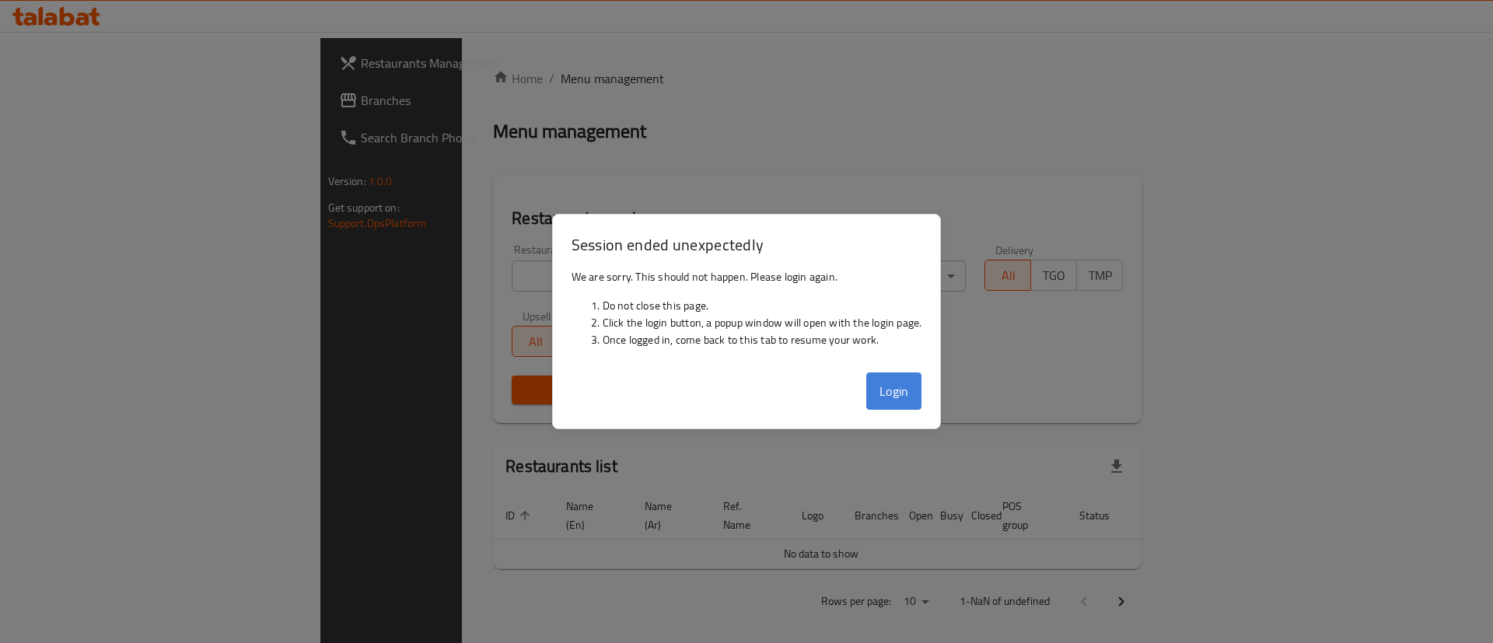
click at [913, 401] on button "Login" at bounding box center [894, 391] width 56 height 37
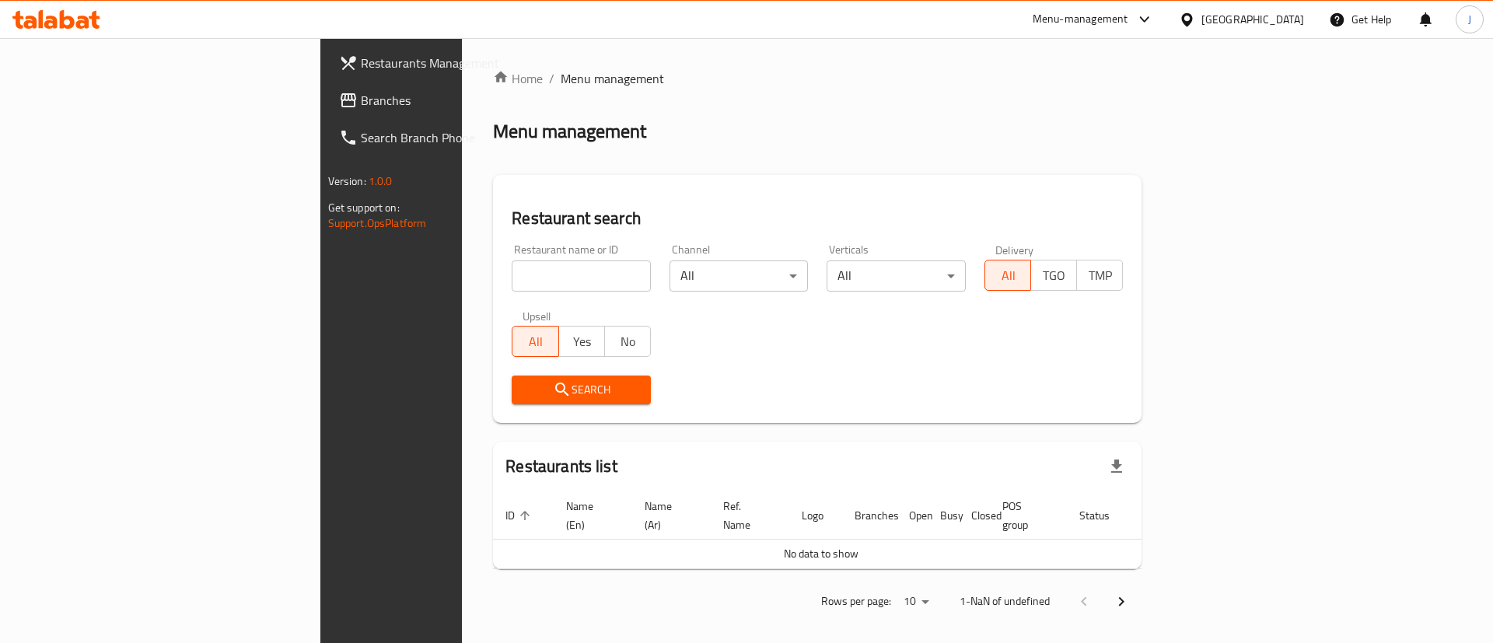
click at [512, 275] on input "search" at bounding box center [581, 276] width 139 height 31
click at [361, 107] on span "Branches" at bounding box center [459, 100] width 197 height 19
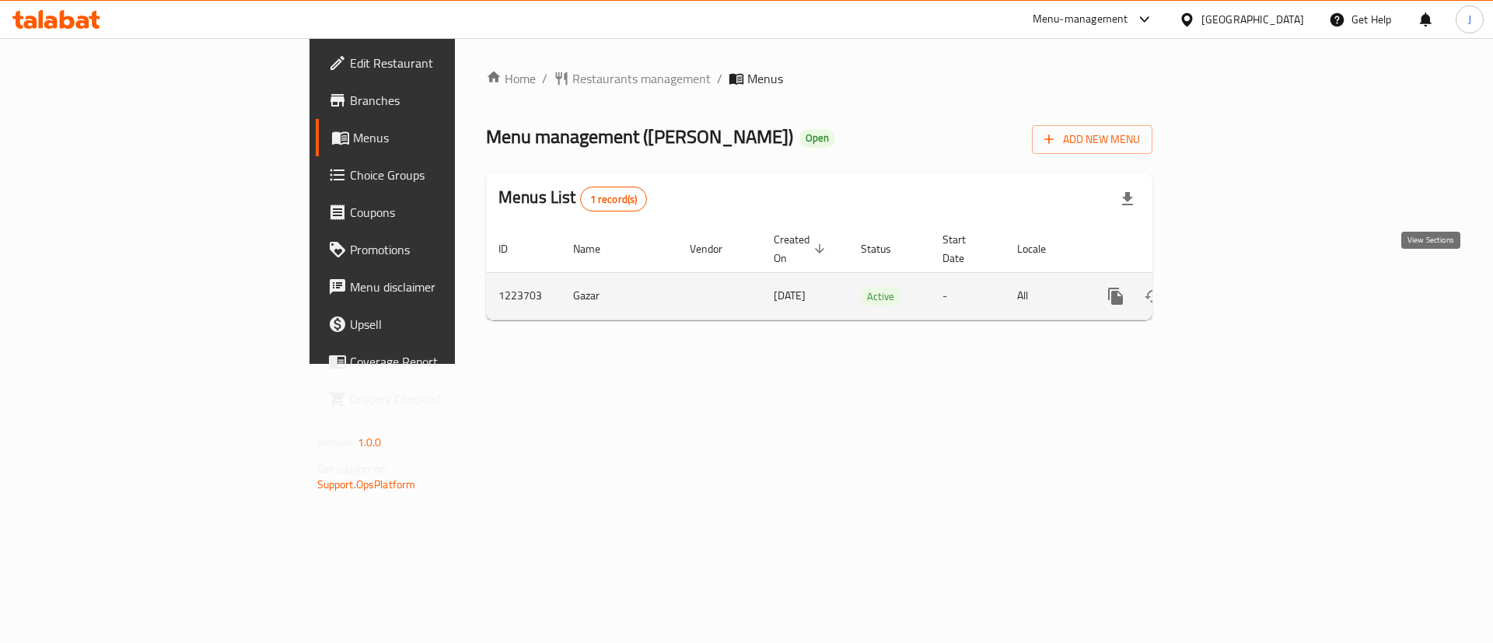
click at [1235, 289] on icon "enhanced table" at bounding box center [1228, 296] width 14 height 14
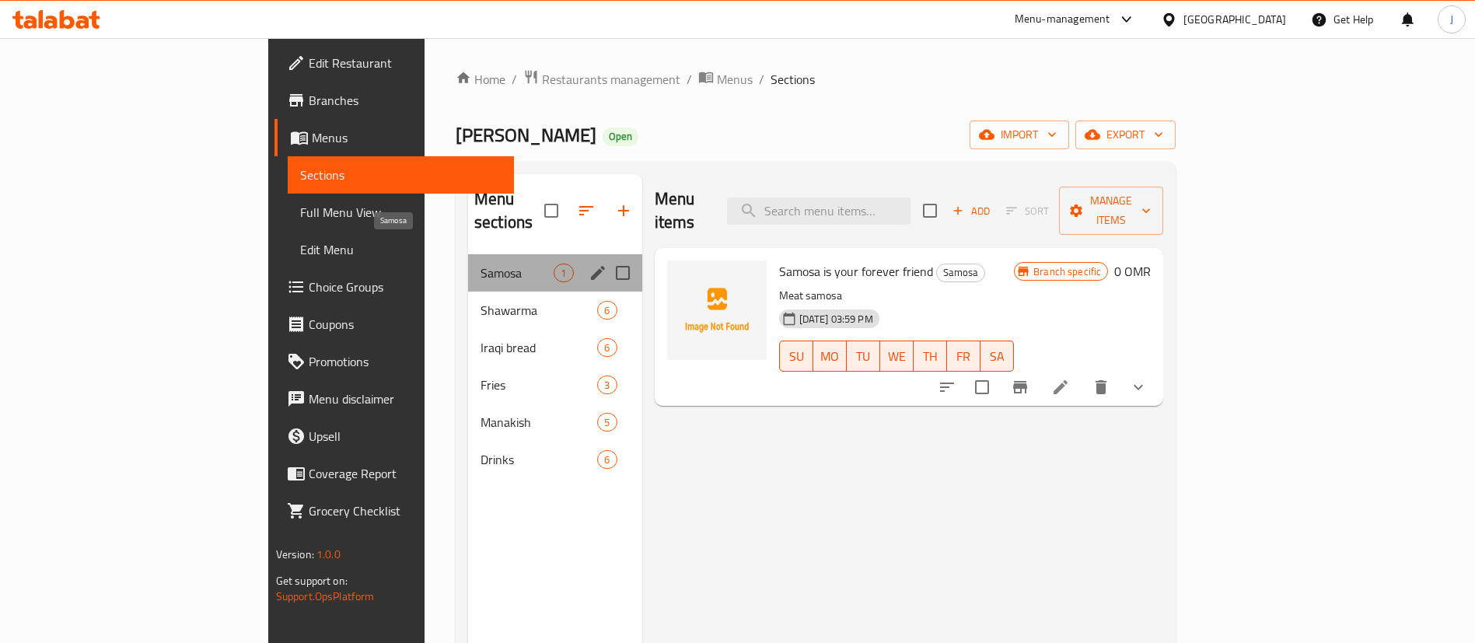
click at [481, 264] on span "Samosa" at bounding box center [517, 273] width 73 height 19
click at [468, 303] on div "Shawarma 6" at bounding box center [555, 310] width 174 height 37
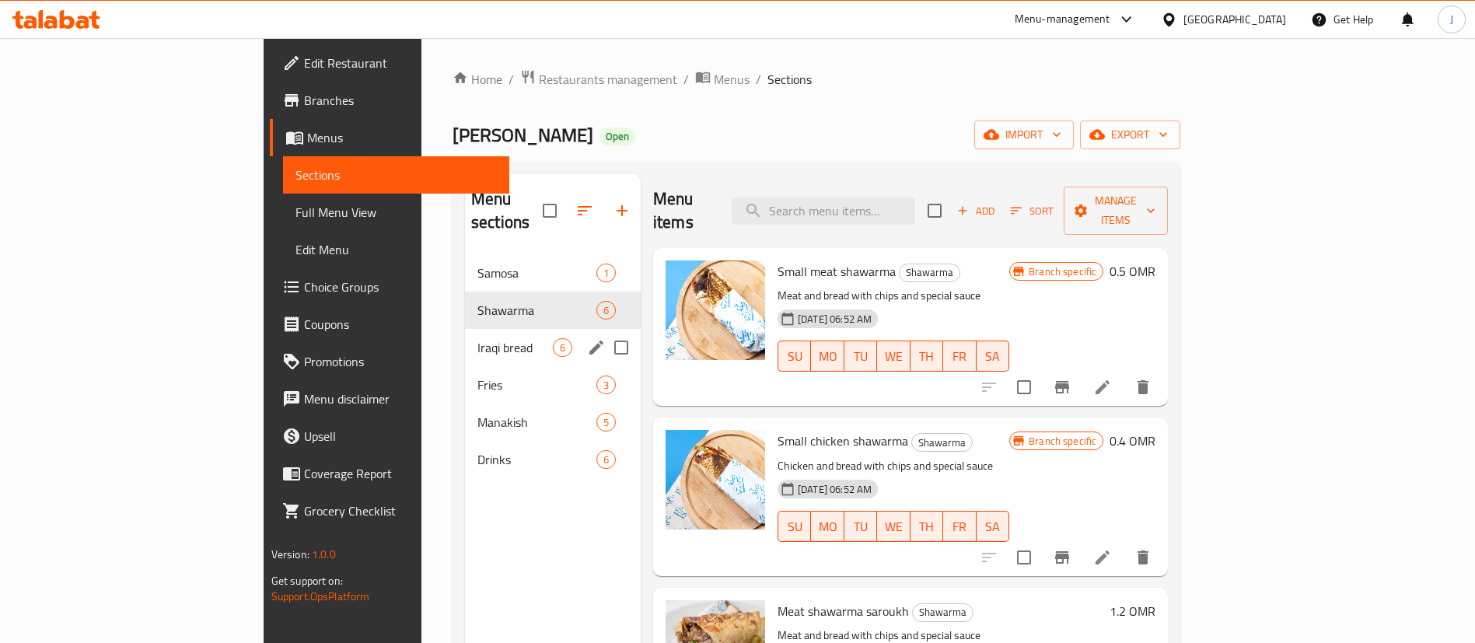
click at [465, 366] on div "Fries 3" at bounding box center [553, 384] width 176 height 37
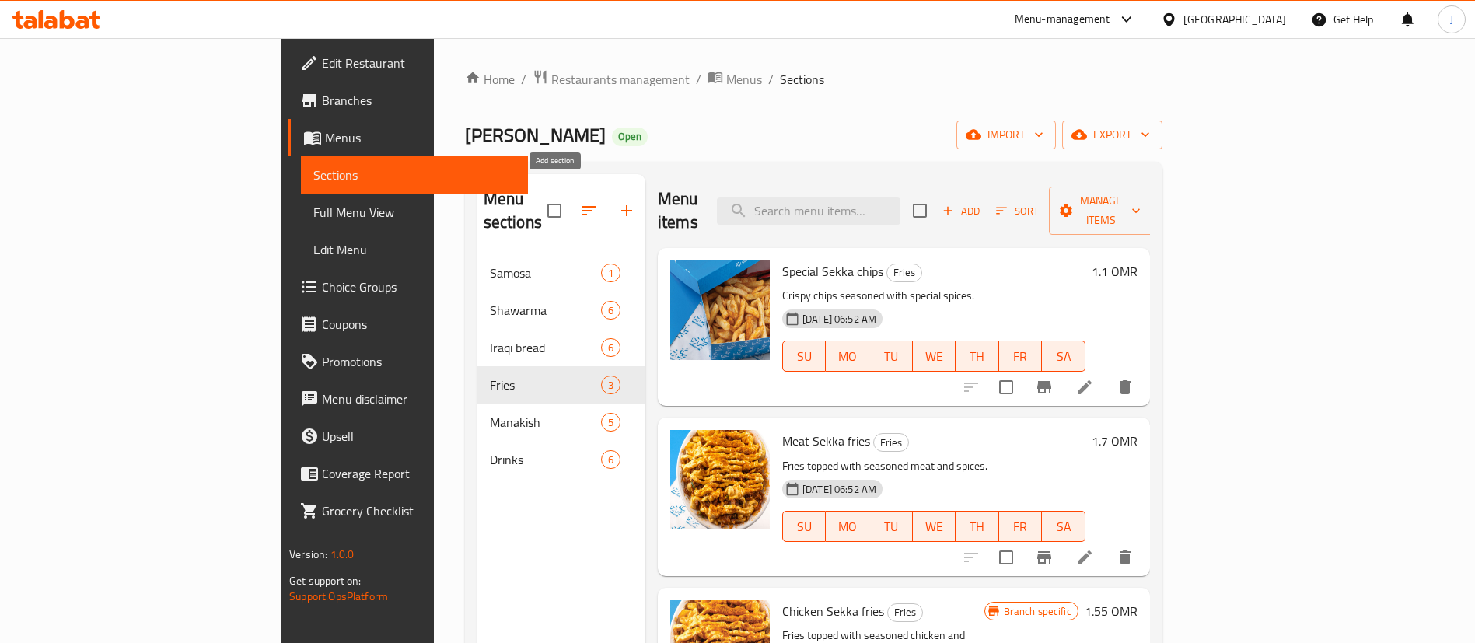
click at [617, 201] on icon "button" at bounding box center [626, 210] width 19 height 19
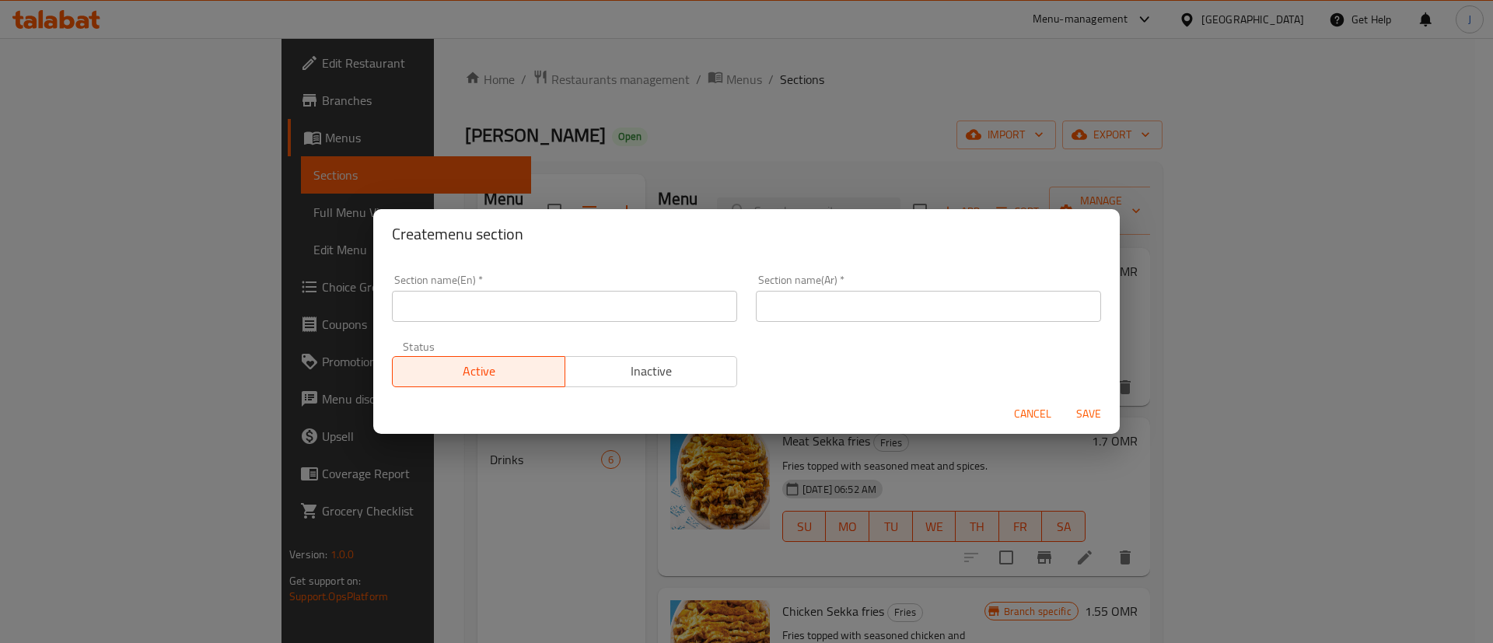
click at [535, 303] on input "text" at bounding box center [564, 306] width 345 height 31
type input "Box Meal"
click at [855, 316] on input "text" at bounding box center [928, 306] width 345 height 31
type input "بوكس وجبات"
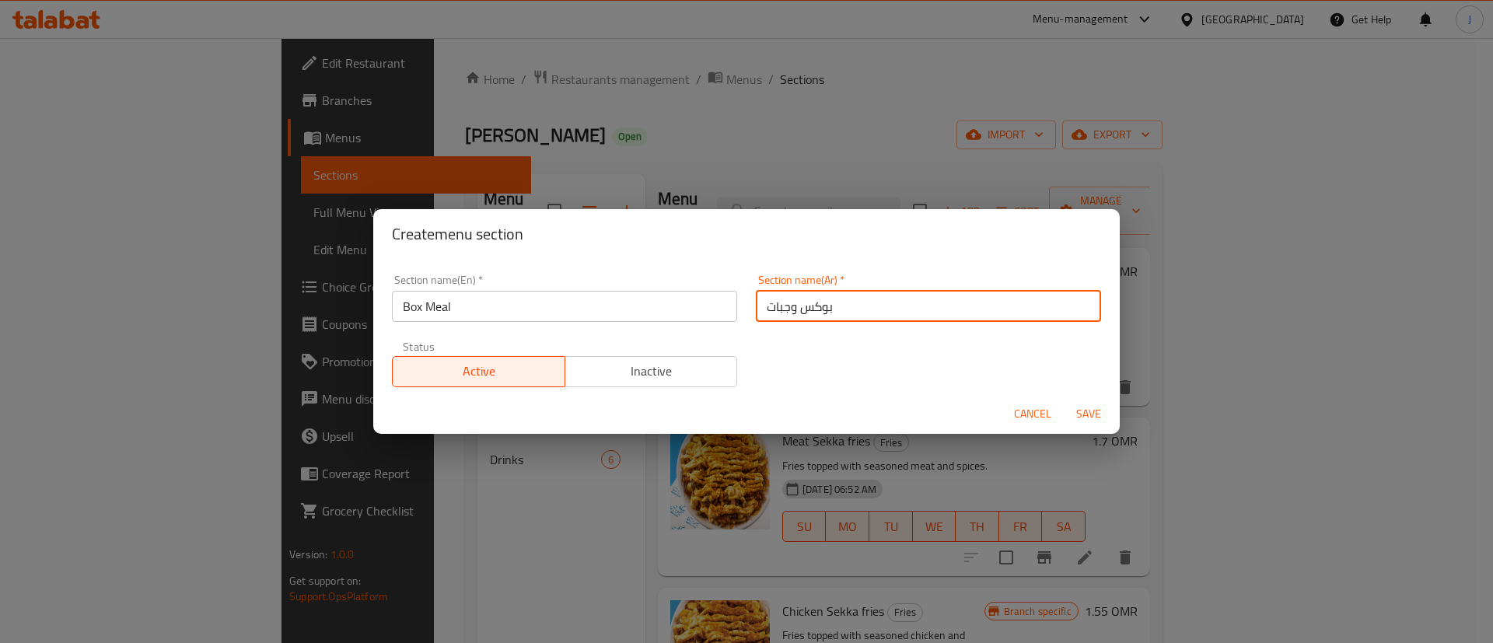
click at [1099, 412] on span "Save" at bounding box center [1088, 413] width 37 height 19
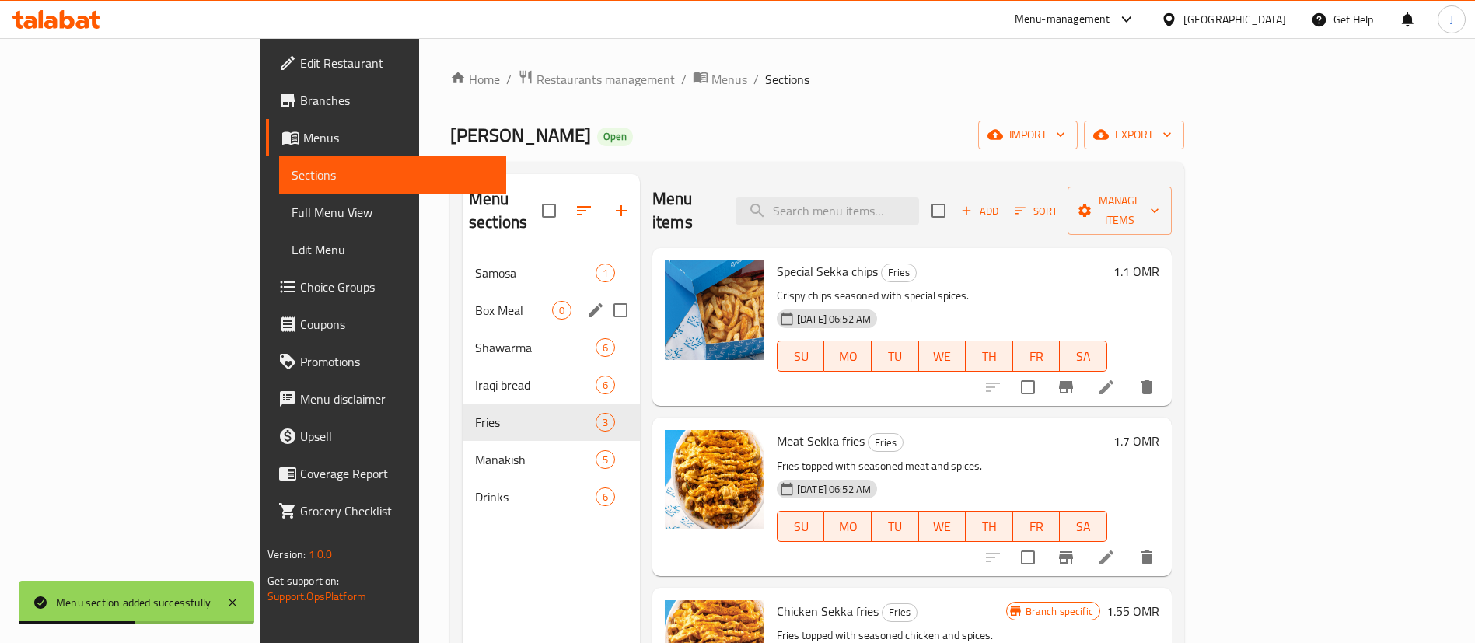
click at [463, 298] on div "Box Meal 0" at bounding box center [551, 310] width 177 height 37
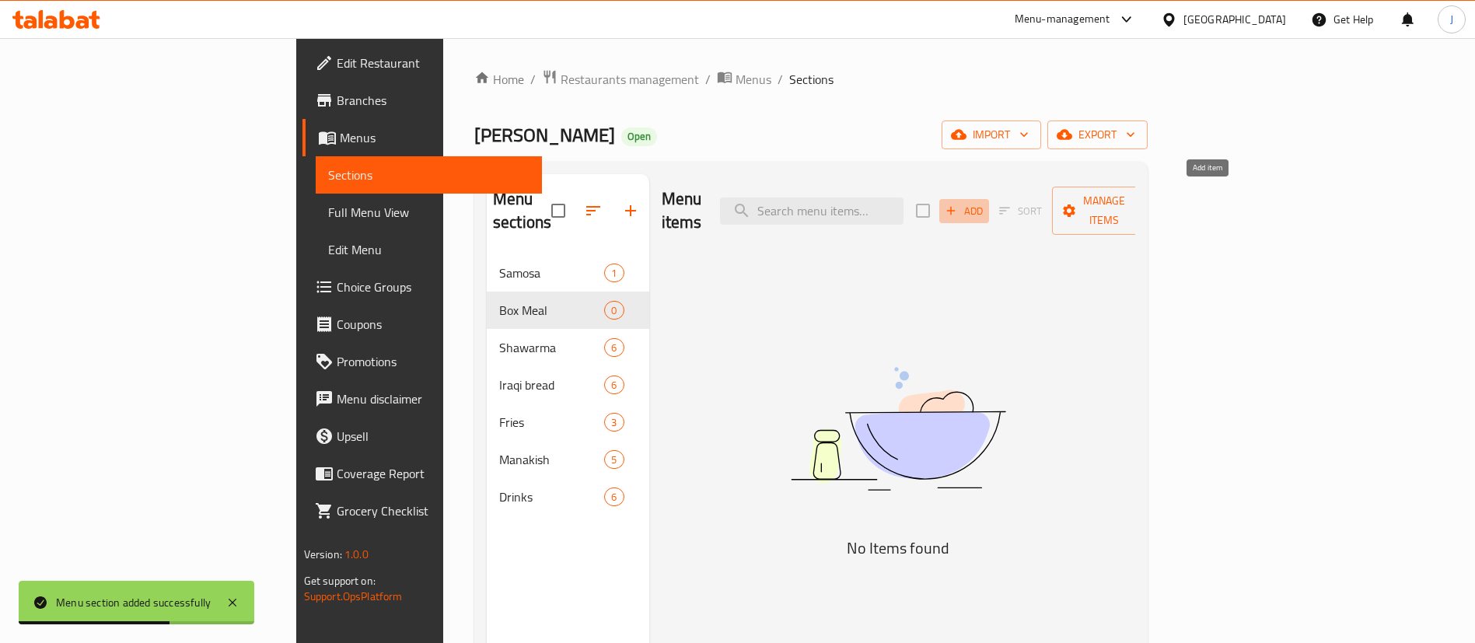
click at [958, 204] on icon "button" at bounding box center [951, 211] width 14 height 14
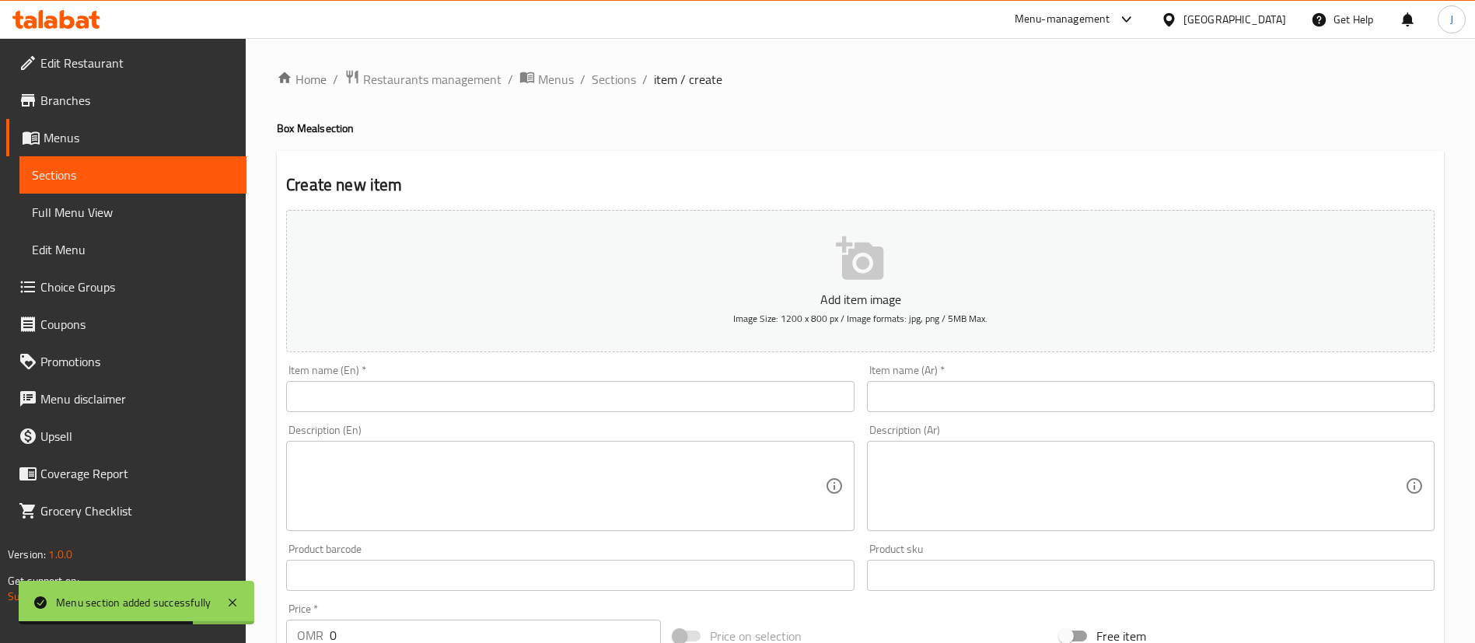
click at [537, 388] on input "text" at bounding box center [570, 396] width 568 height 31
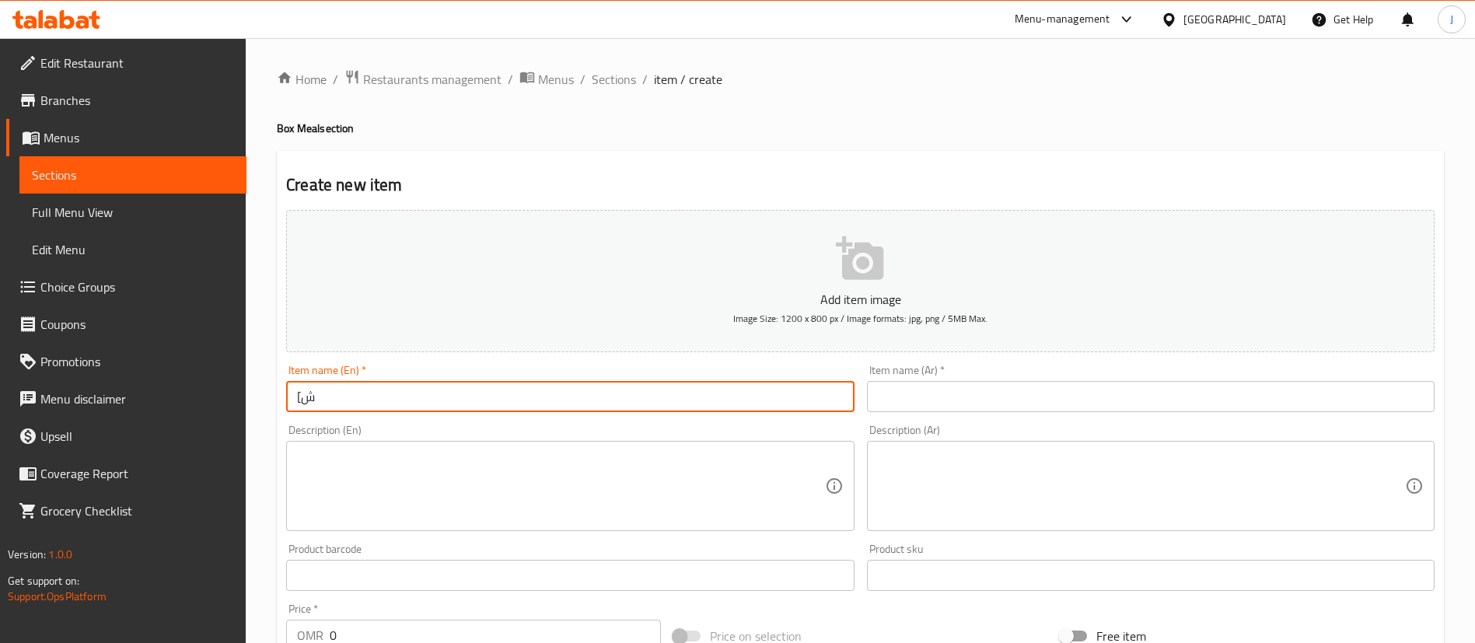
type input "["
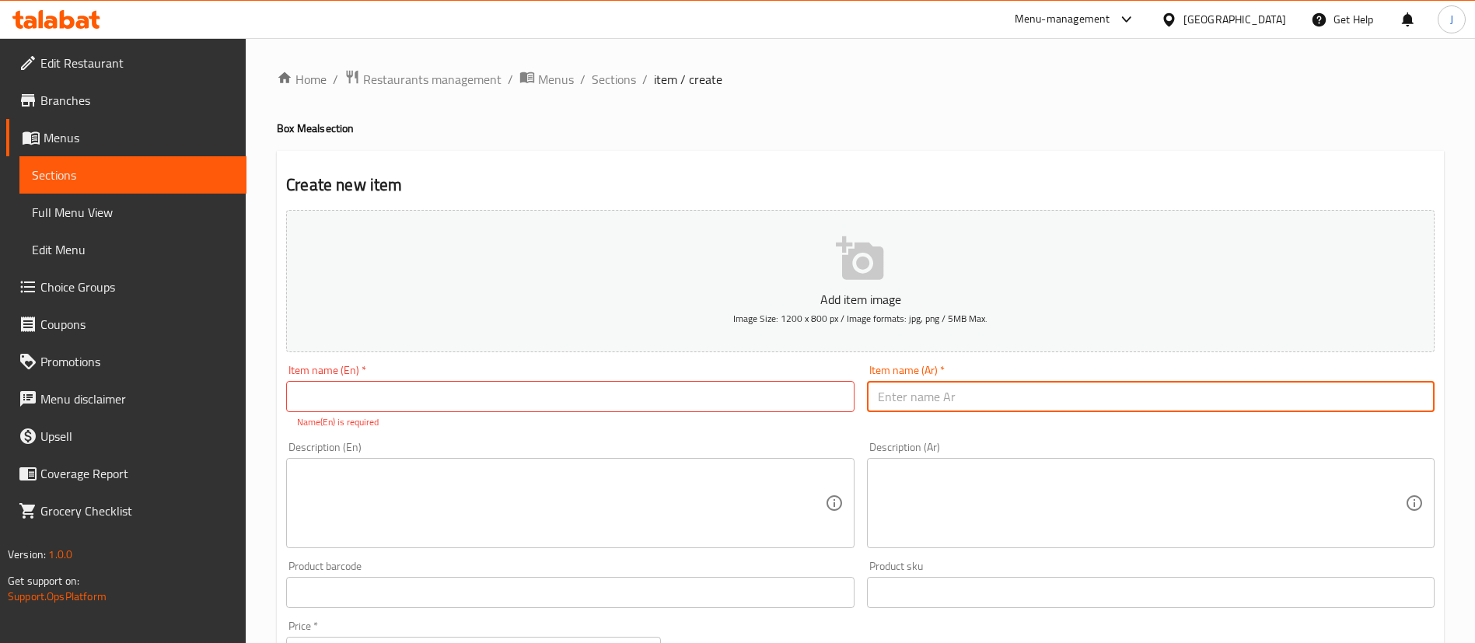
click at [993, 388] on input "text" at bounding box center [1151, 396] width 568 height 31
type input "بوكس فلافل"
click at [603, 397] on input "text" at bounding box center [570, 396] width 568 height 31
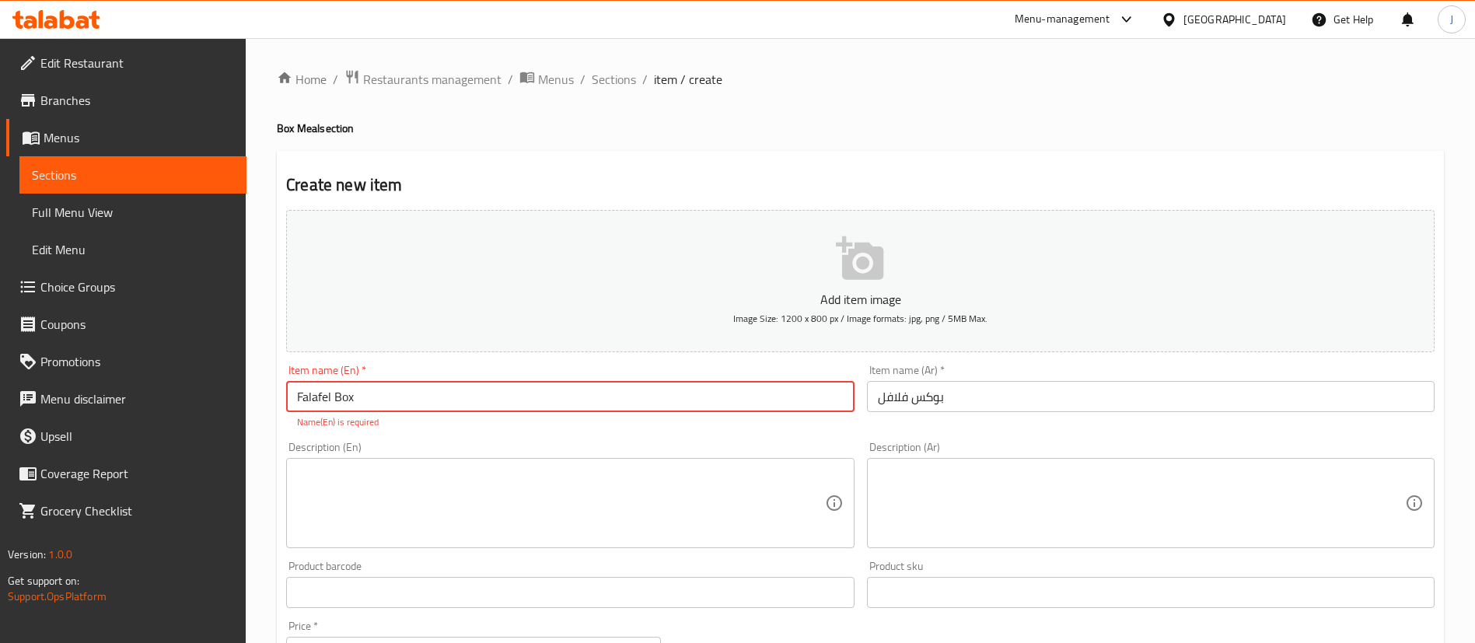
type input "Falafel Box"
click at [434, 510] on textarea at bounding box center [560, 504] width 527 height 74
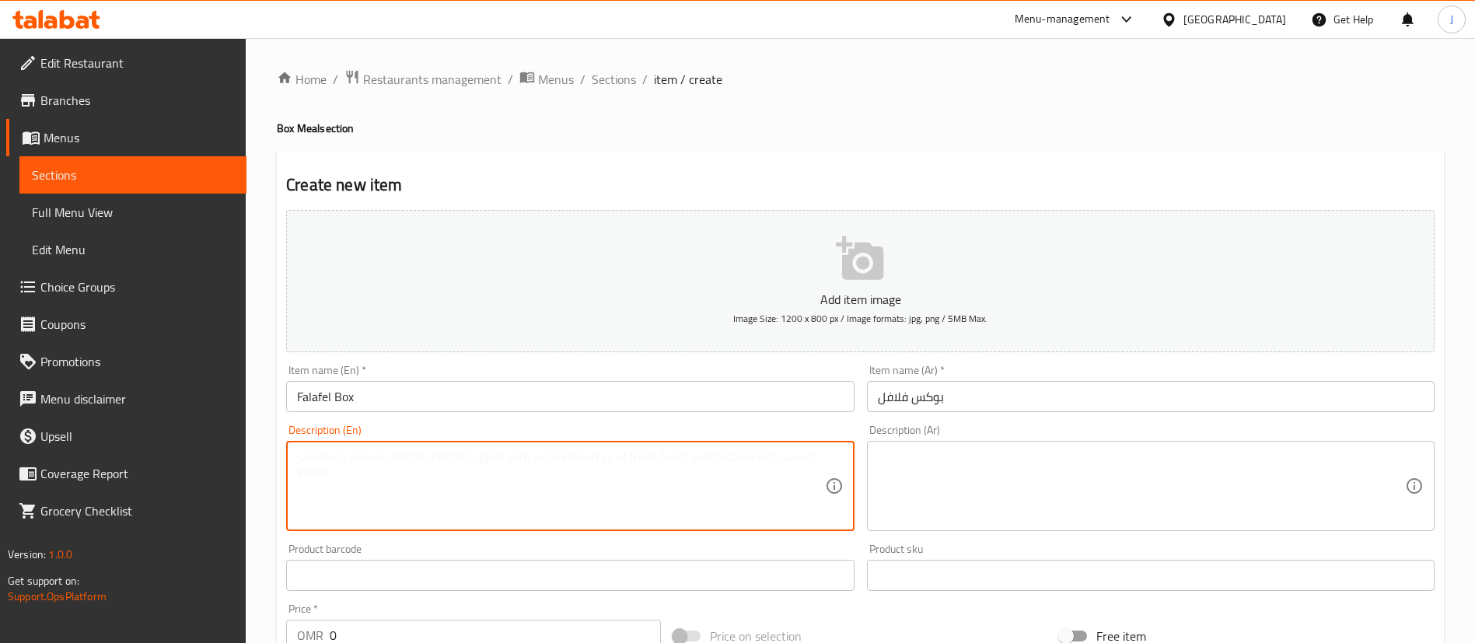
type textarea "F"
type textarea "Falafel + Chips + Drink"
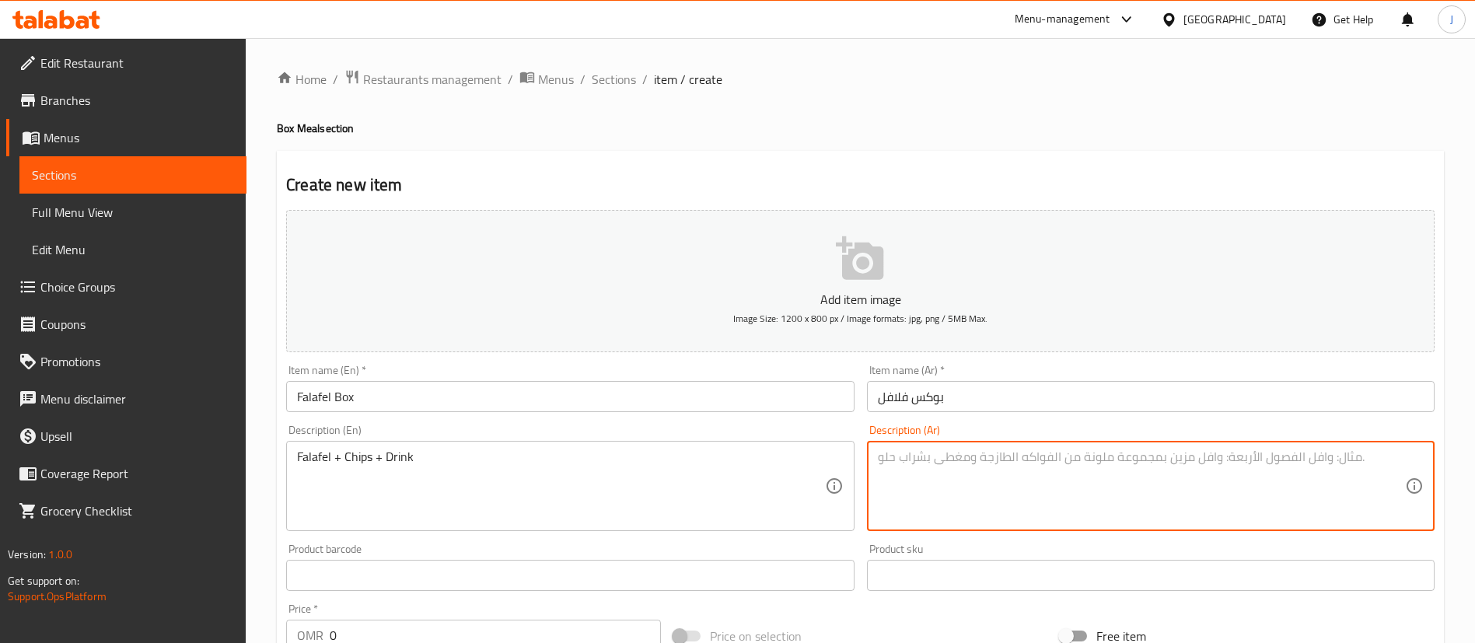
click at [986, 488] on textarea at bounding box center [1141, 487] width 527 height 74
paste textarea "فلافل + بطاطس + مشروب"
click at [945, 457] on textarea "فلافل + بطاطس + مشروب" at bounding box center [1141, 487] width 527 height 74
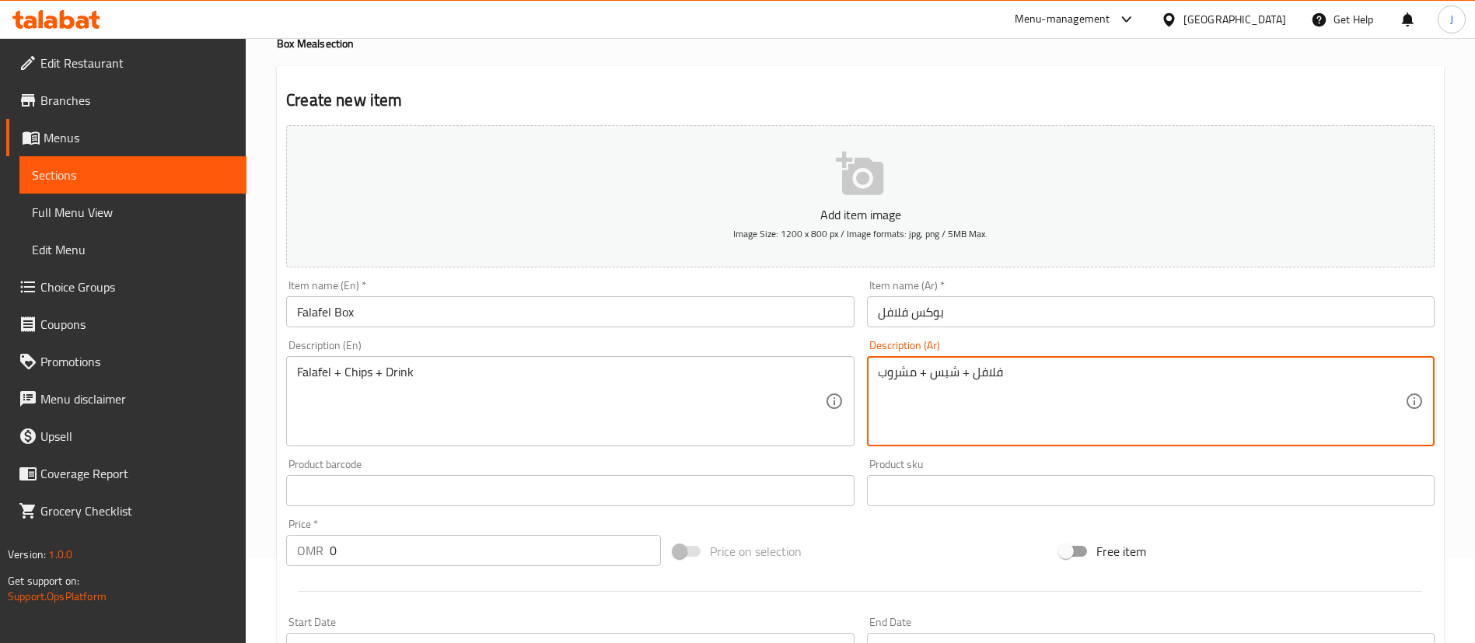
scroll to position [117, 0]
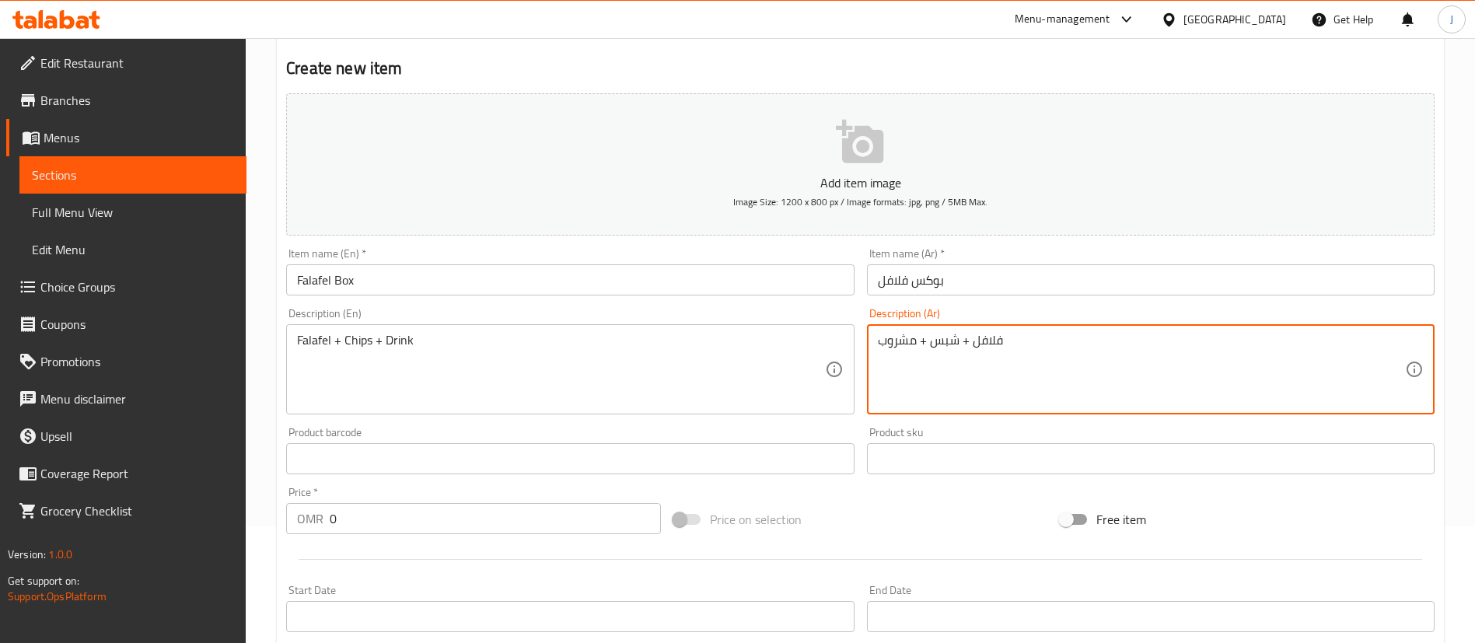
type textarea "فلافل + شبس + مشروب"
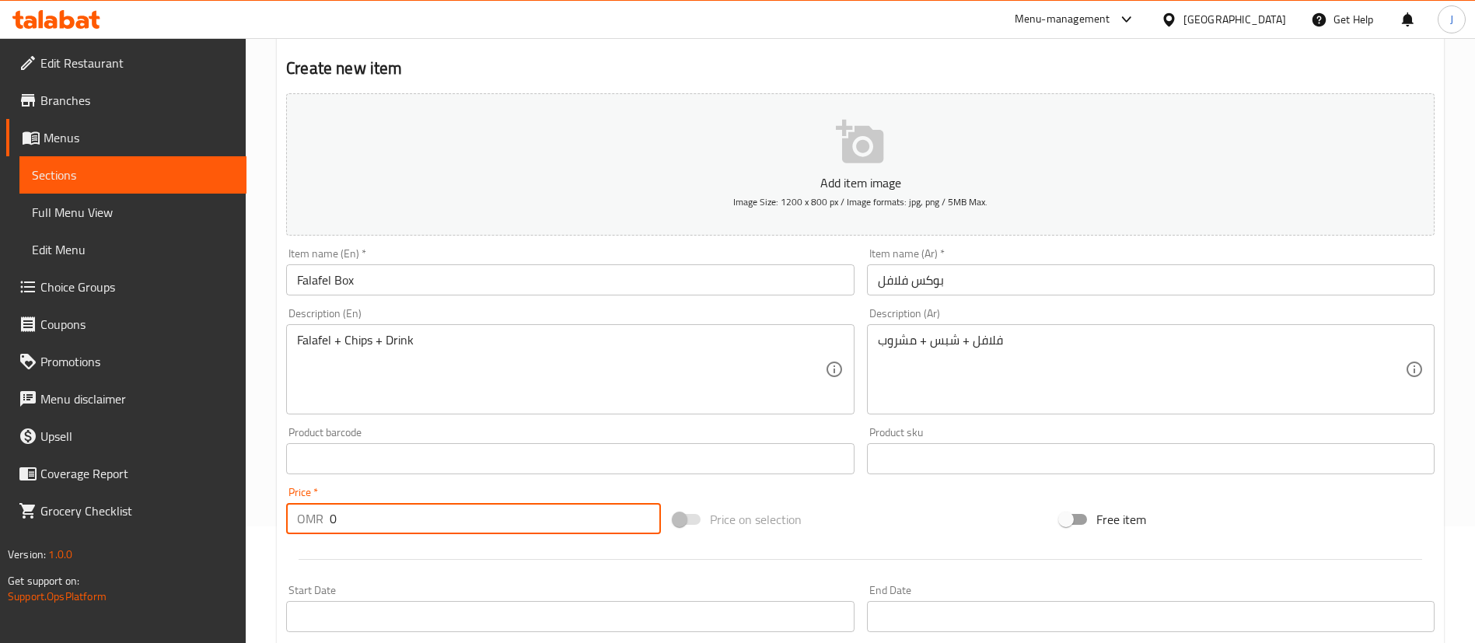
drag, startPoint x: 346, startPoint y: 520, endPoint x: 309, endPoint y: 520, distance: 37.3
click at [309, 520] on div "OMR 0 Price *" at bounding box center [473, 518] width 375 height 31
type input "1.1"
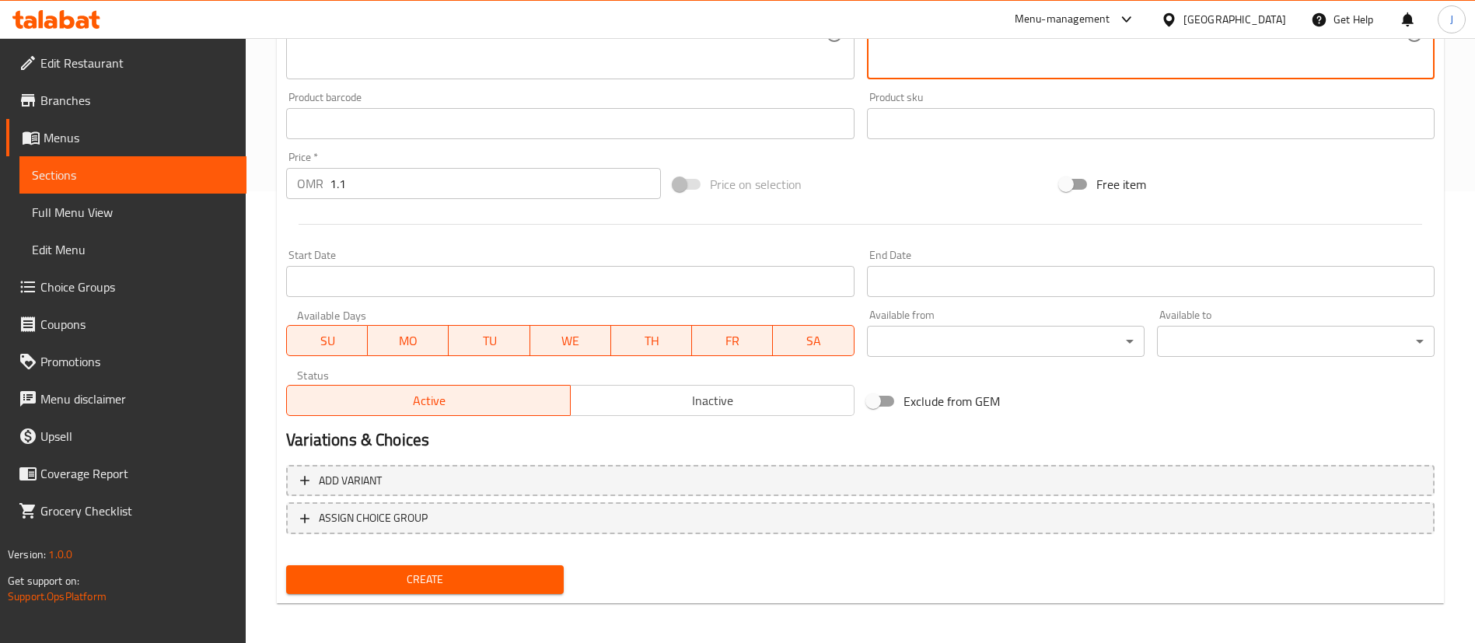
scroll to position [456, 0]
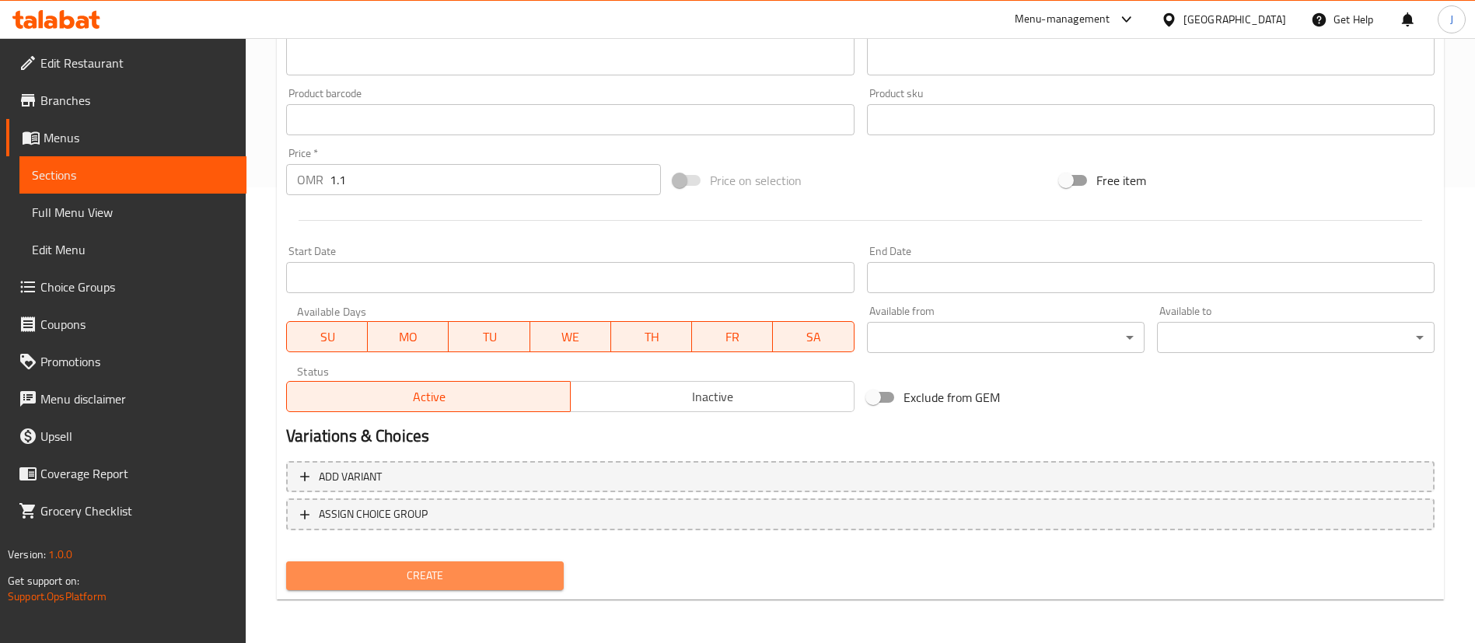
click at [484, 569] on span "Create" at bounding box center [425, 575] width 253 height 19
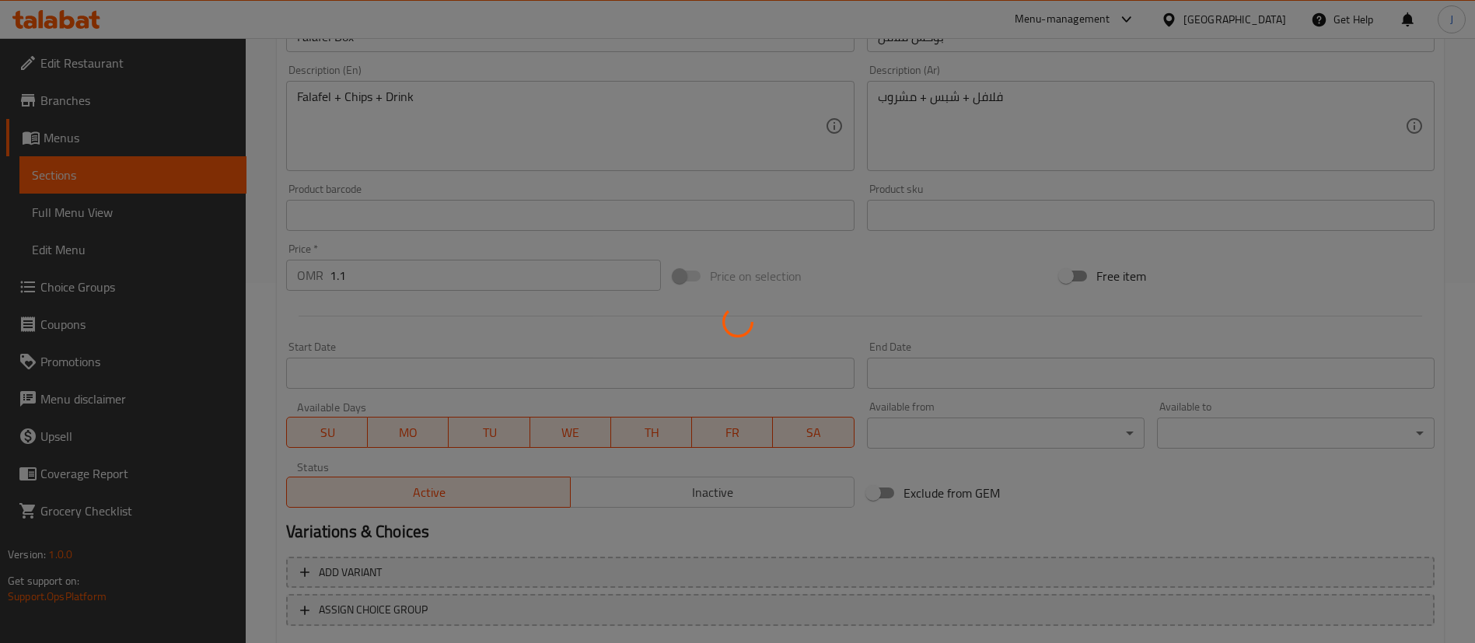
scroll to position [106, 0]
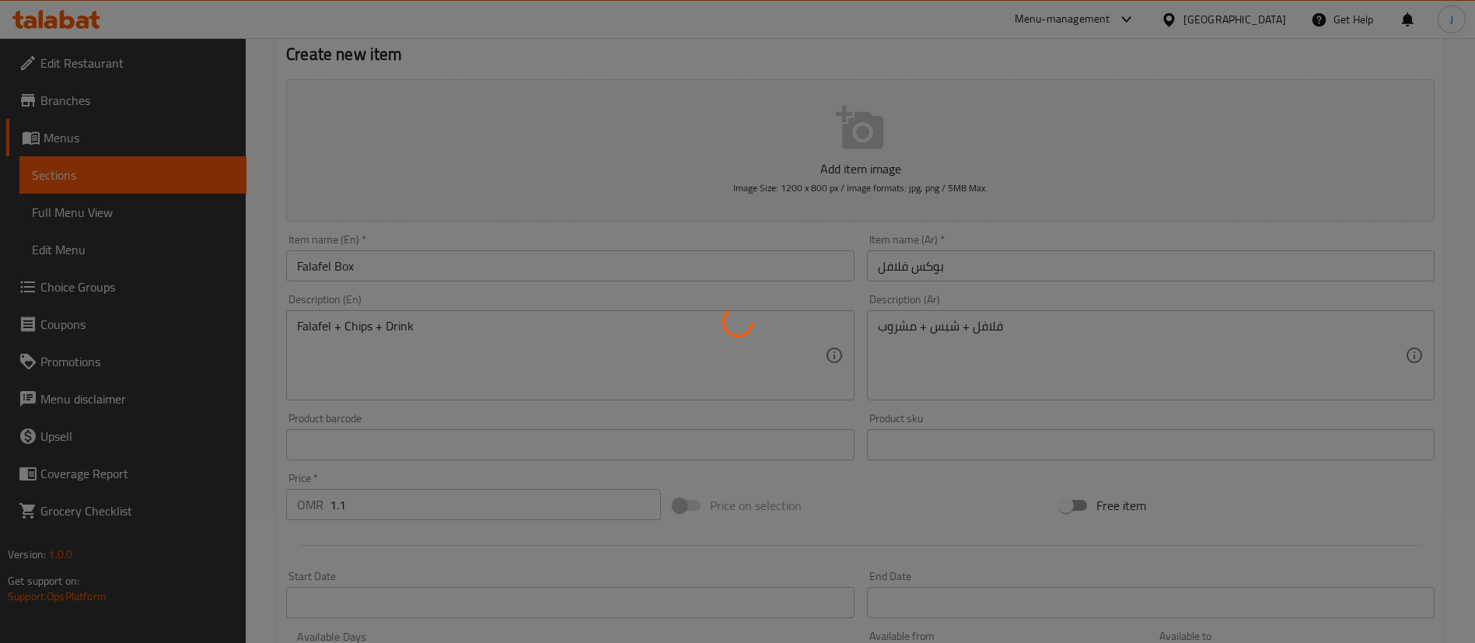
type input "0"
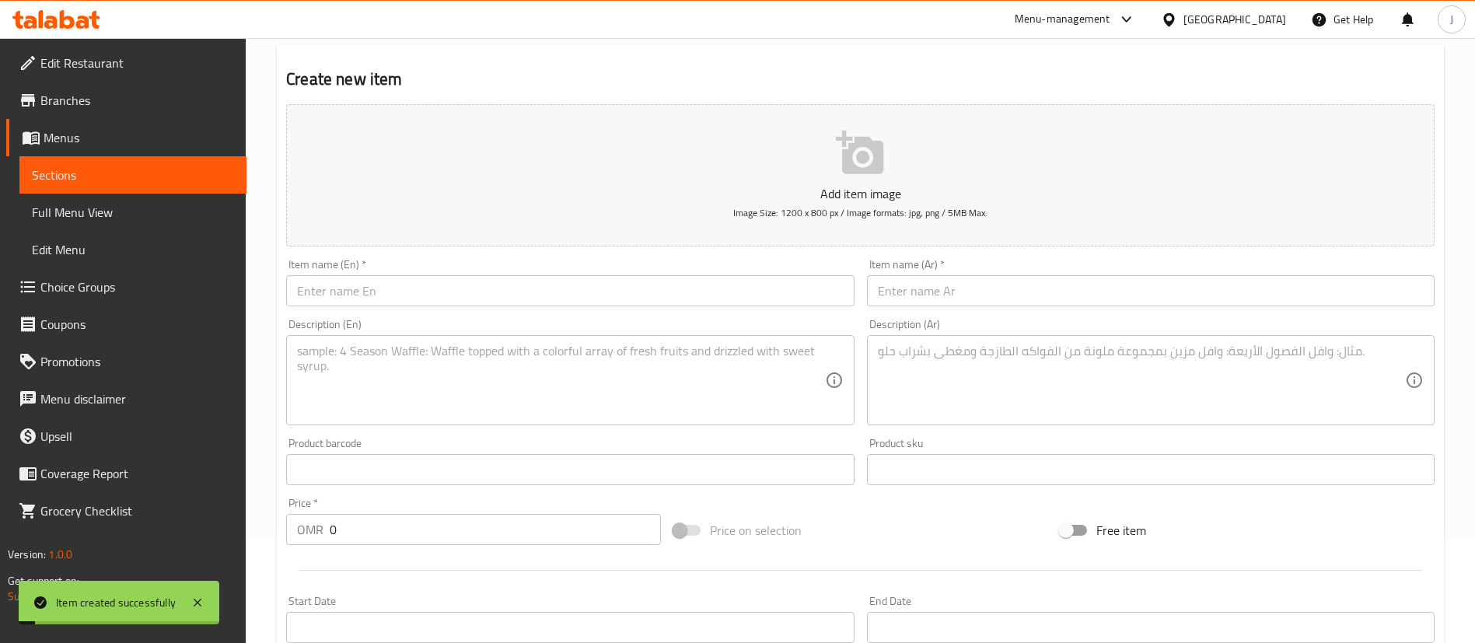
scroll to position [0, 0]
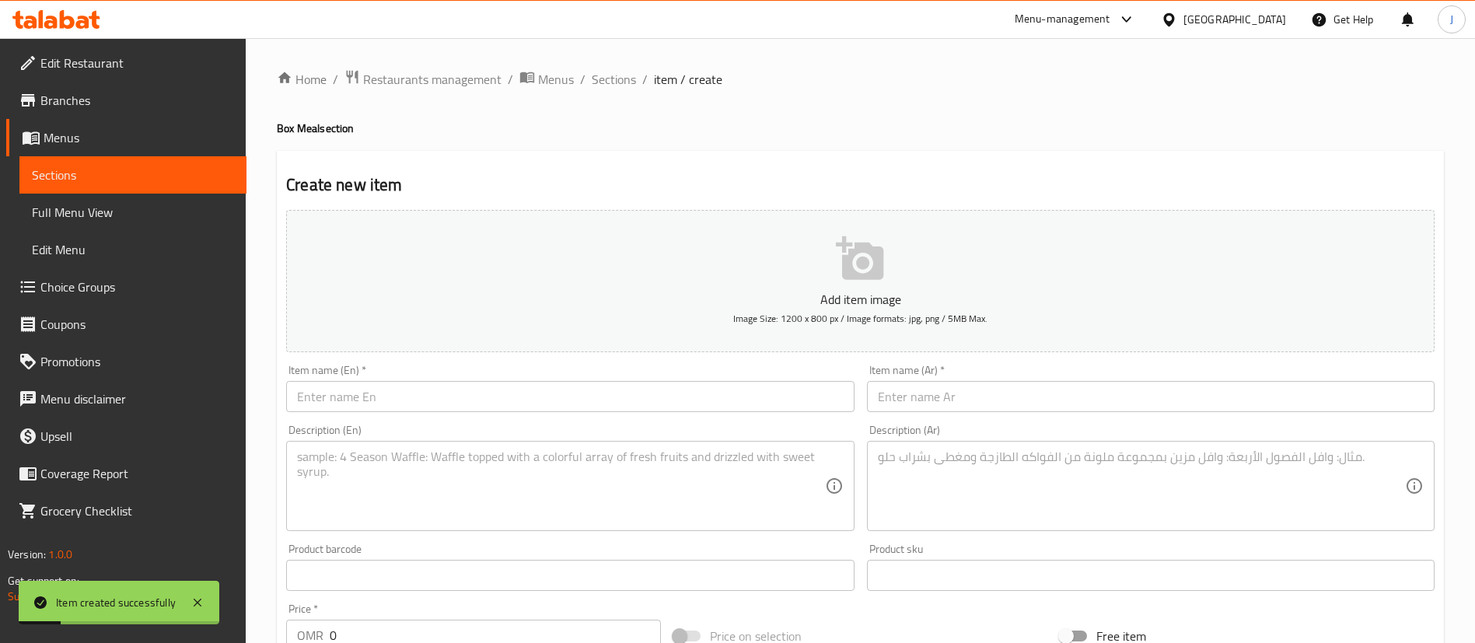
click at [959, 398] on input "text" at bounding box center [1151, 396] width 568 height 31
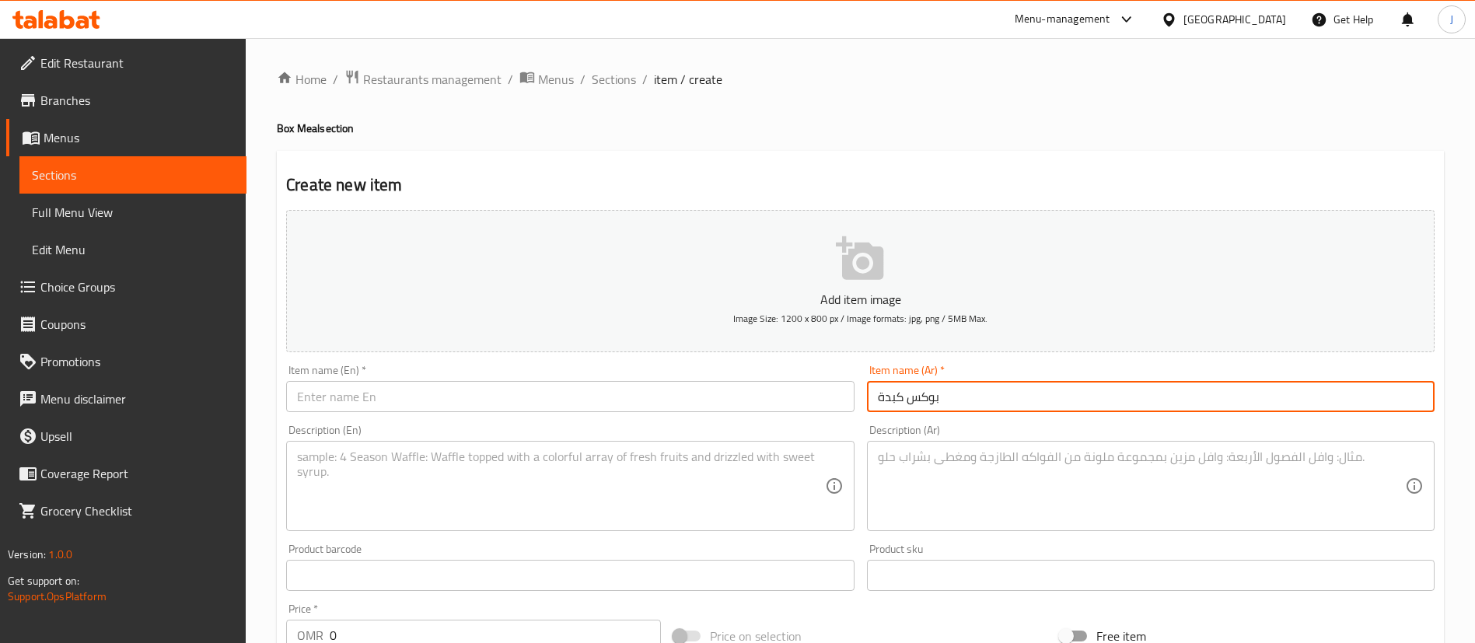
type input "بوكس كبدة"
click at [397, 395] on input "text" at bounding box center [570, 396] width 568 height 31
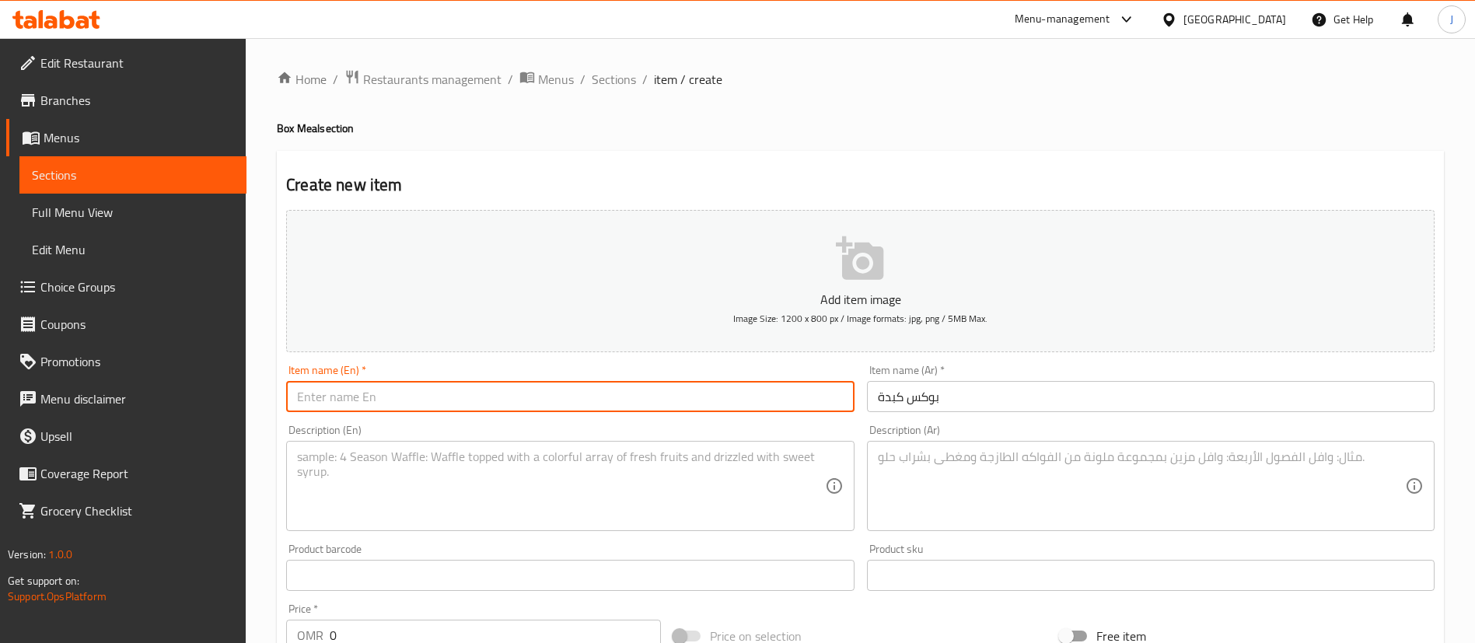
click at [992, 404] on input "بوكس كبدة" at bounding box center [1151, 396] width 568 height 31
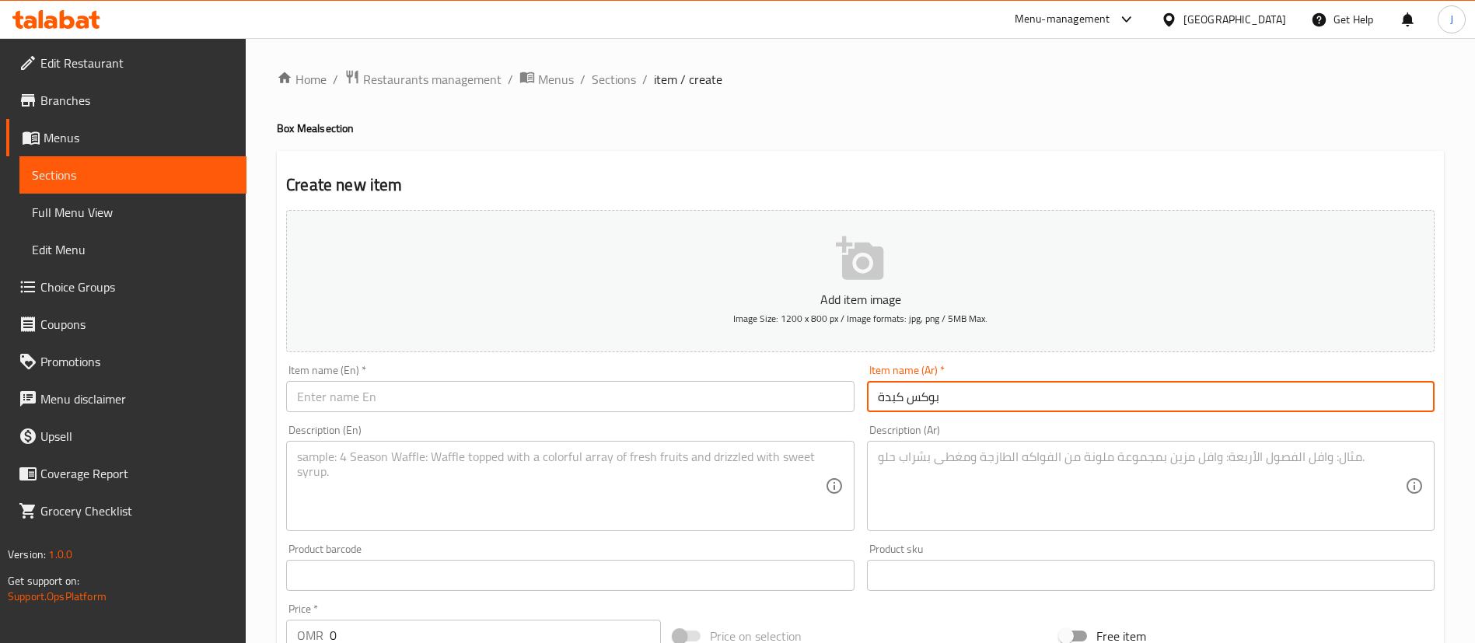
click at [952, 482] on textarea at bounding box center [1141, 487] width 527 height 74
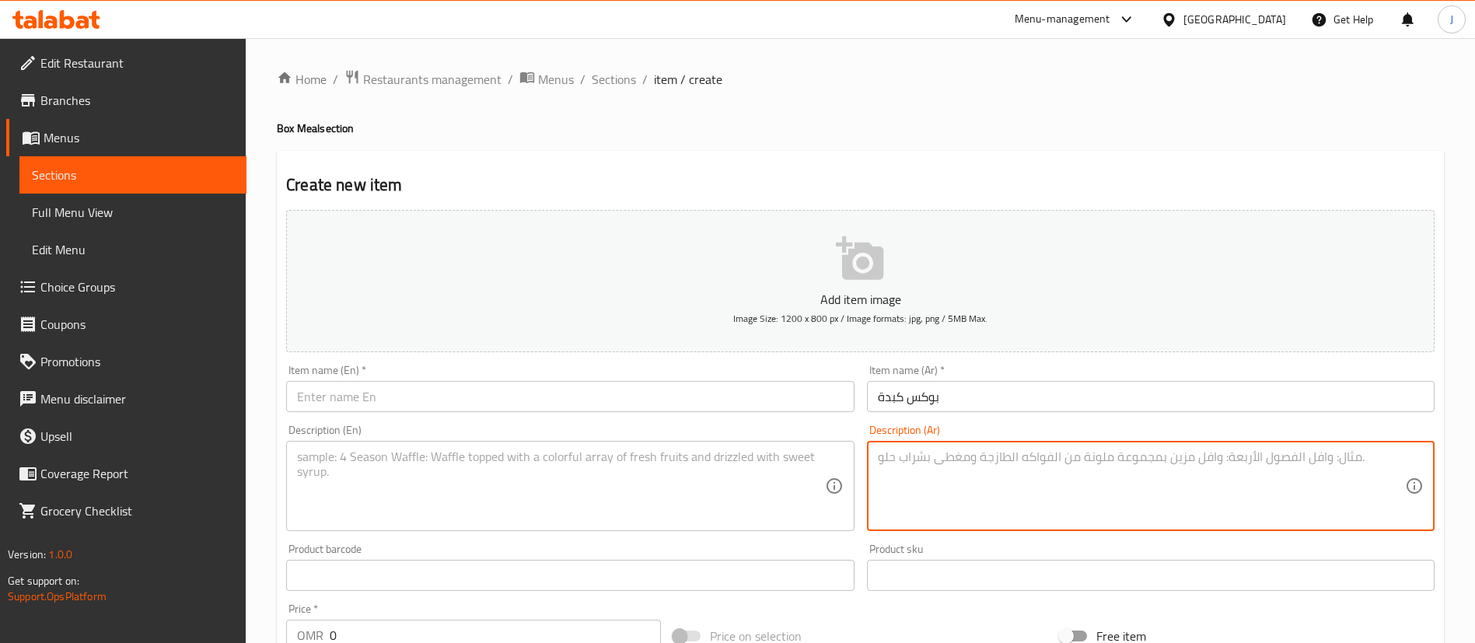
paste textarea "فلافل + شبس + مشروب"
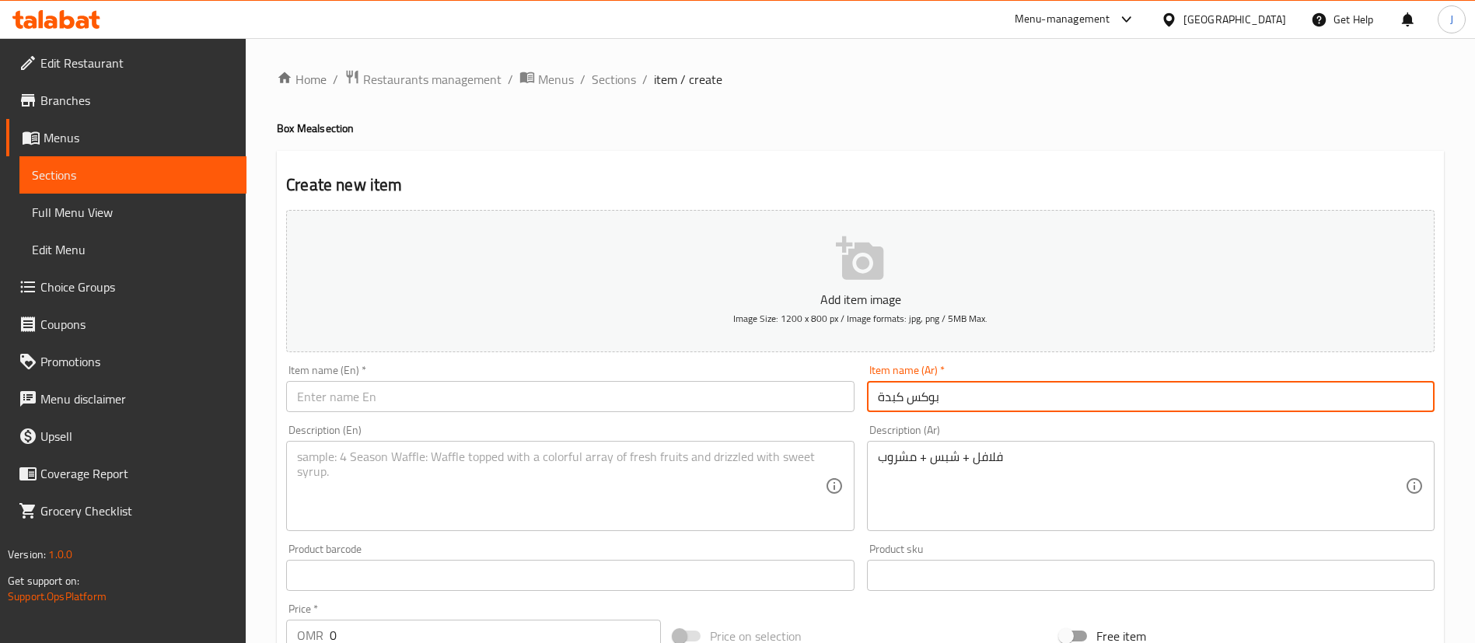
drag, startPoint x: 901, startPoint y: 395, endPoint x: 862, endPoint y: 399, distance: 39.1
click at [863, 401] on div "Item name (Ar)   * بوكس كبدة Item name (Ar) *" at bounding box center [1151, 389] width 580 height 60
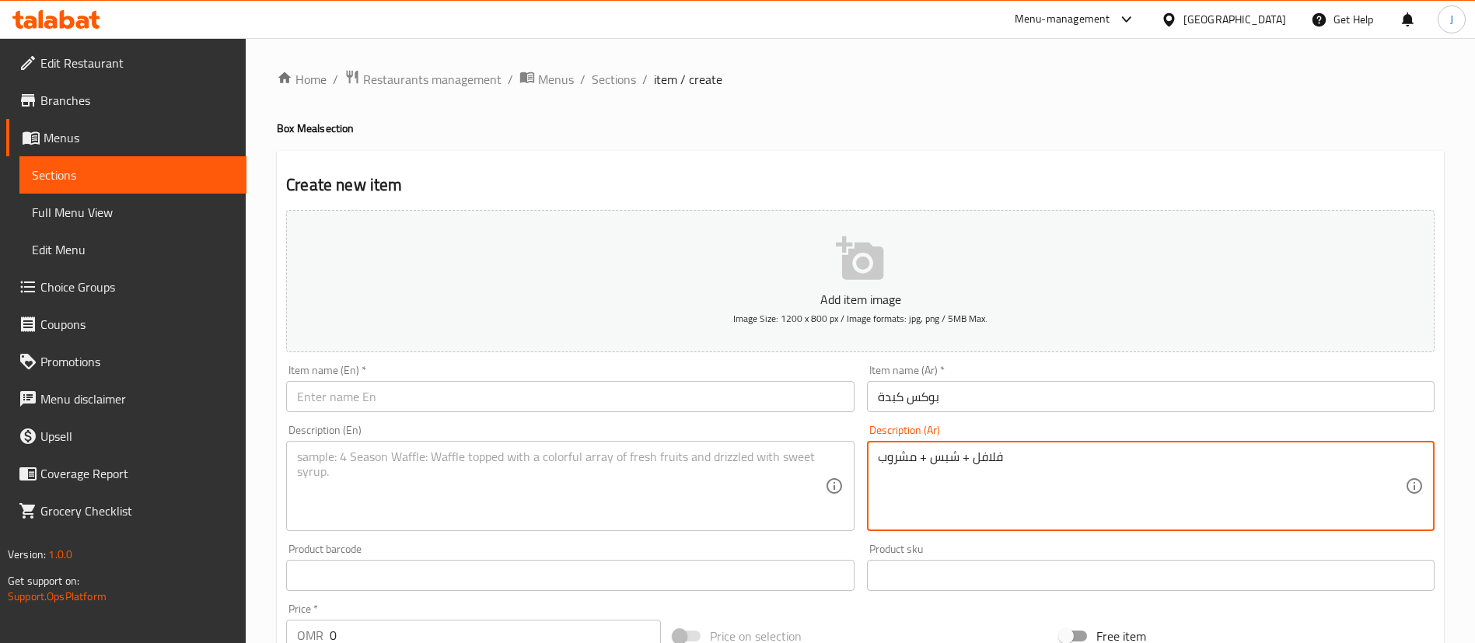
drag, startPoint x: 972, startPoint y: 458, endPoint x: 1007, endPoint y: 460, distance: 35.1
click at [1007, 460] on textarea "فلافل + شبس + مشروب" at bounding box center [1141, 487] width 527 height 74
paste textarea "بدة"
type textarea "كبدة + شبس + مشروب"
click at [947, 399] on input "بوكس كبدة" at bounding box center [1151, 396] width 568 height 31
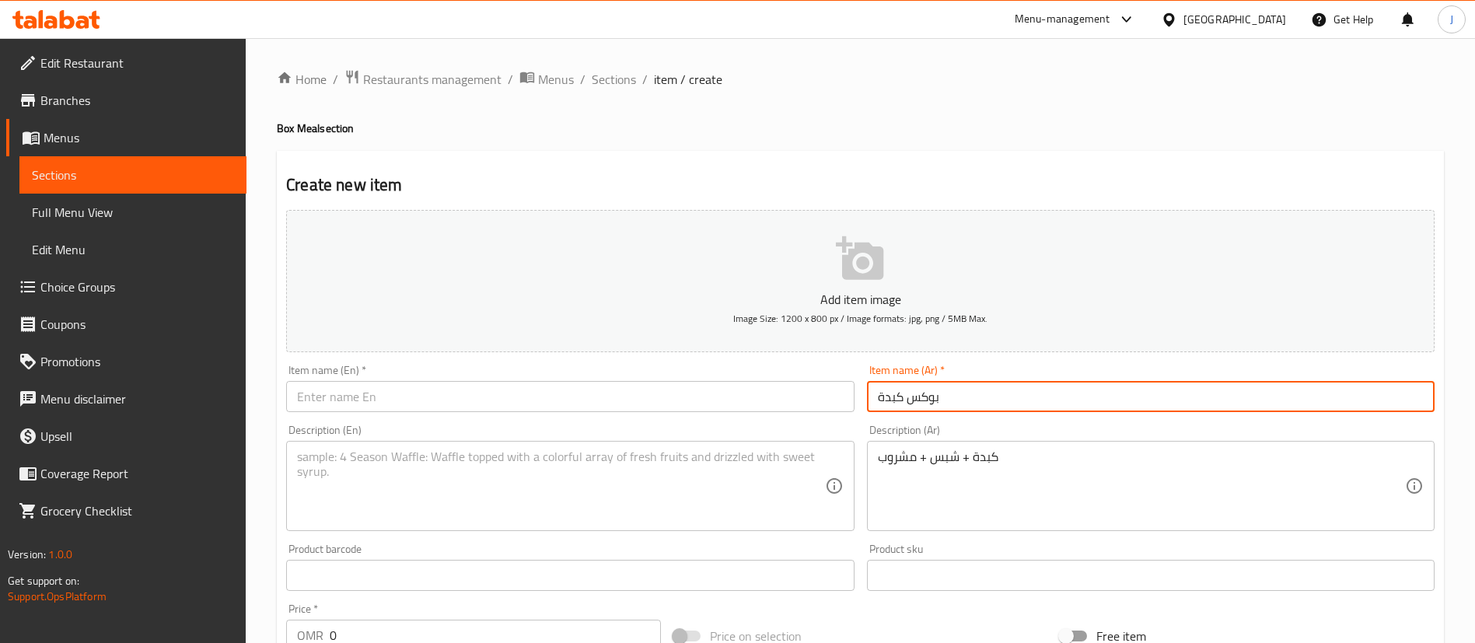
click at [364, 397] on input "text" at bounding box center [570, 396] width 568 height 31
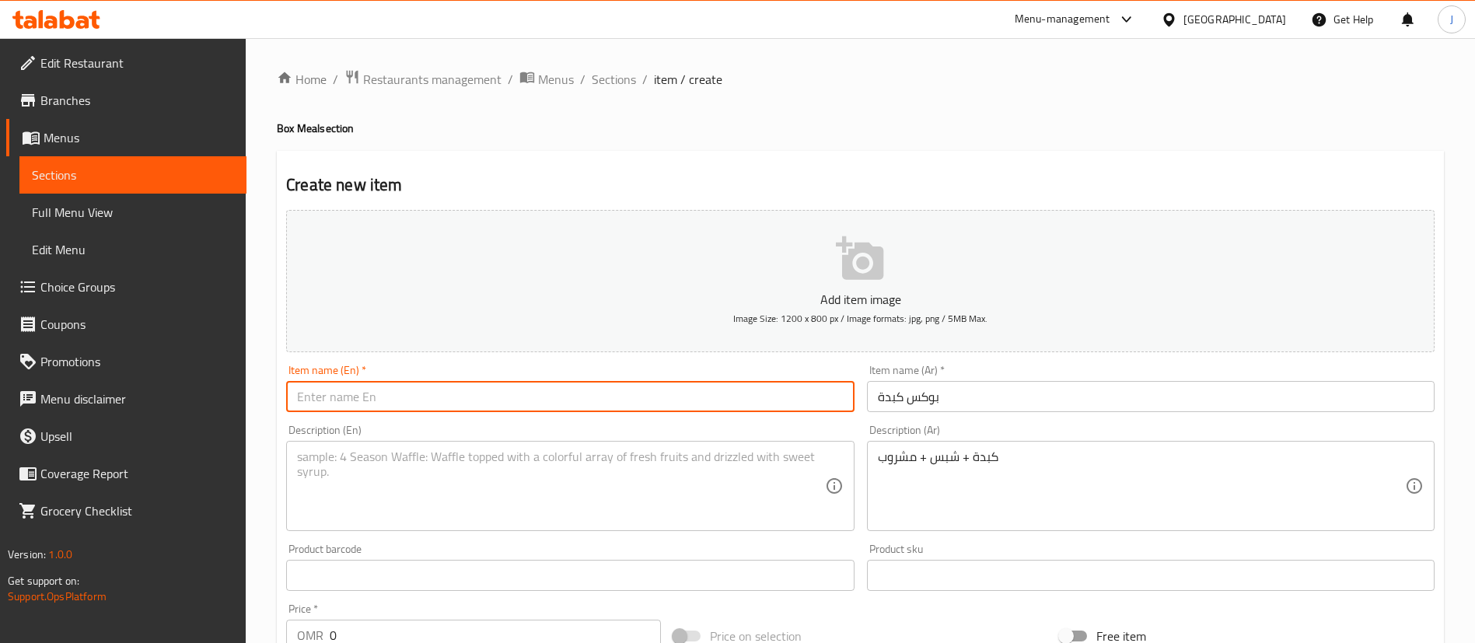
paste input "Liver box"
click at [331, 399] on input "Liver box" at bounding box center [570, 396] width 568 height 31
type input "Liver Box"
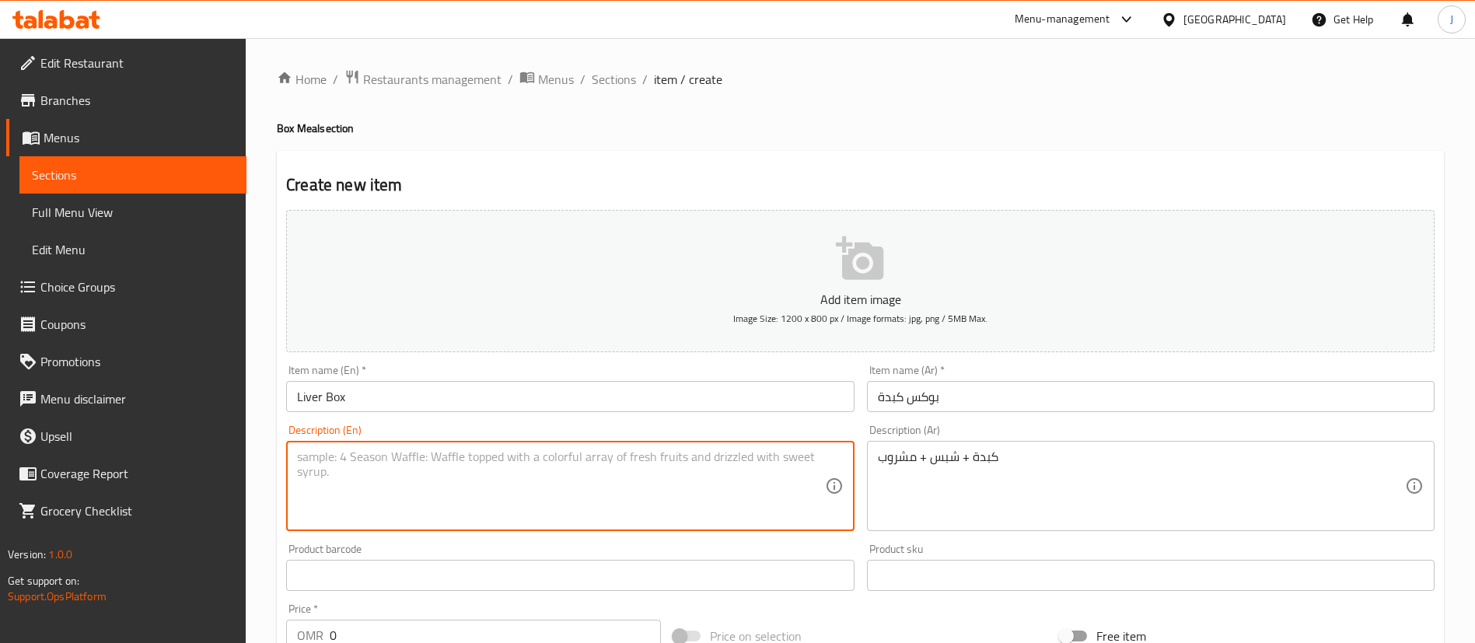
click at [369, 492] on textarea at bounding box center [560, 487] width 527 height 74
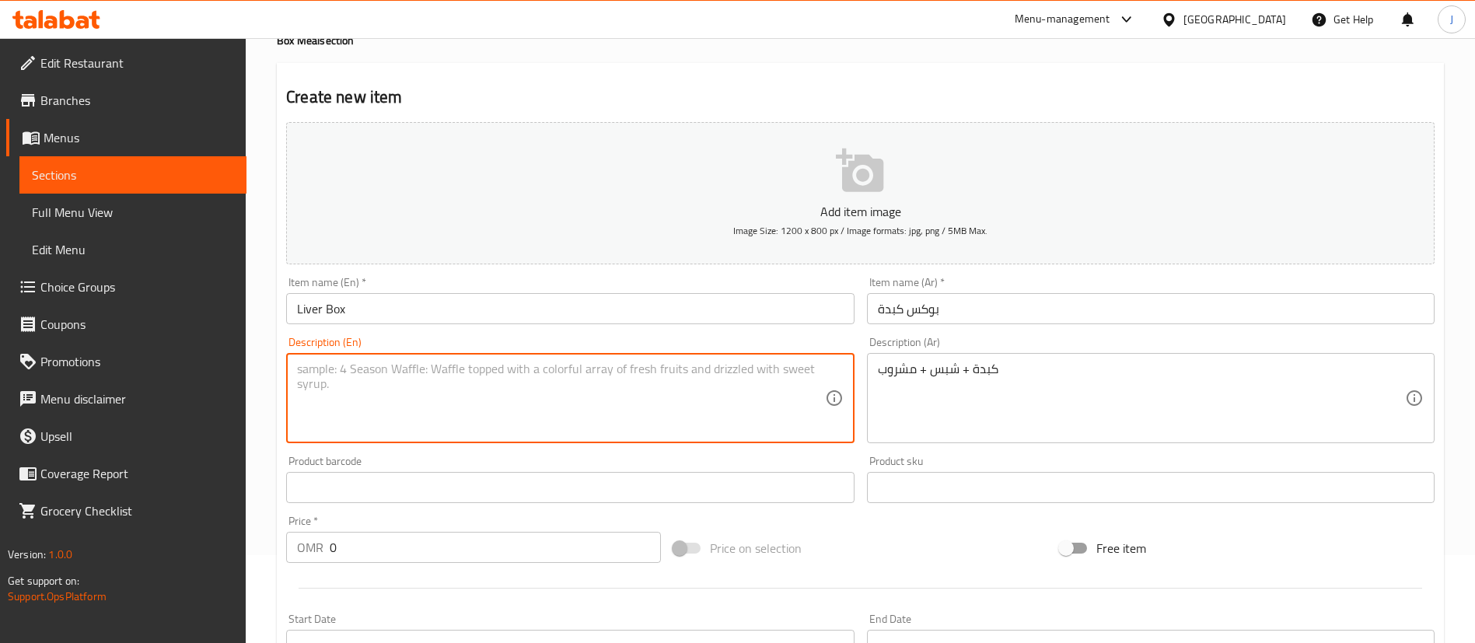
scroll to position [117, 0]
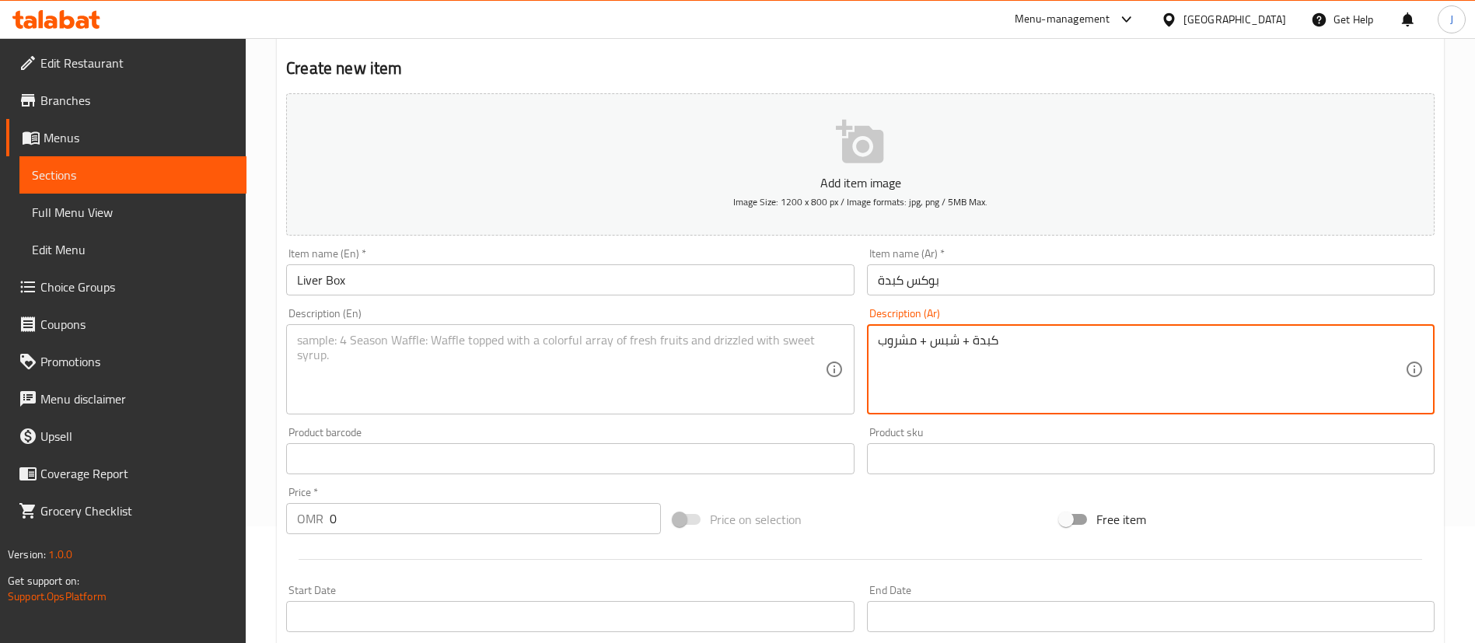
click at [387, 372] on textarea at bounding box center [560, 370] width 527 height 74
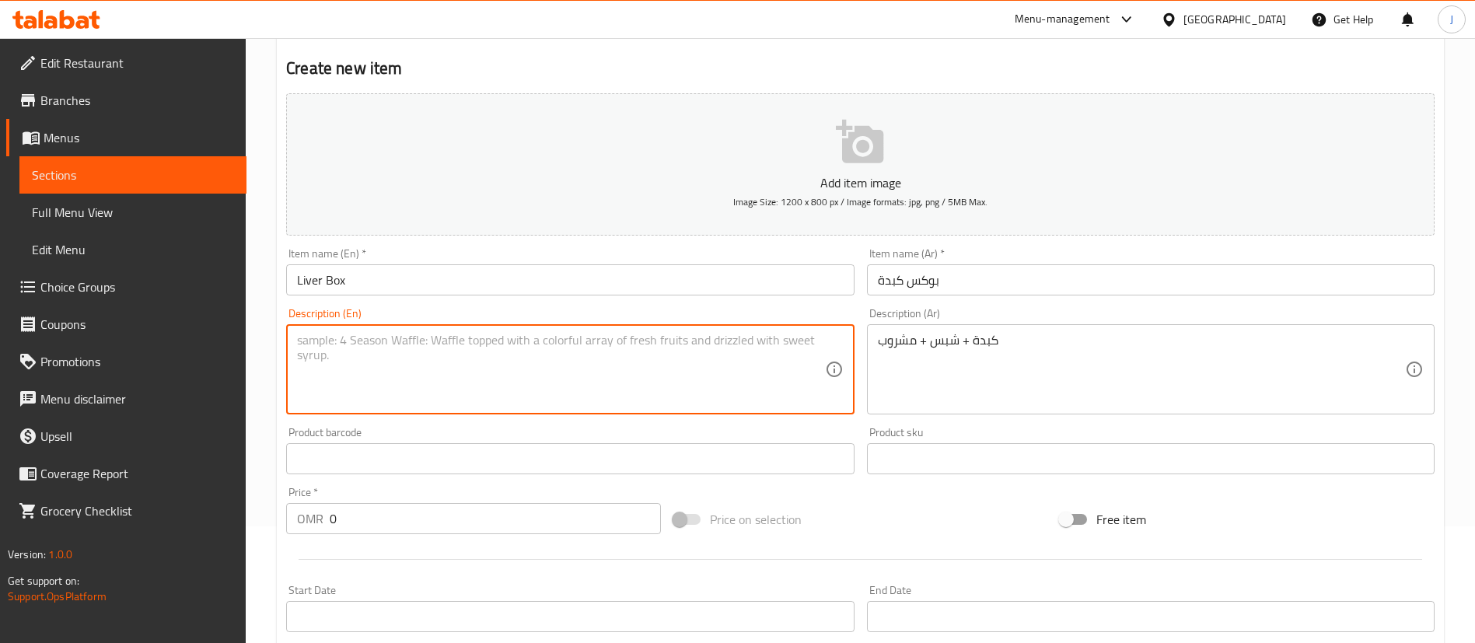
paste textarea "Liver + chips + drink"
click at [340, 341] on textarea "Liver + chips + drink" at bounding box center [560, 370] width 527 height 74
click at [382, 340] on textarea "Liver + Chips + drink" at bounding box center [560, 370] width 527 height 74
type textarea "Liver + Chips + Drink"
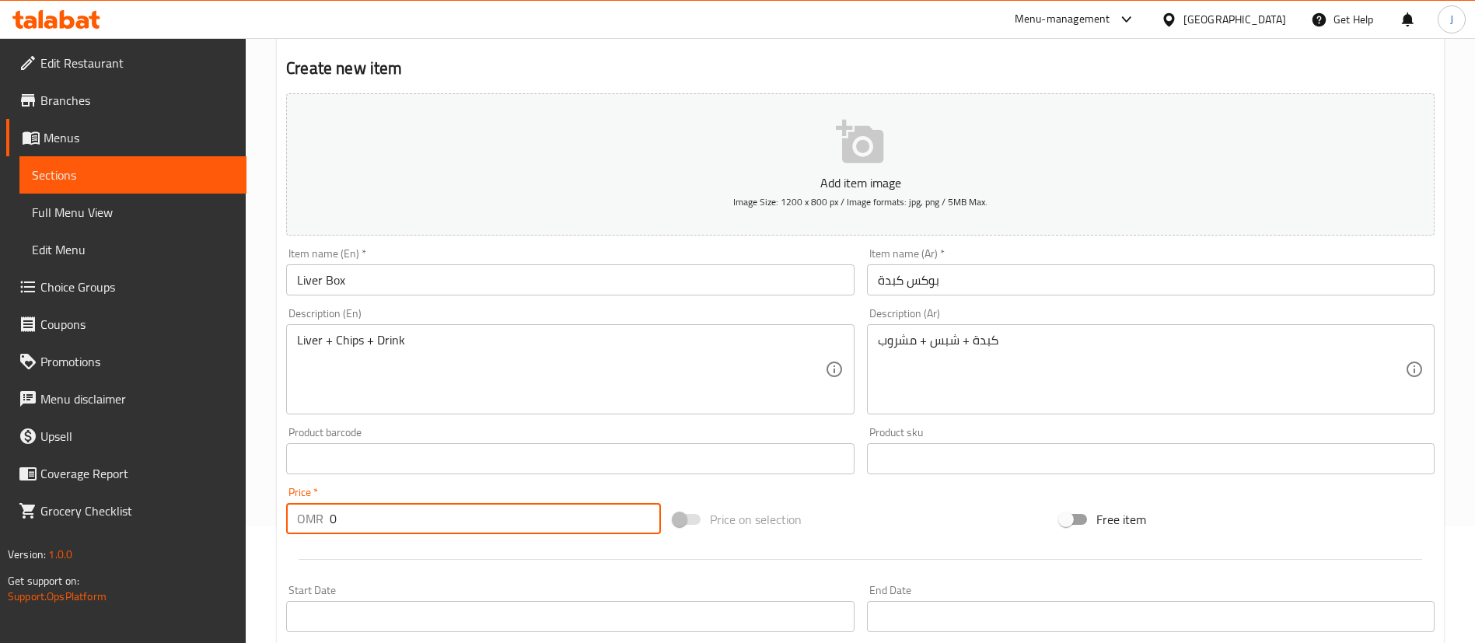
click at [376, 526] on input "0" at bounding box center [495, 518] width 331 height 31
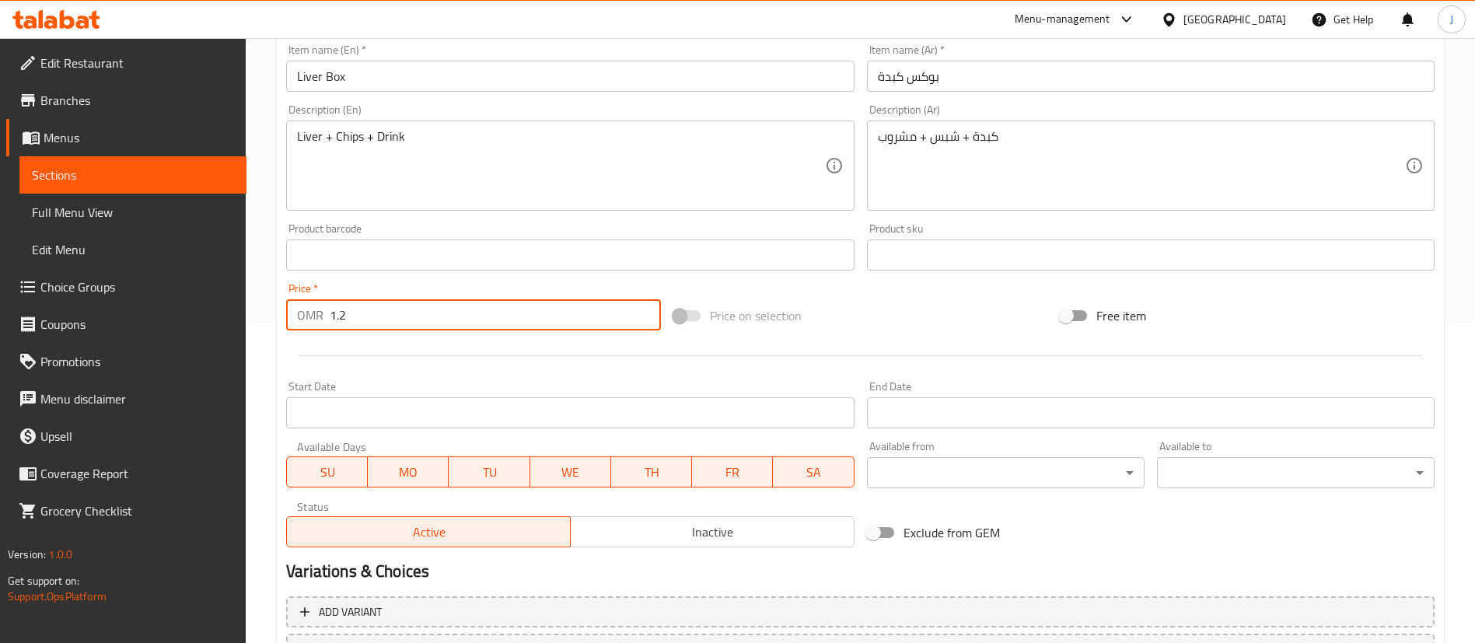
scroll to position [456, 0]
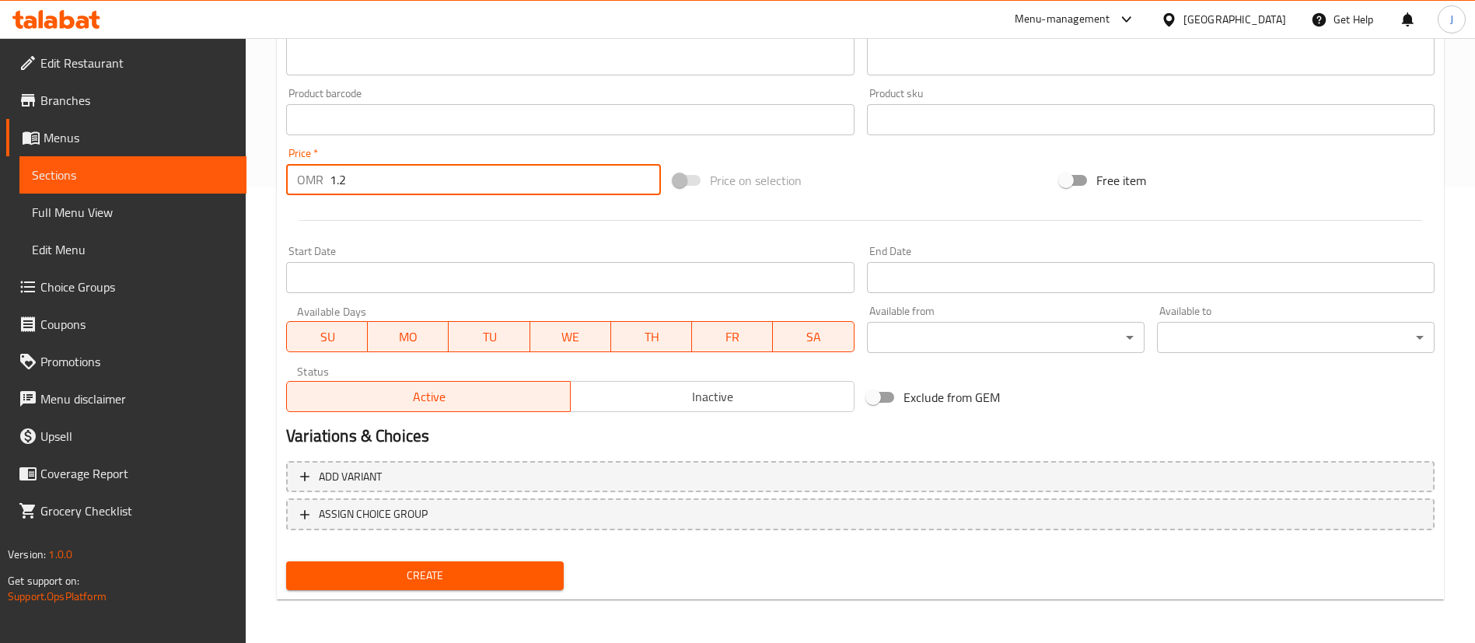
type input "1.2"
click at [416, 566] on span "Create" at bounding box center [425, 575] width 253 height 19
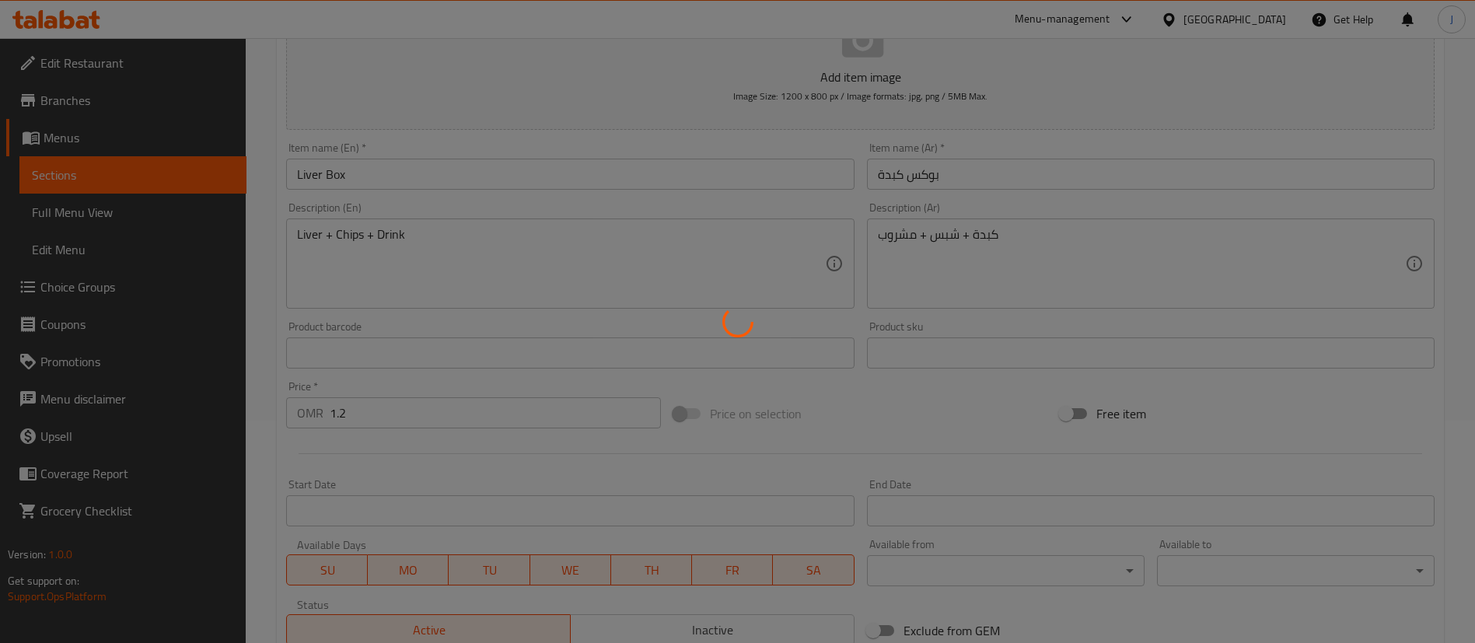
type input "0"
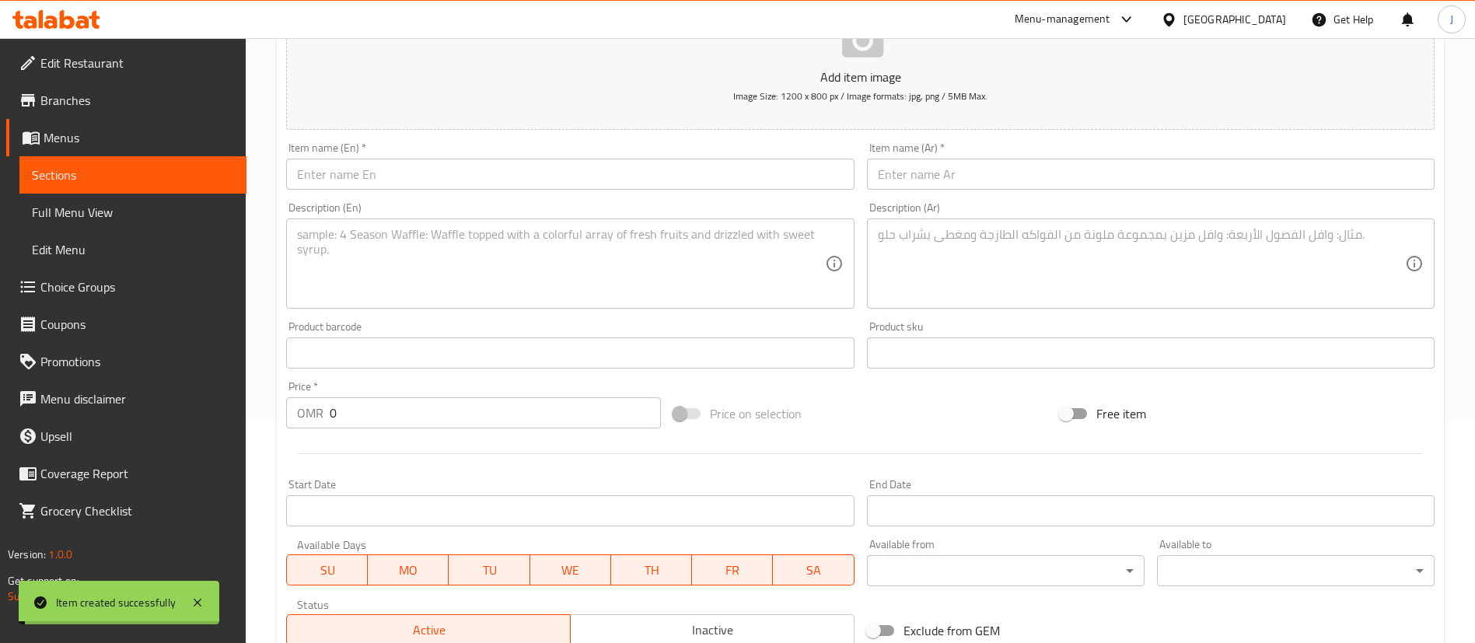
scroll to position [106, 0]
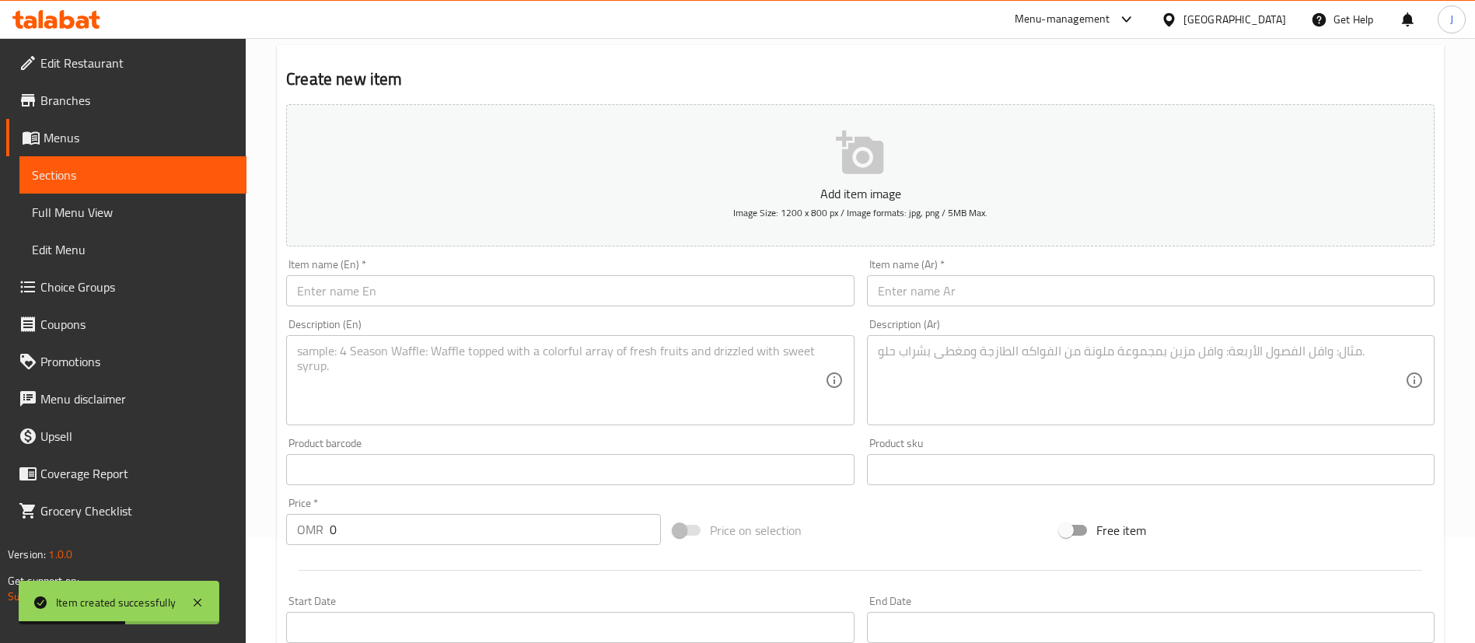
click at [976, 299] on input "text" at bounding box center [1151, 290] width 568 height 31
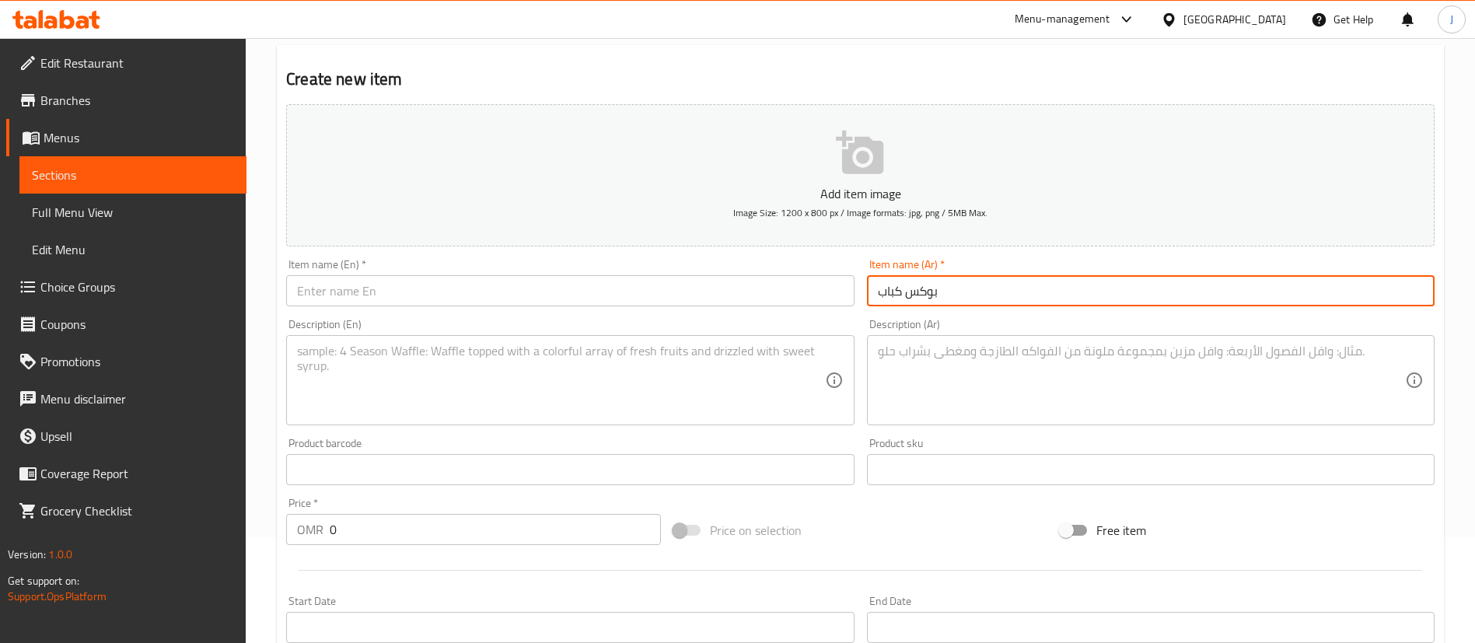
type input "بوكس كباب"
click at [373, 282] on input "text" at bounding box center [570, 290] width 568 height 31
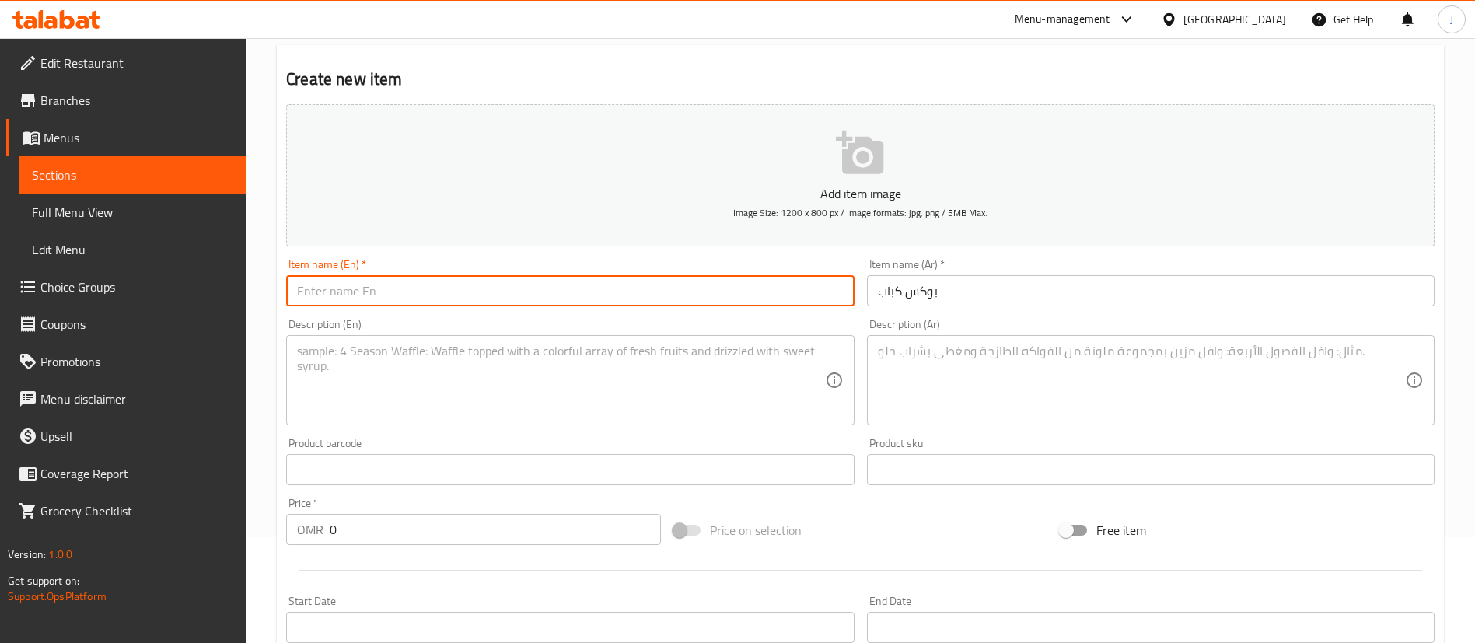
paste input "Kebab box"
click at [336, 293] on input "Kebab box" at bounding box center [570, 290] width 568 height 31
type input "Kebab Box"
click at [935, 347] on textarea at bounding box center [1141, 381] width 527 height 74
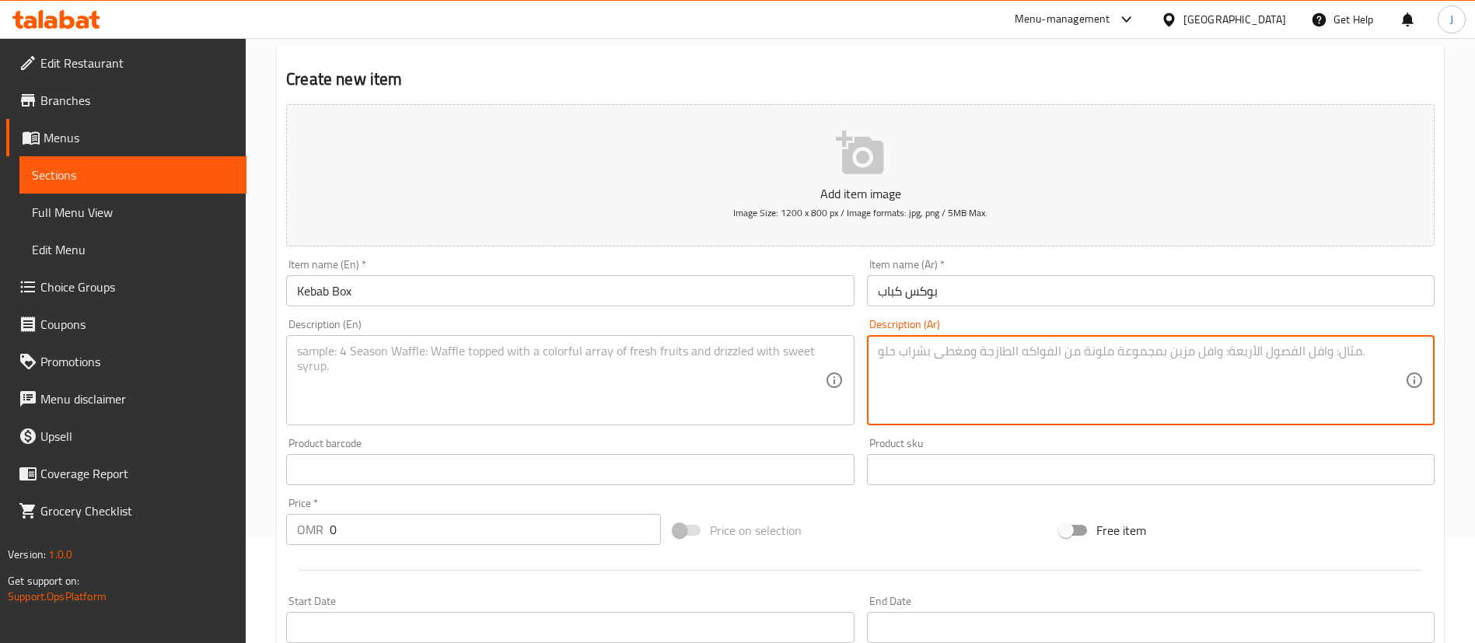
paste textarea "كباب + شبس + مشروب"
type textarea "كباب + شبس + مشروب"
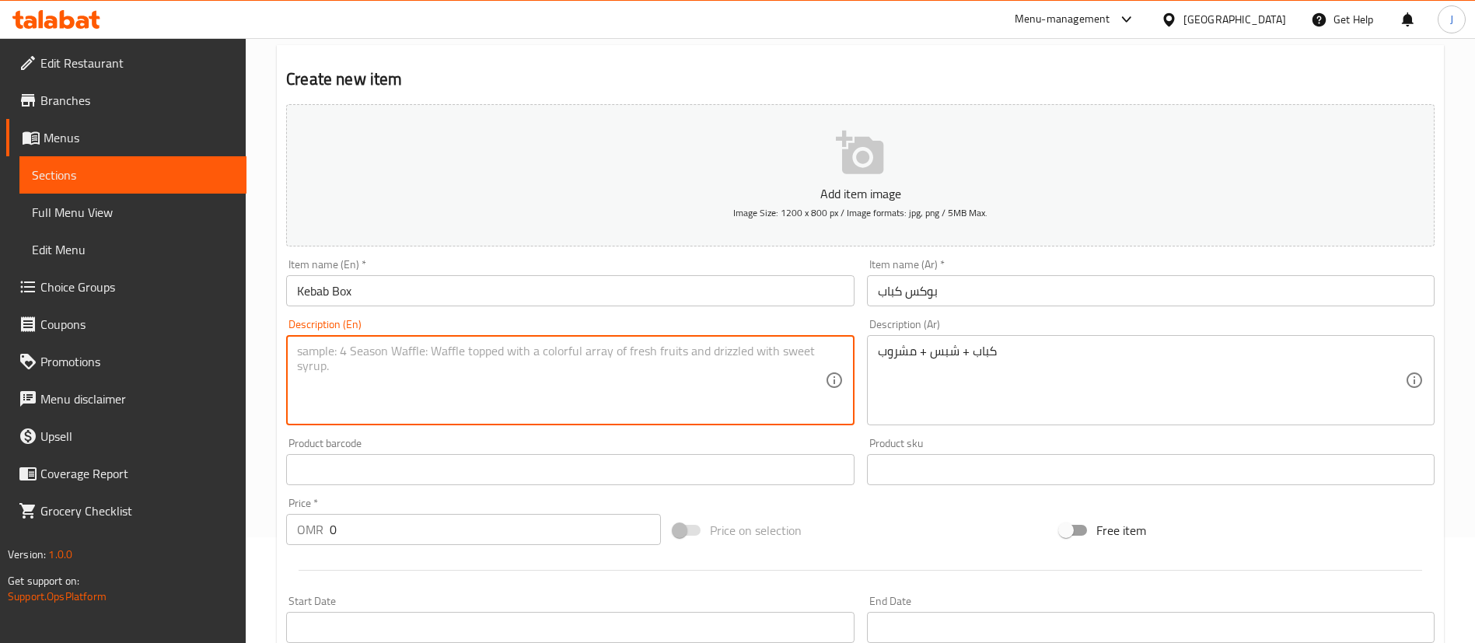
click at [401, 383] on textarea at bounding box center [560, 381] width 527 height 74
paste textarea "Kebab + chips + drink"
click at [346, 359] on textarea "Kebab + chips + drink" at bounding box center [560, 381] width 527 height 74
click at [389, 351] on textarea "Kebab + Chips + drink" at bounding box center [560, 381] width 527 height 74
type textarea "Kebab + Chips + Drink"
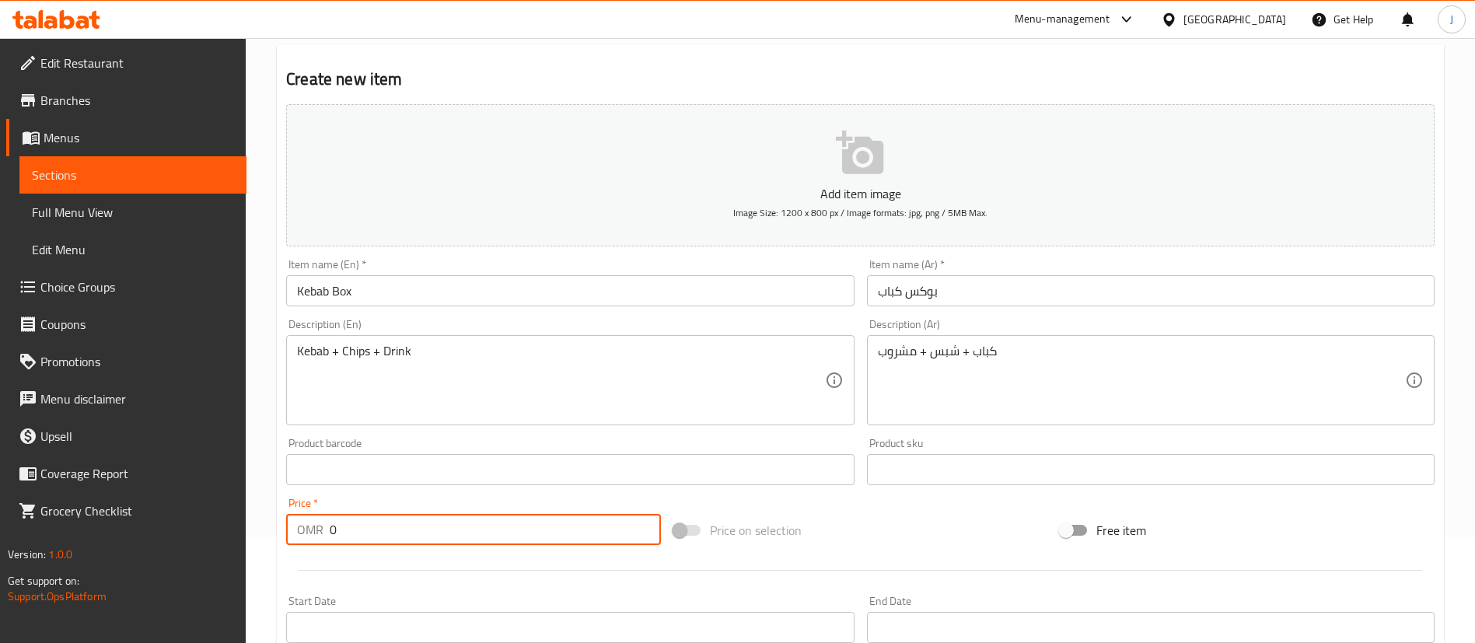
drag, startPoint x: 388, startPoint y: 531, endPoint x: 263, endPoint y: 533, distance: 125.2
click at [264, 531] on div "Home / Restaurants management / Menus / Sections / item / create Box Meal secti…" at bounding box center [861, 462] width 1230 height 1061
type input "1.5"
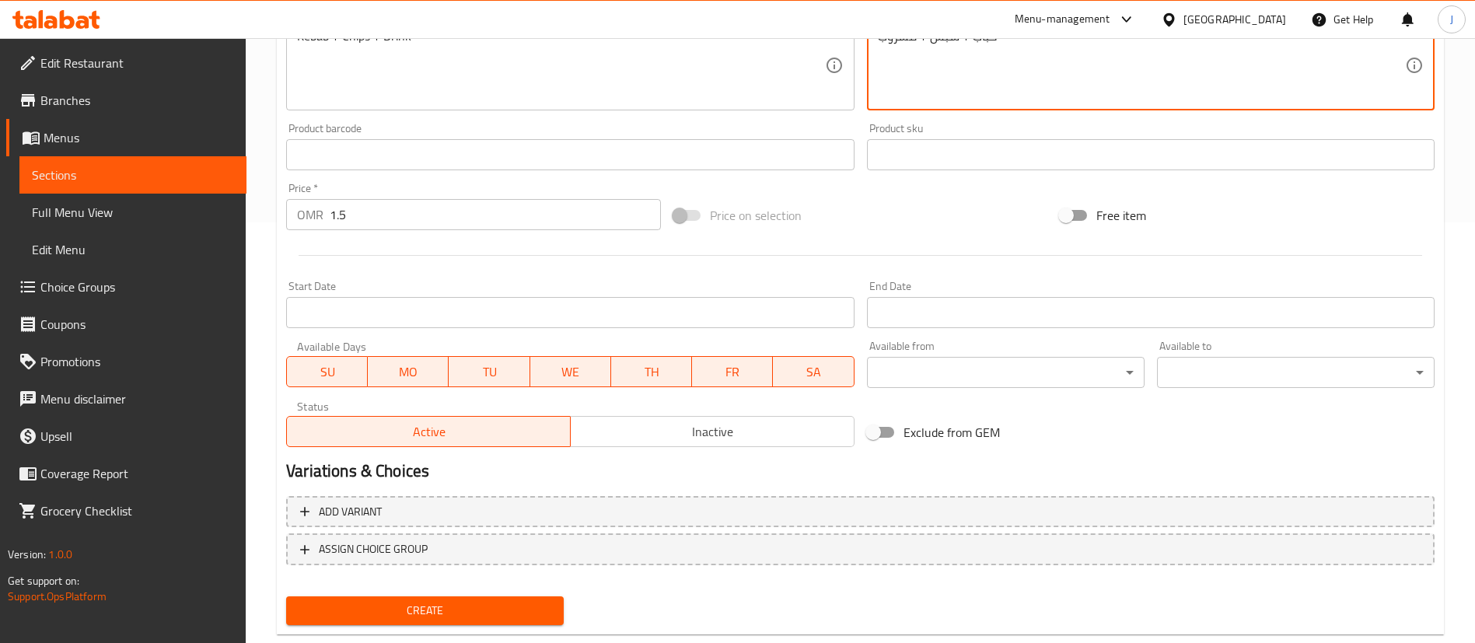
scroll to position [456, 0]
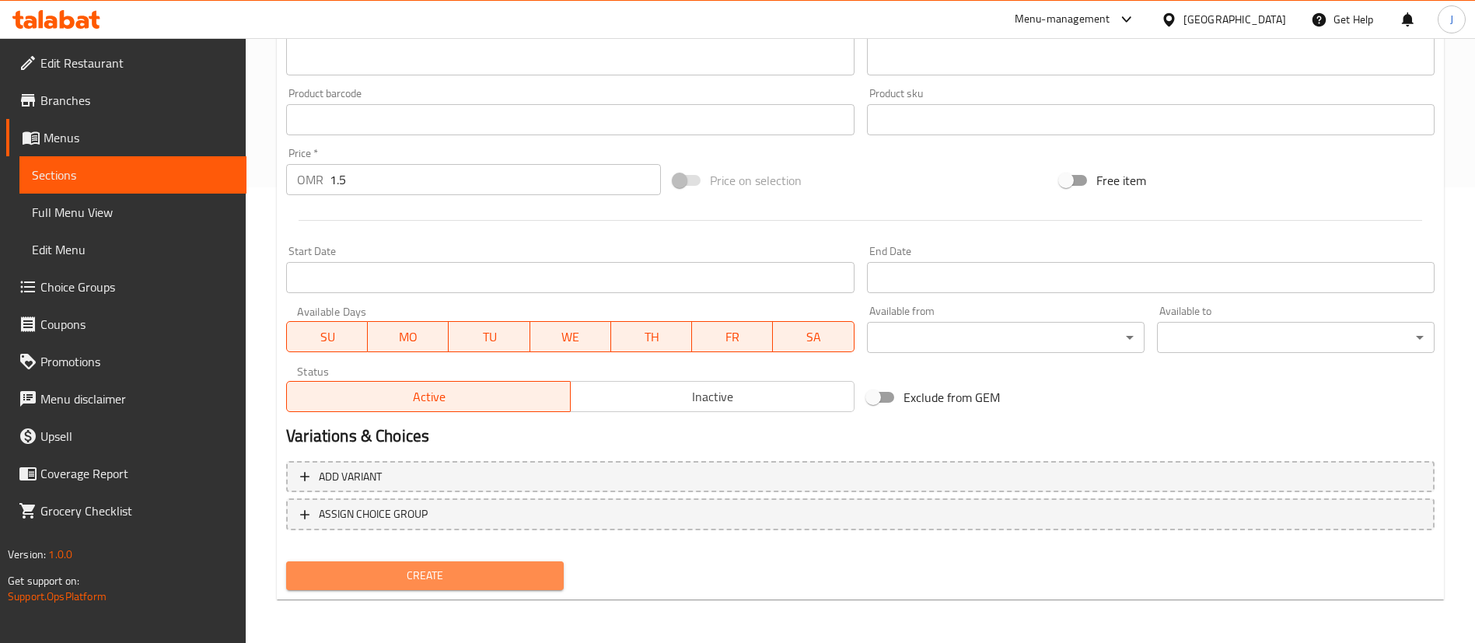
click at [482, 567] on span "Create" at bounding box center [425, 575] width 253 height 19
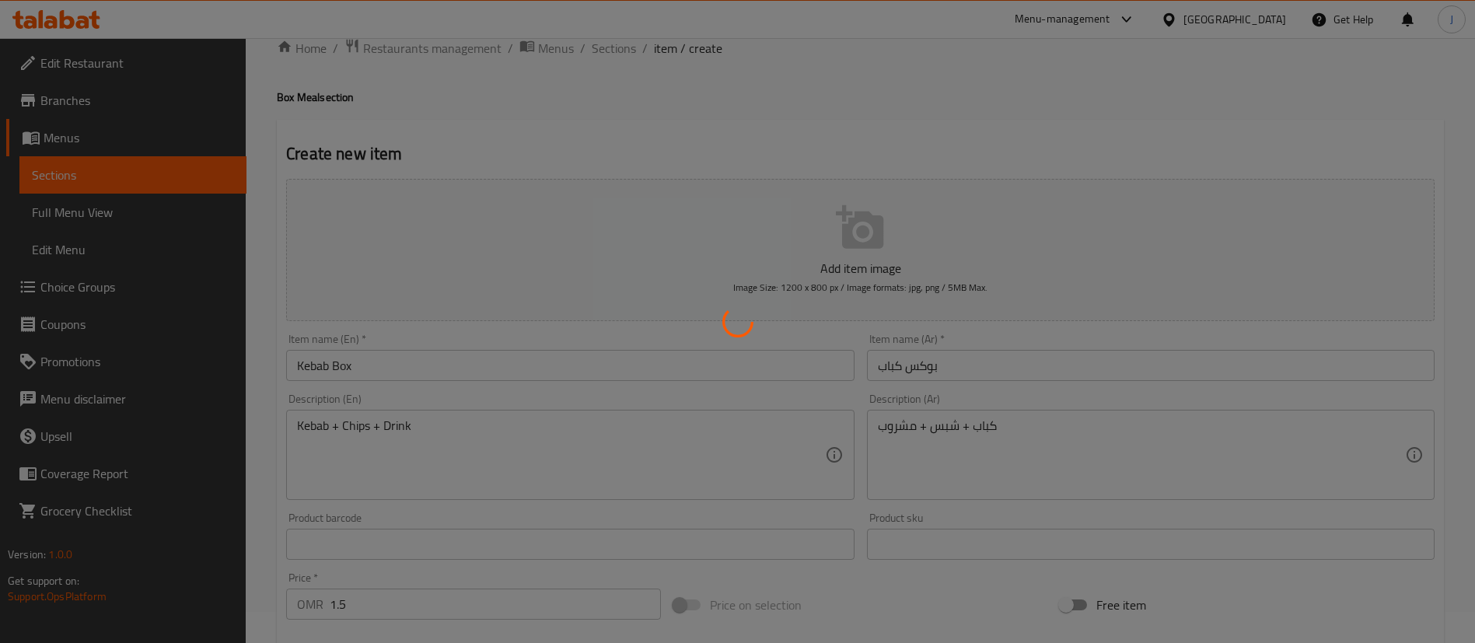
scroll to position [0, 0]
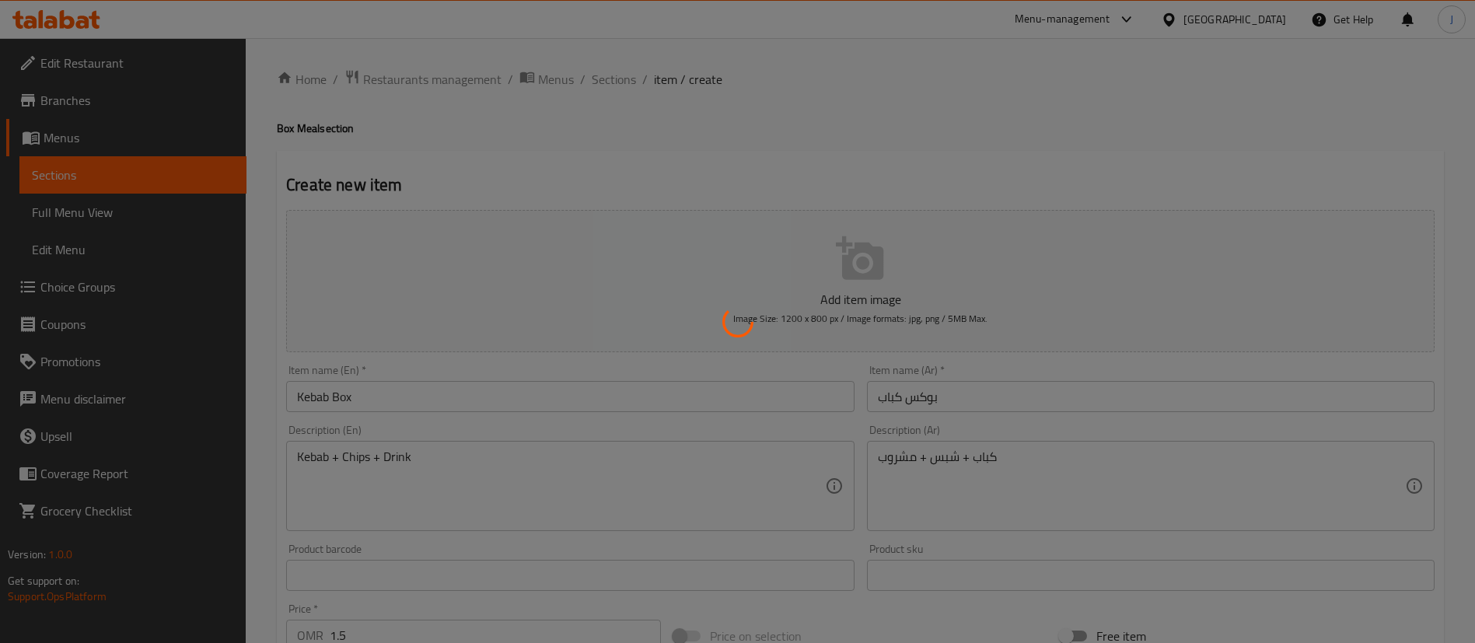
type input "0"
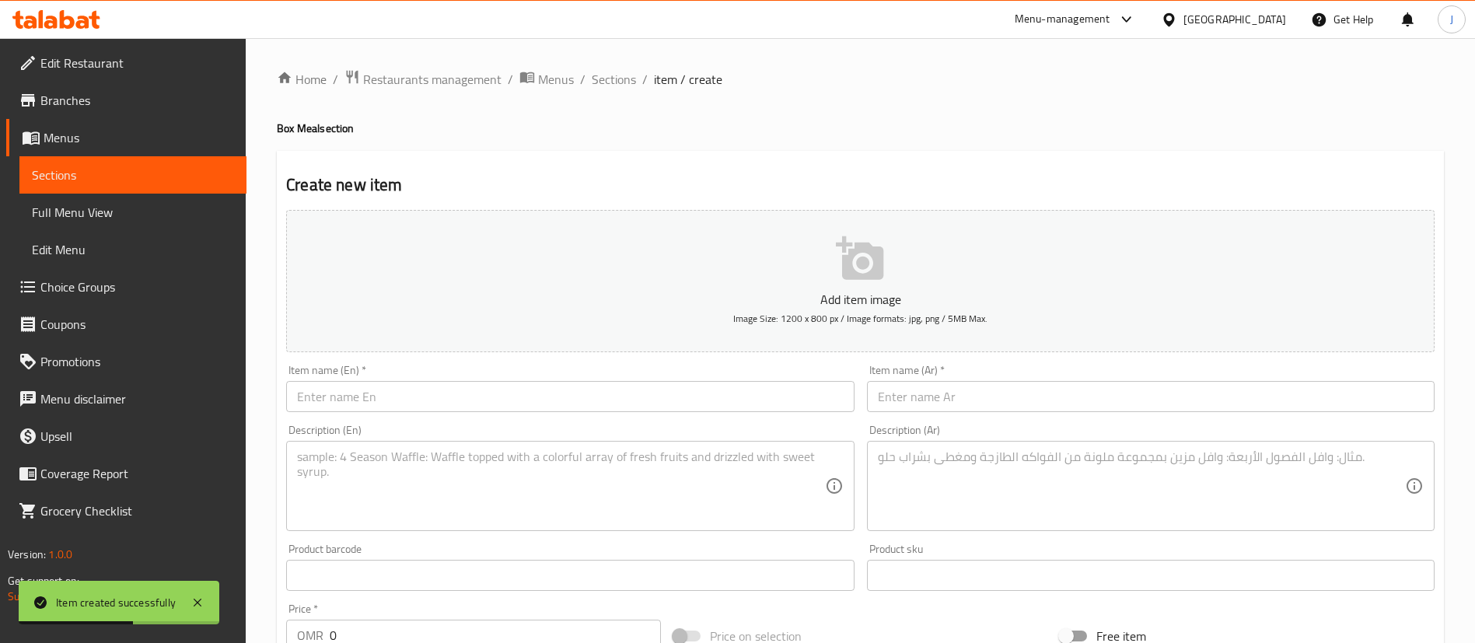
click at [911, 439] on div "Description (Ar) Description (Ar)" at bounding box center [1151, 478] width 568 height 107
click at [918, 467] on textarea at bounding box center [1141, 487] width 527 height 74
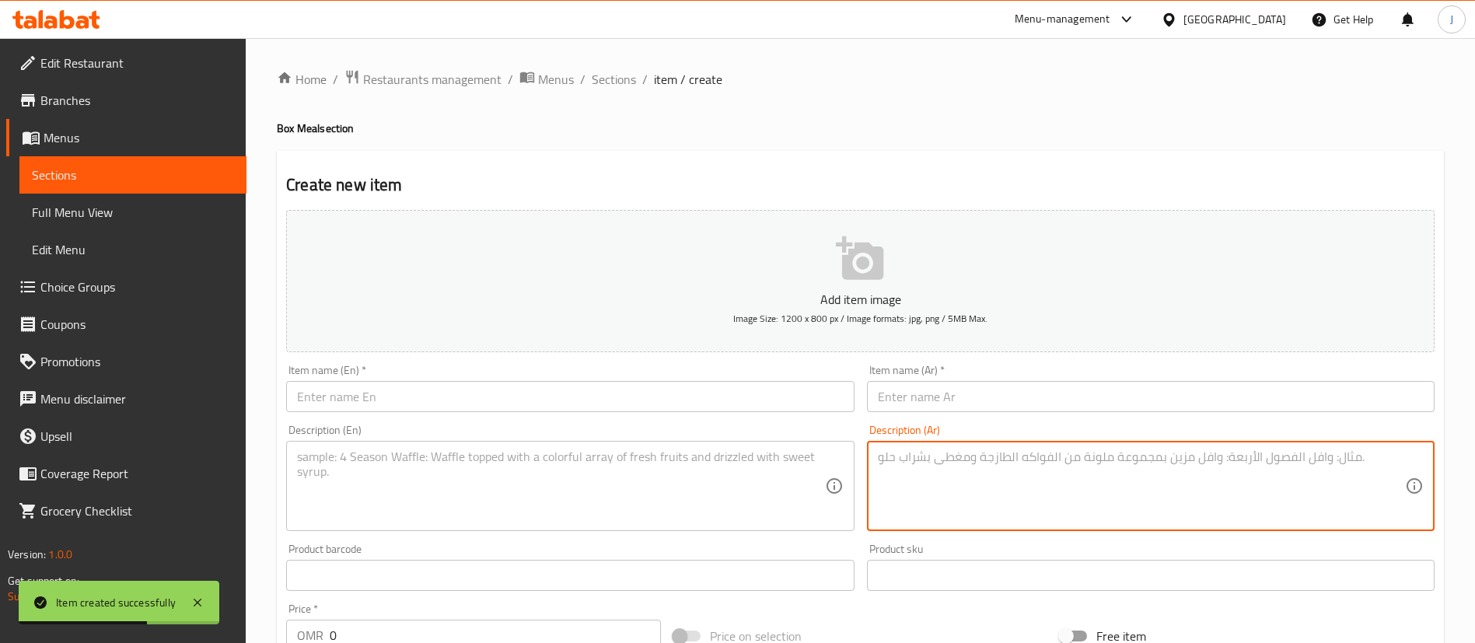
paste textarea "تكة + شبس + مشروب"
type textarea "تكة + شبس + مشروب"
click at [332, 469] on textarea at bounding box center [560, 487] width 527 height 74
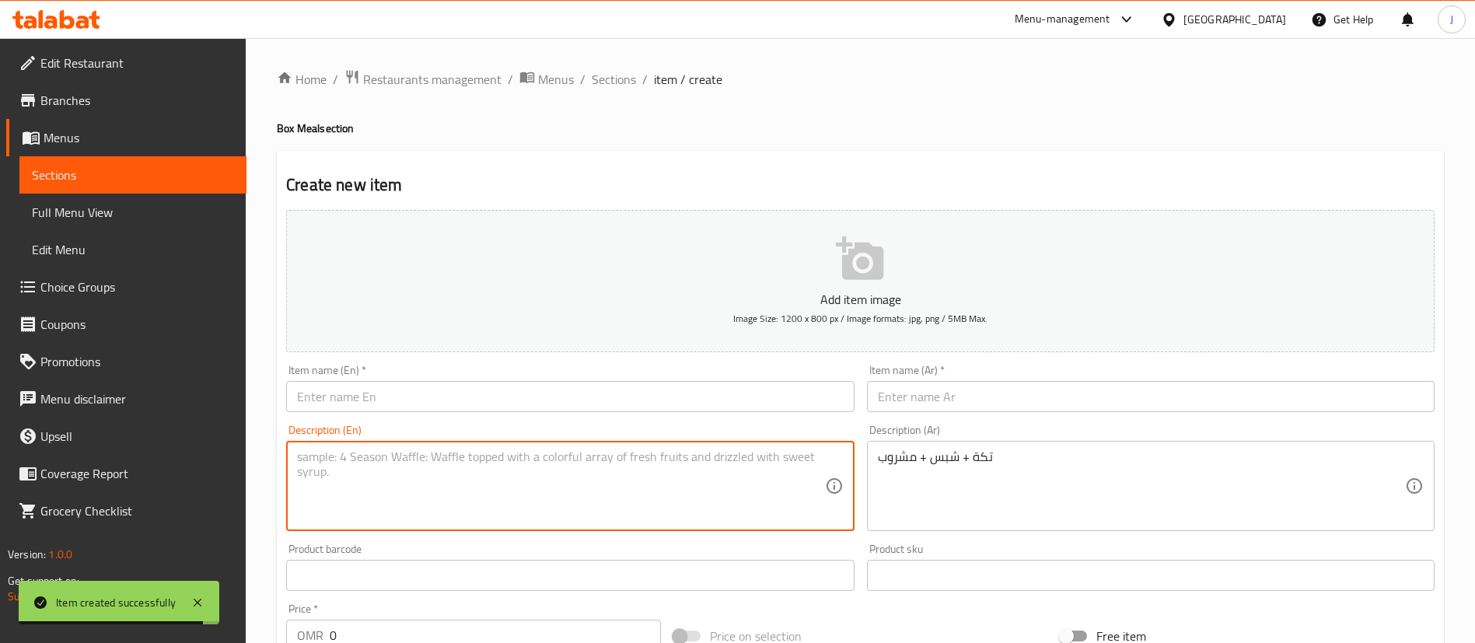
paste textarea "Tikka + chips + drink"
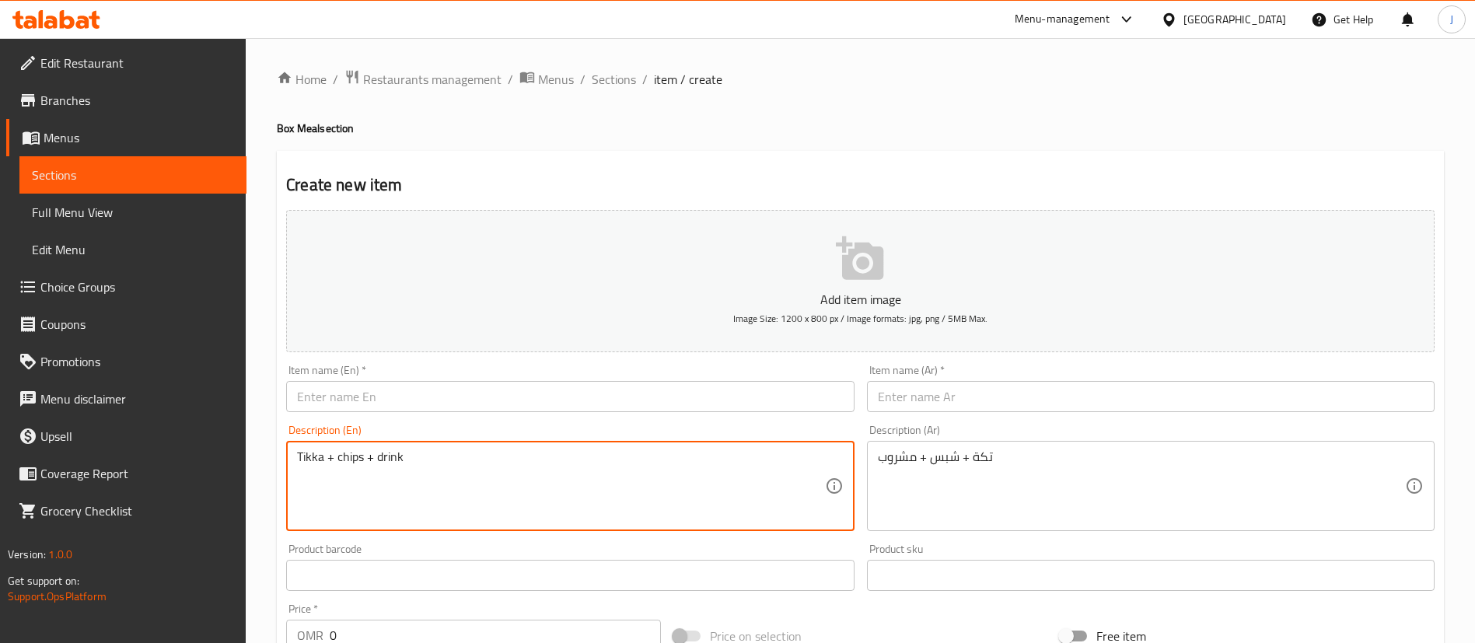
click at [338, 459] on textarea "Tikka + chips + drink" at bounding box center [560, 487] width 527 height 74
click at [382, 459] on textarea "Tikka + Chips + drink" at bounding box center [560, 487] width 527 height 74
type textarea "Tikka + Chips + Drink"
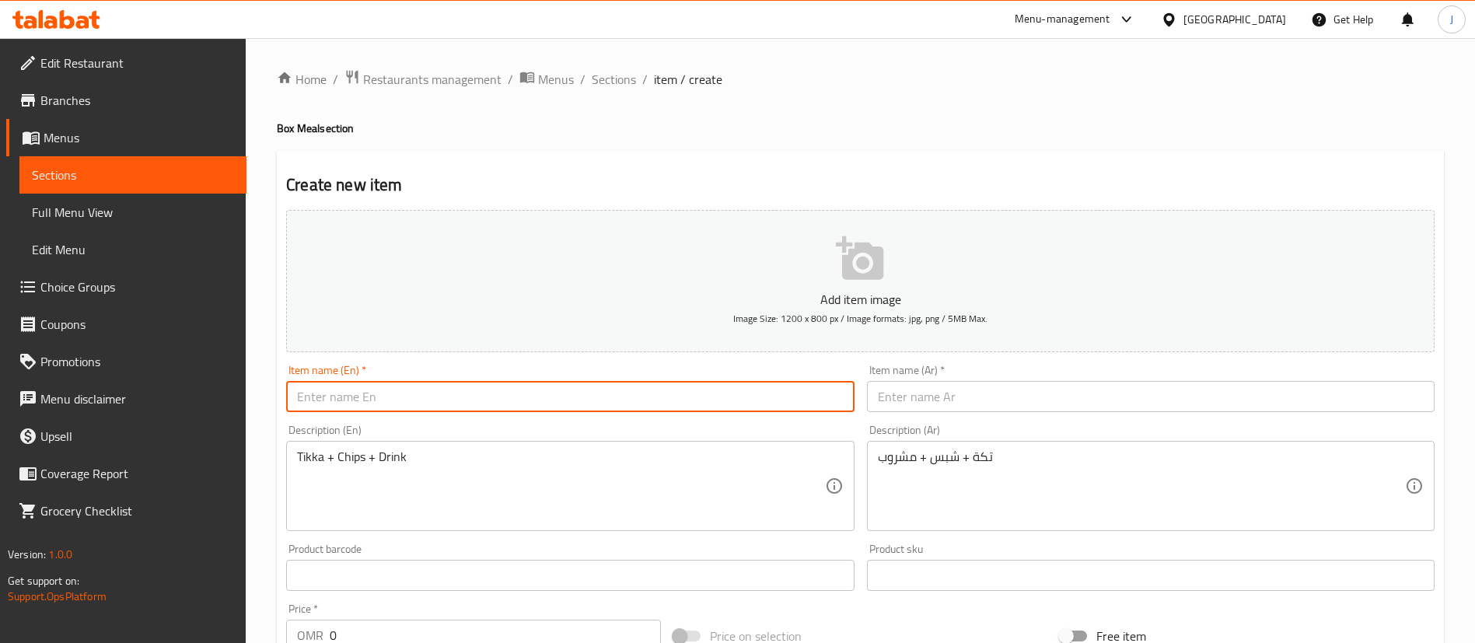
click at [375, 398] on input "text" at bounding box center [570, 396] width 568 height 31
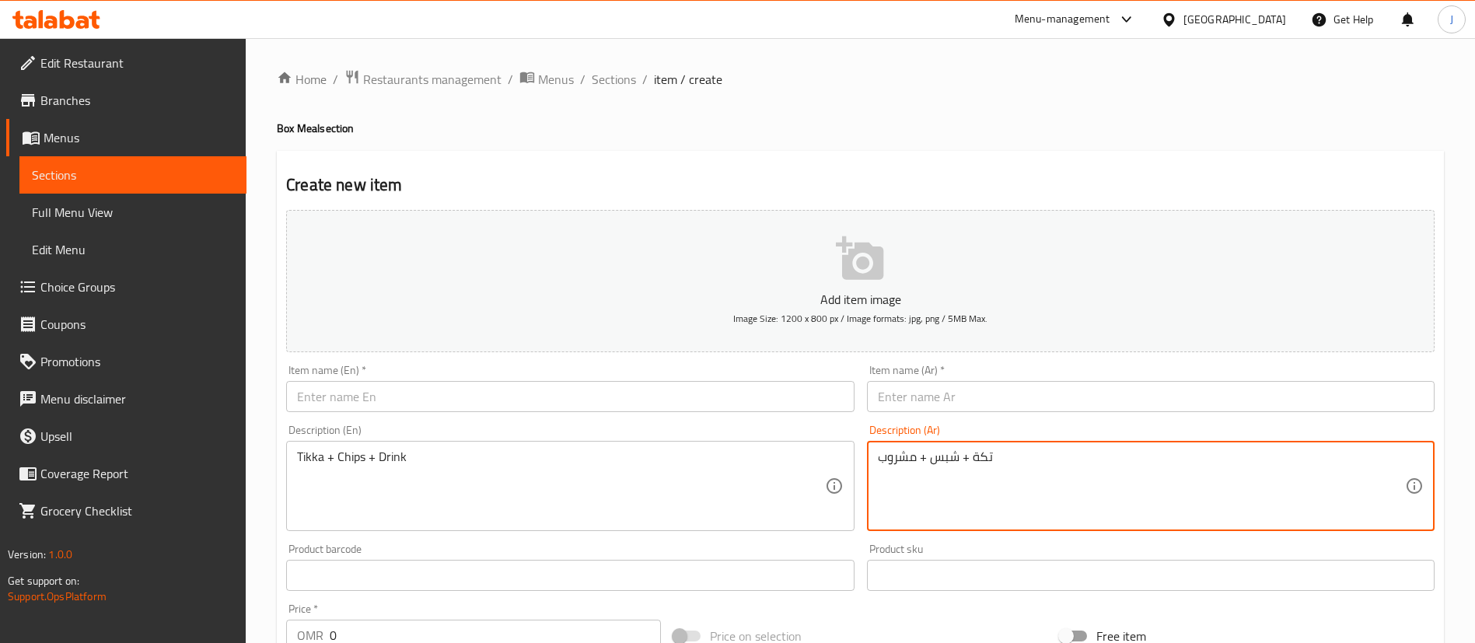
drag, startPoint x: 971, startPoint y: 457, endPoint x: 996, endPoint y: 455, distance: 25.8
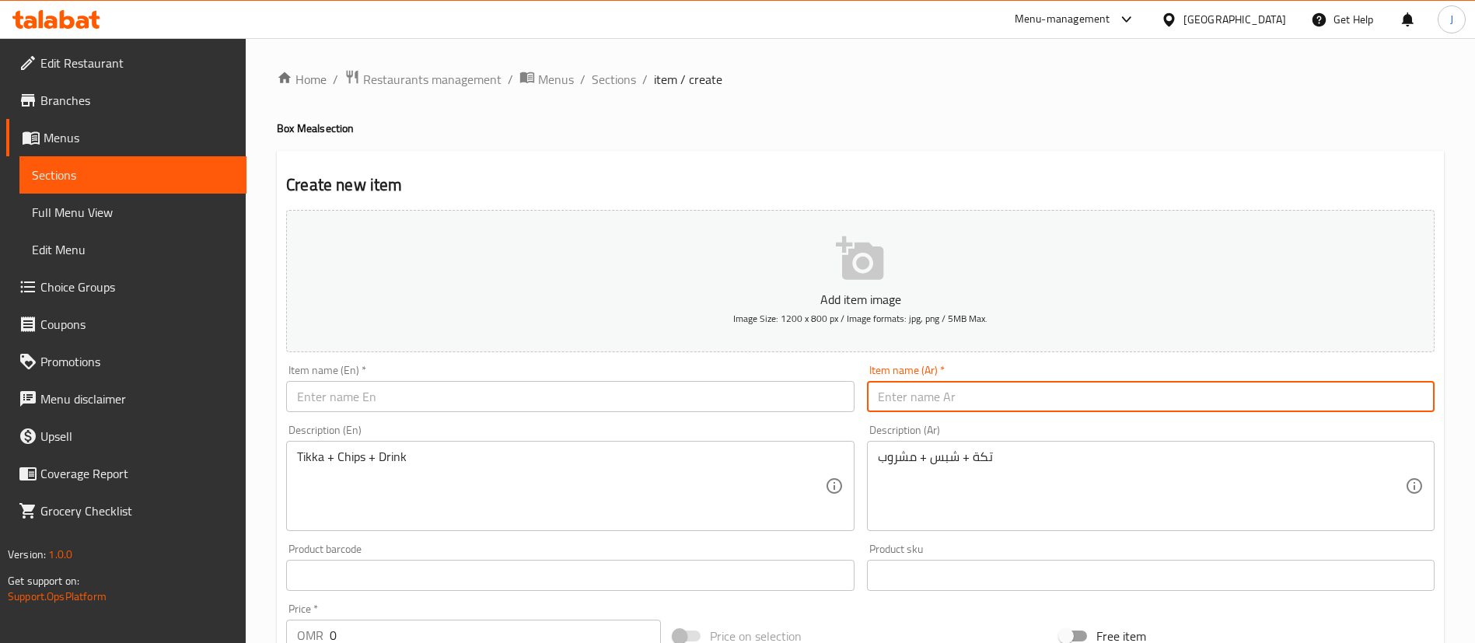
click at [964, 397] on input "text" at bounding box center [1151, 396] width 568 height 31
paste input "تكة"
type input "بوكس تكة"
click at [425, 387] on input "text" at bounding box center [570, 396] width 568 height 31
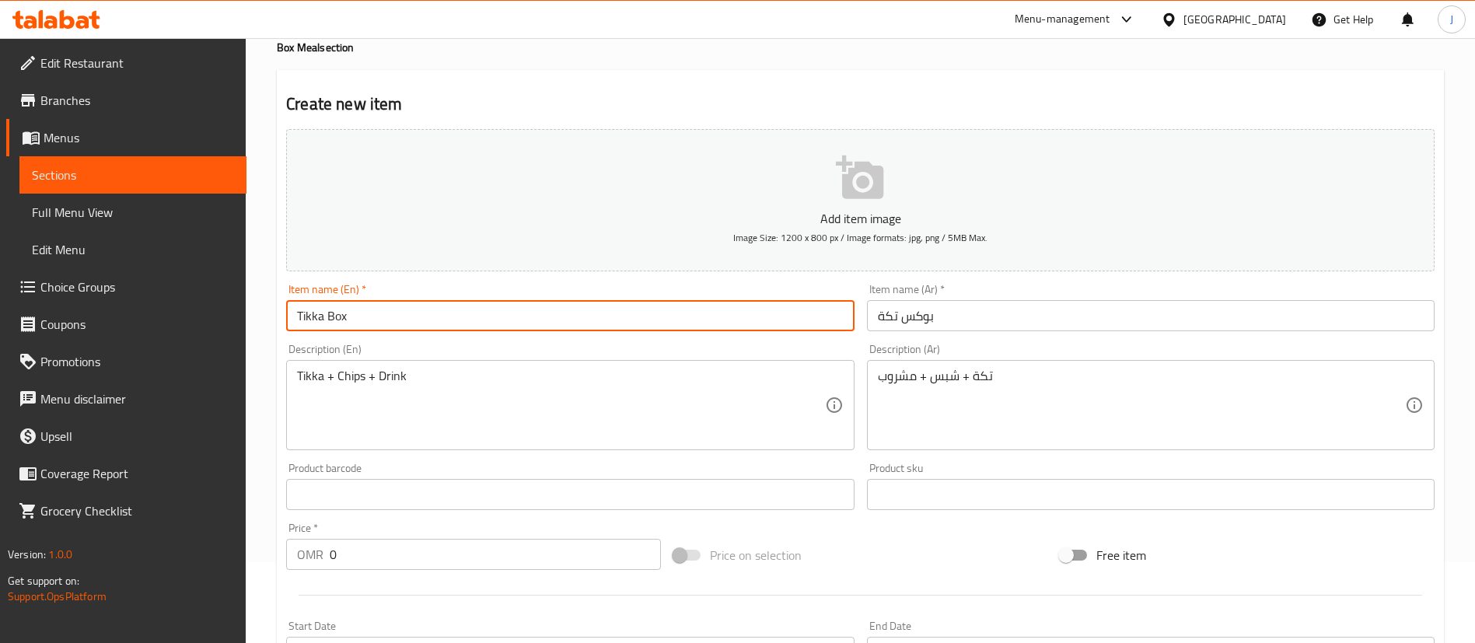
scroll to position [117, 0]
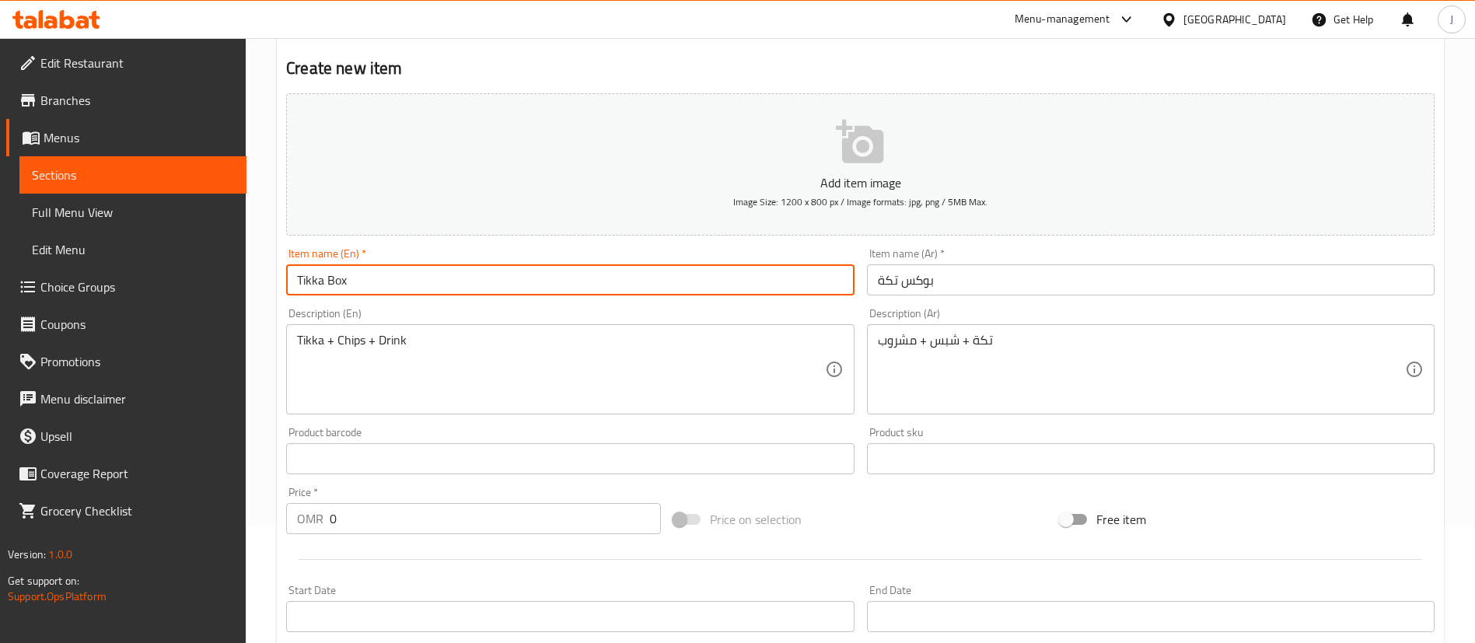
type input "Tikka Box"
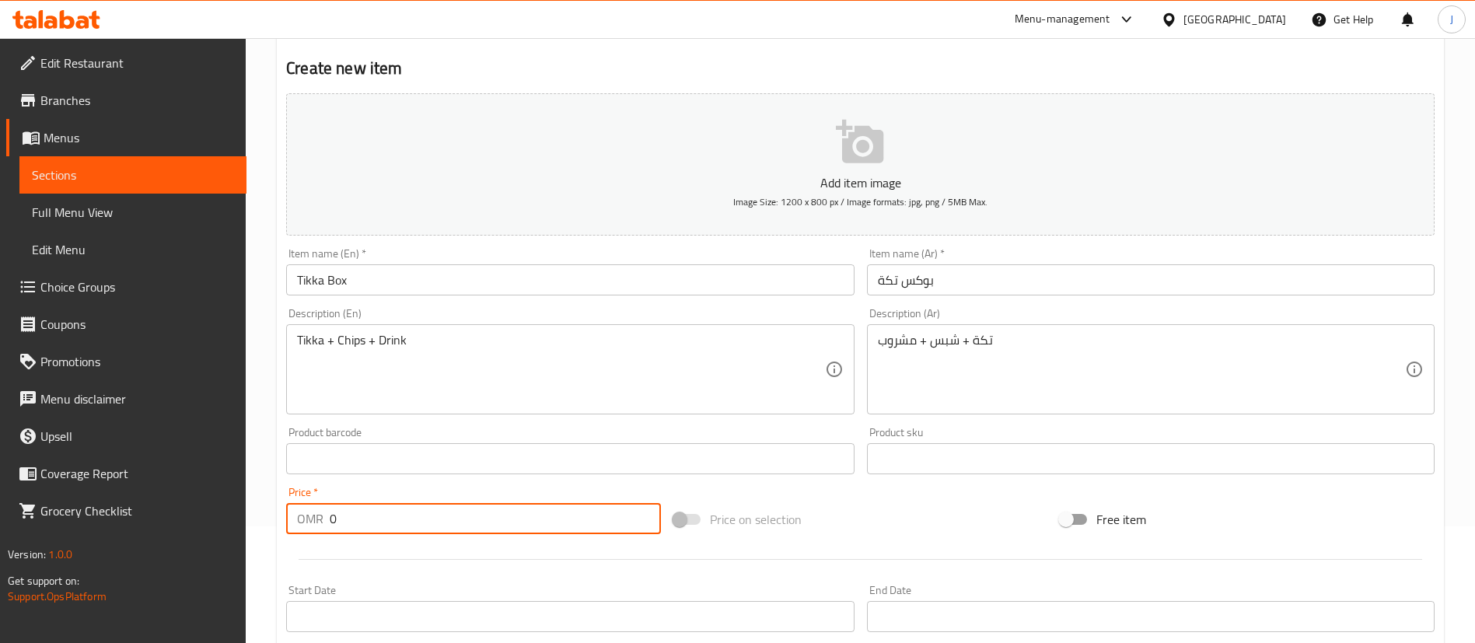
drag, startPoint x: 331, startPoint y: 515, endPoint x: 305, endPoint y: 511, distance: 26.0
click at [305, 511] on div "OMR 0 Price *" at bounding box center [473, 518] width 375 height 31
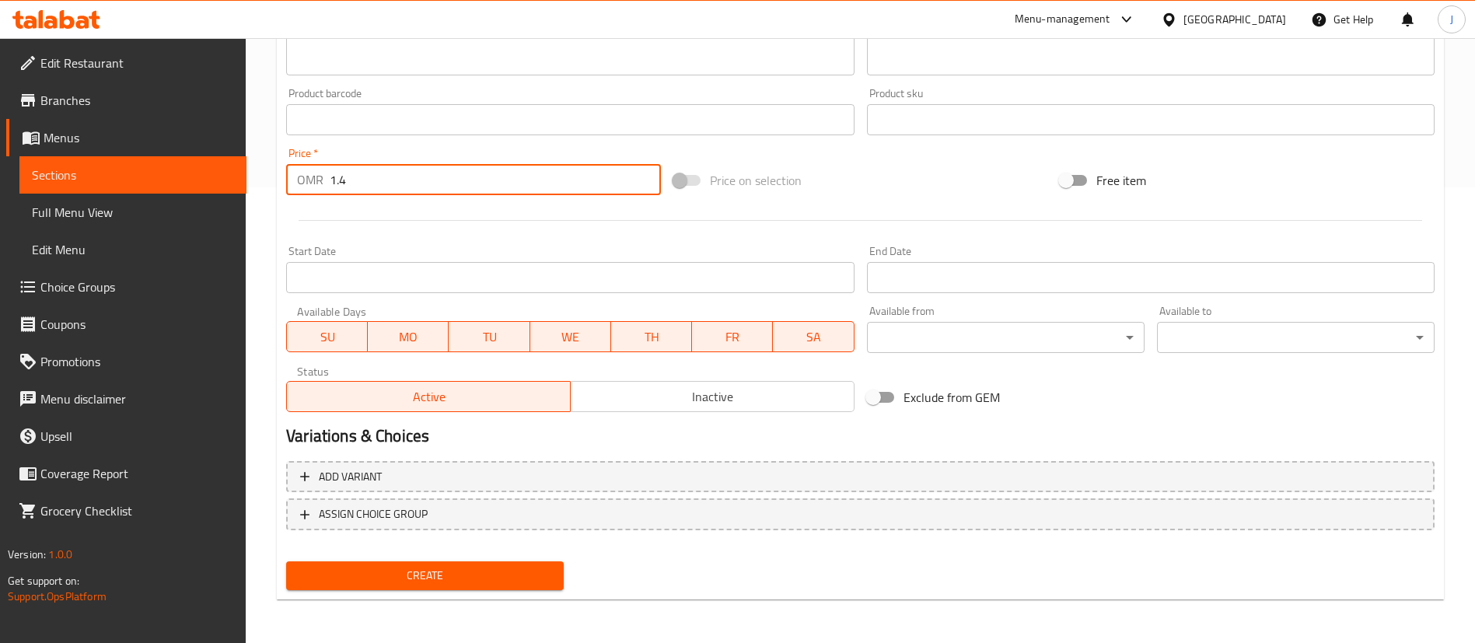
type input "1.4"
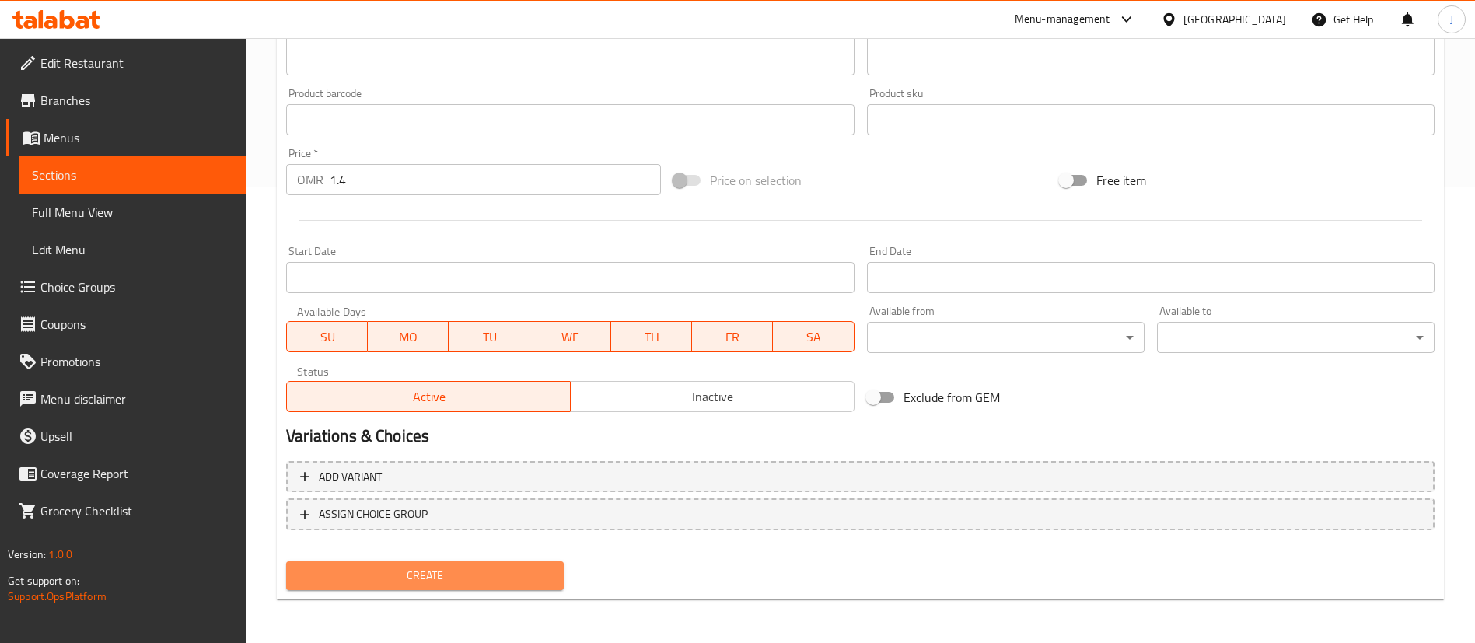
click at [368, 567] on span "Create" at bounding box center [425, 575] width 253 height 19
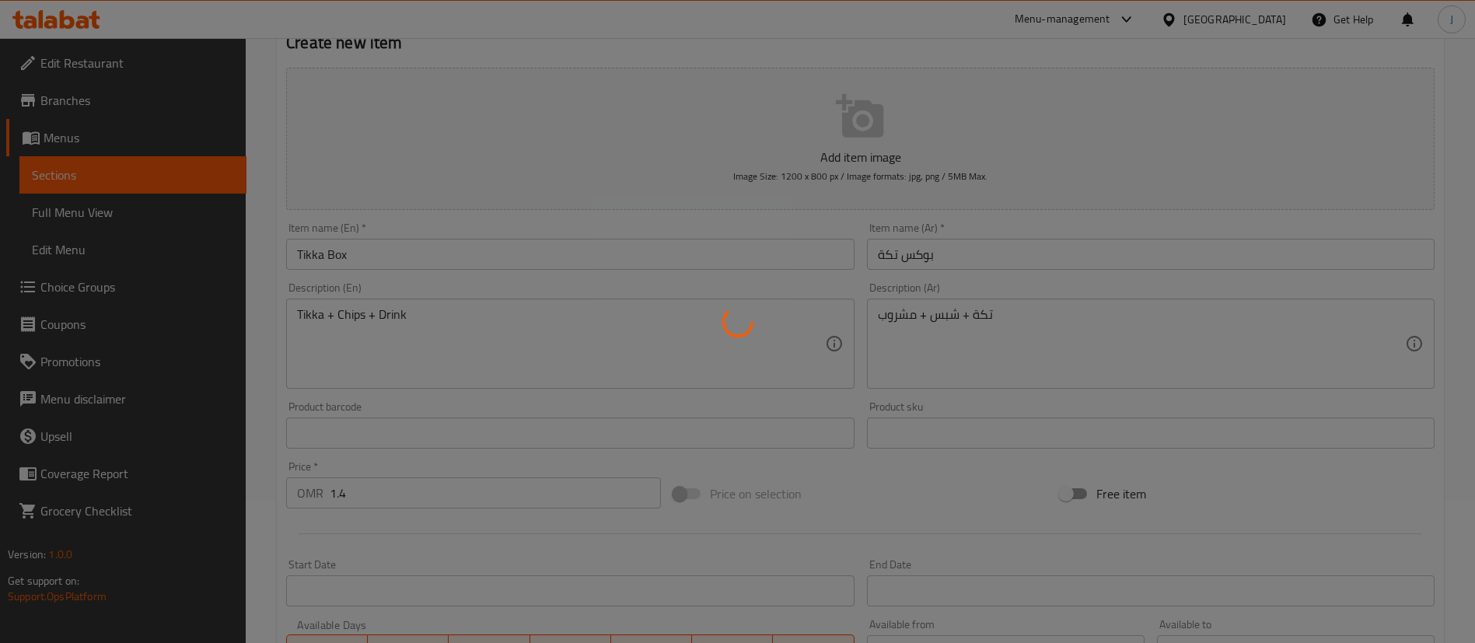
scroll to position [0, 0]
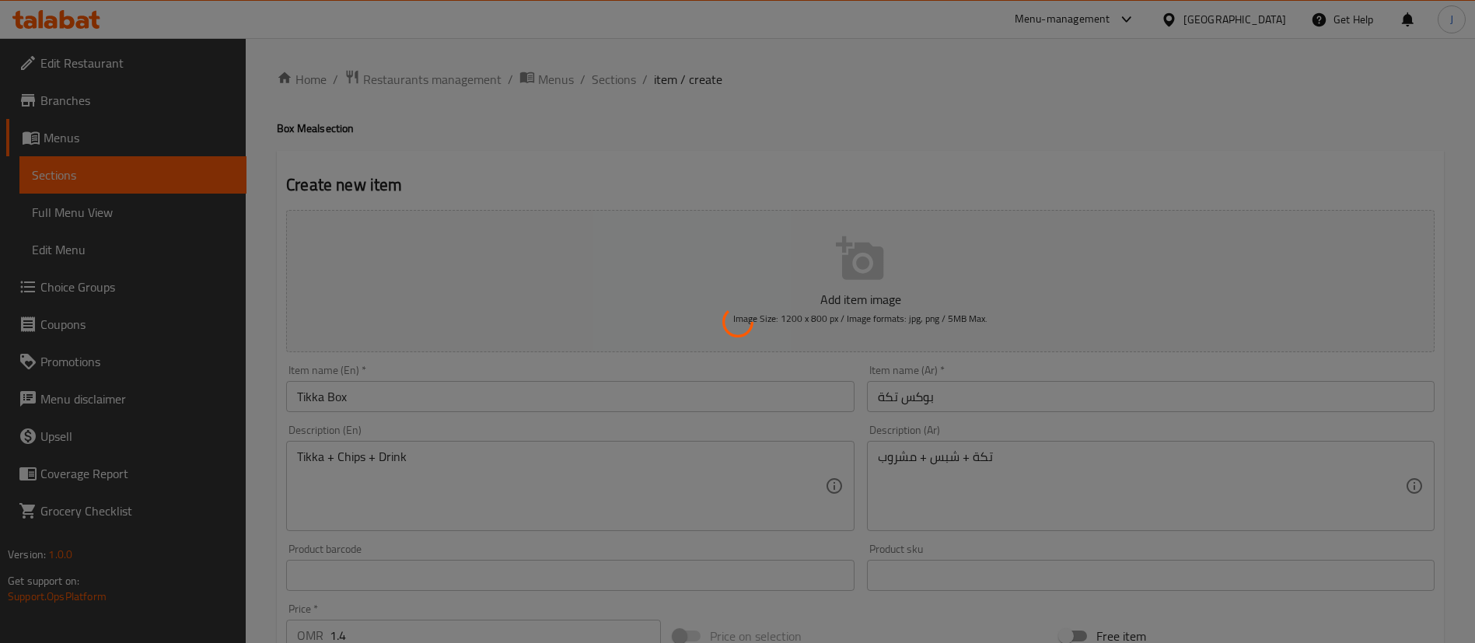
type input "0"
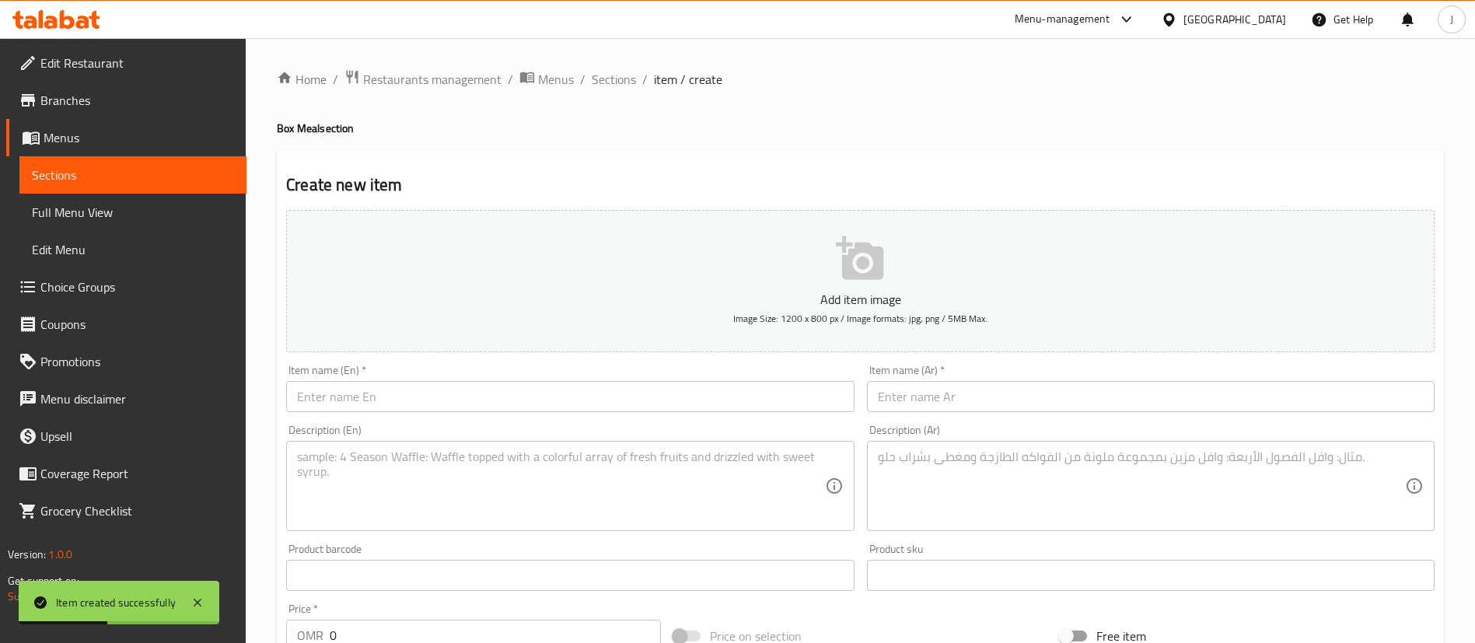
click at [924, 475] on textarea at bounding box center [1141, 487] width 527 height 74
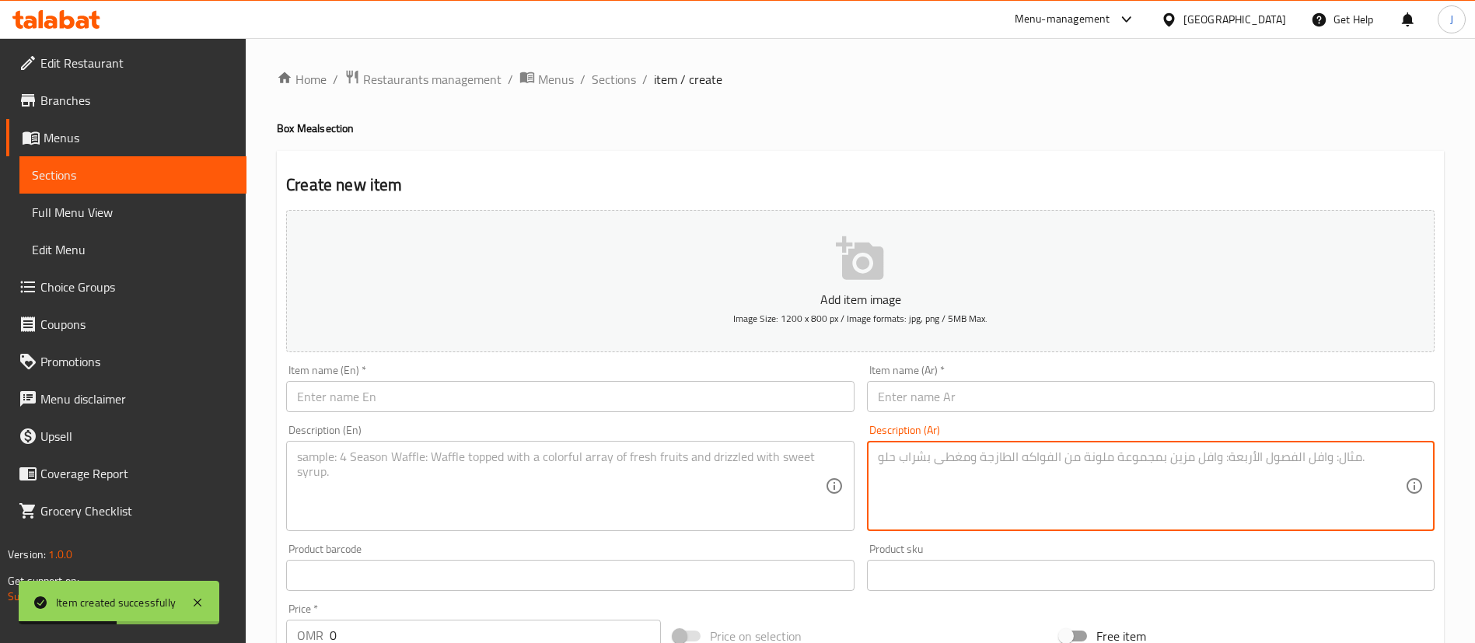
paste textarea "شاورما لحم + شبس + مشروب"
type textarea "شاورما لحم + شبس + مشروب"
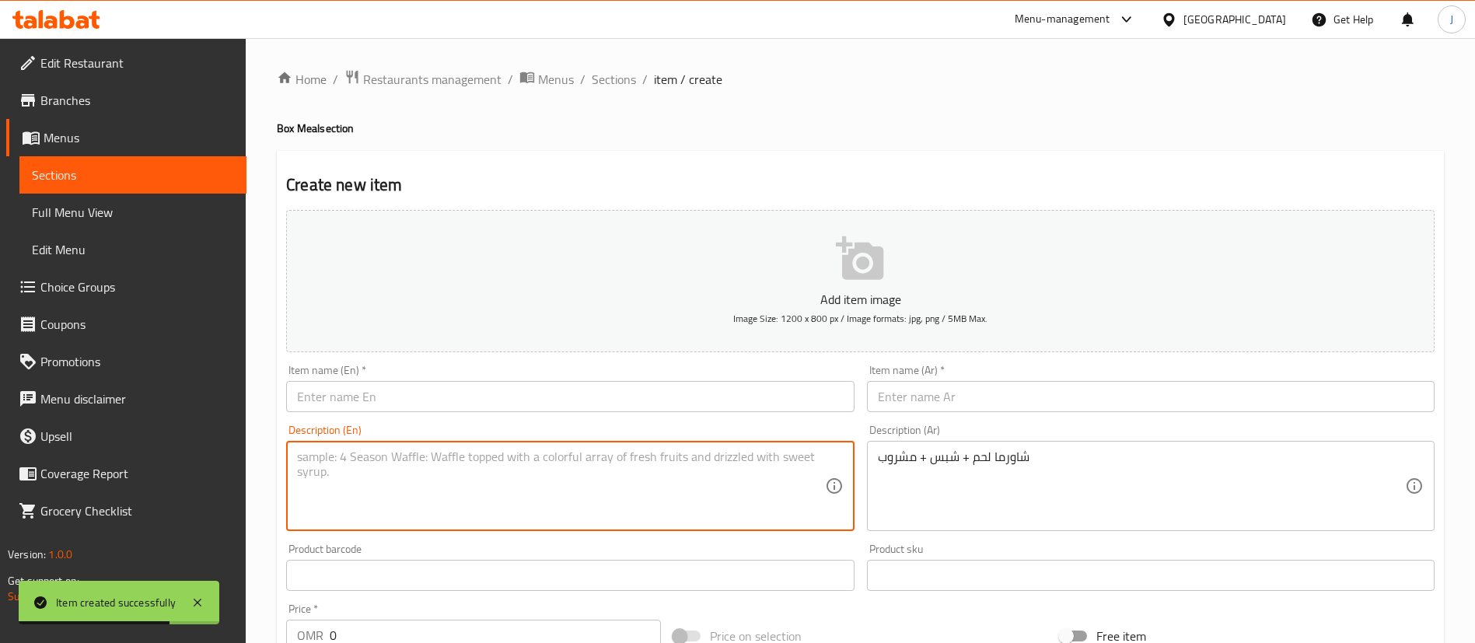
click at [523, 462] on textarea at bounding box center [560, 487] width 527 height 74
paste textarea "Meat shawarma + chips + drink"
click at [397, 459] on textarea "Meat shawarma + chips + drink" at bounding box center [560, 487] width 527 height 74
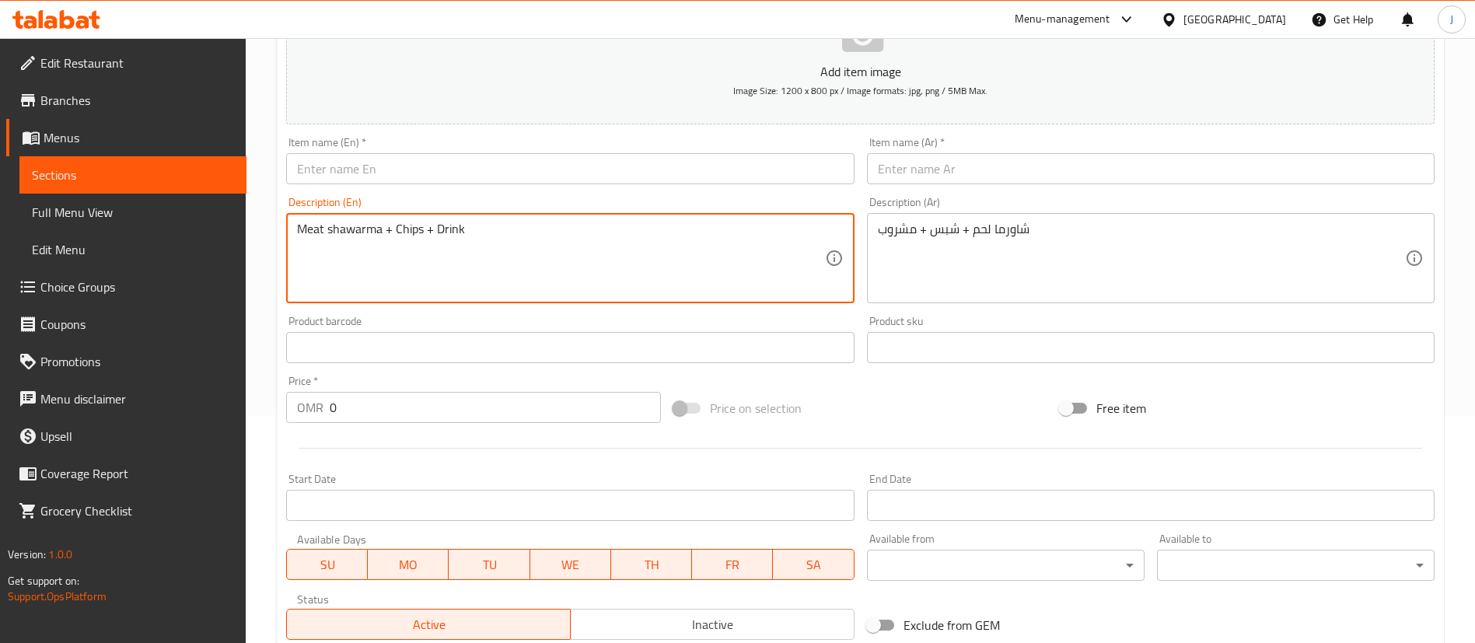
scroll to position [233, 0]
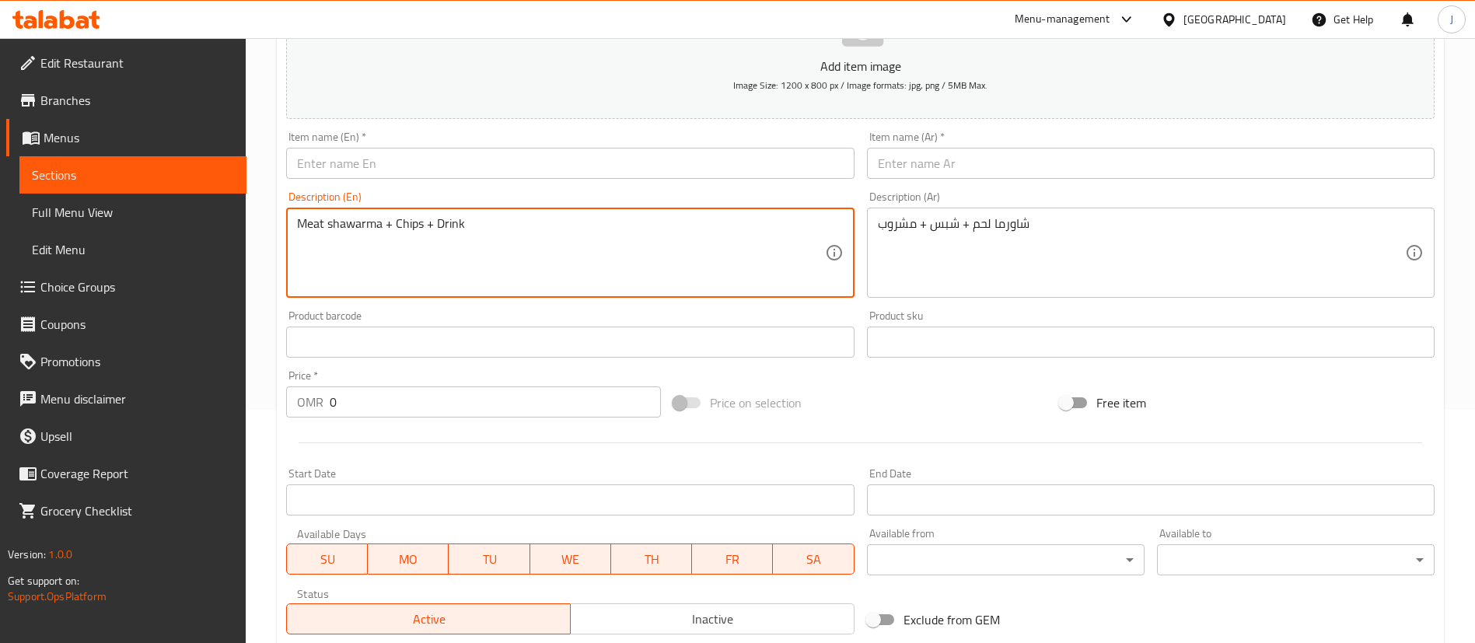
type textarea "Meat shawarma + Chips + Drink"
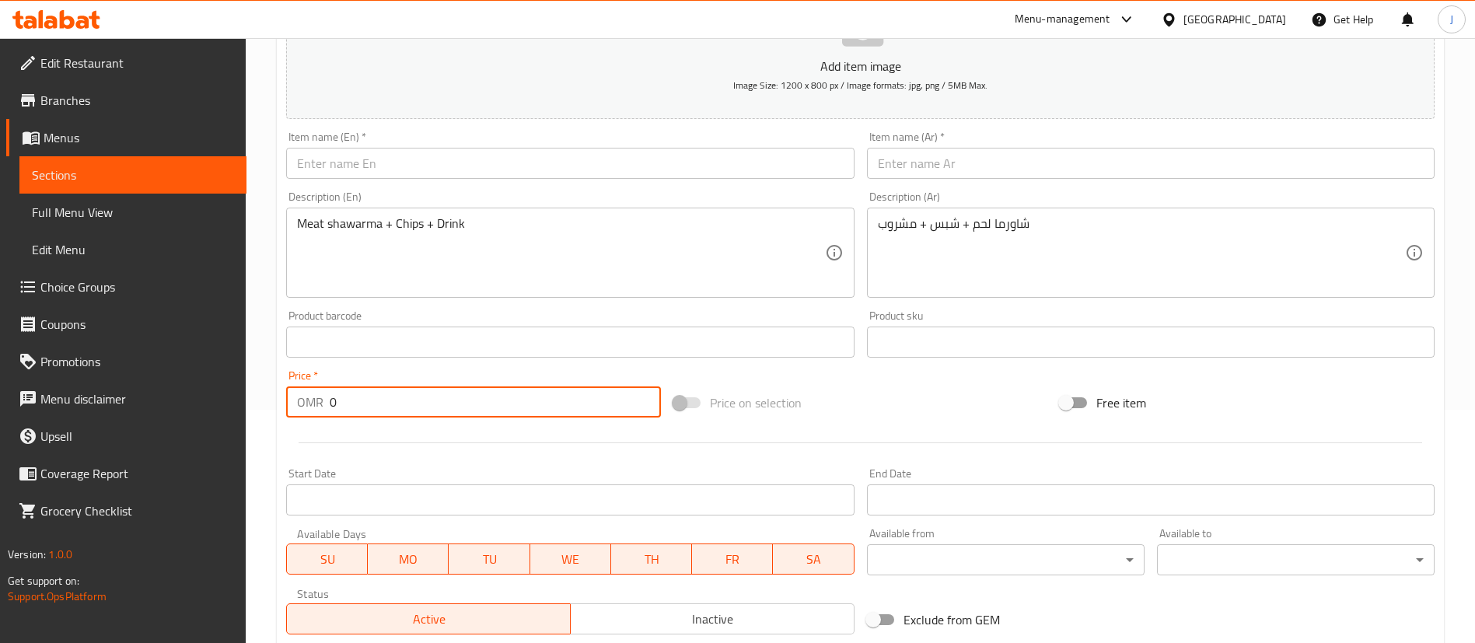
drag, startPoint x: 329, startPoint y: 401, endPoint x: 300, endPoint y: 396, distance: 29.2
click at [300, 396] on div "OMR 0 Price *" at bounding box center [473, 402] width 375 height 31
type input "1.3"
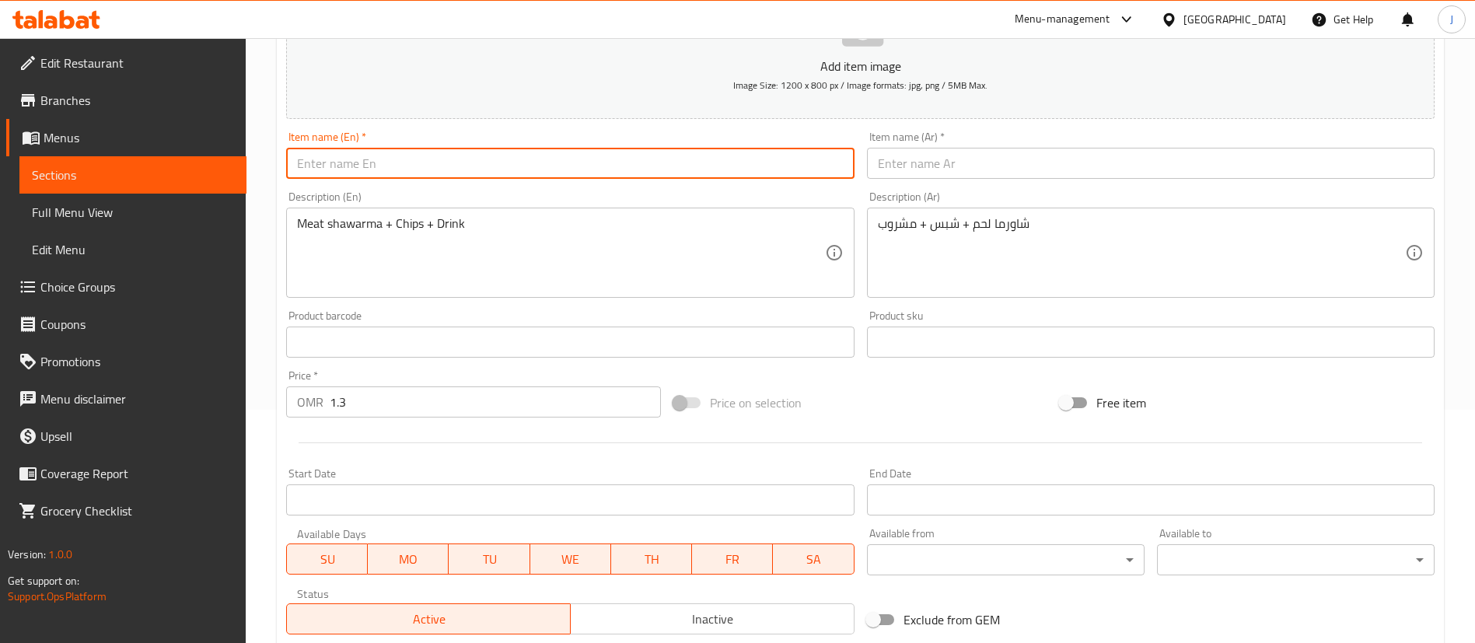
click at [383, 170] on input "text" at bounding box center [570, 163] width 568 height 31
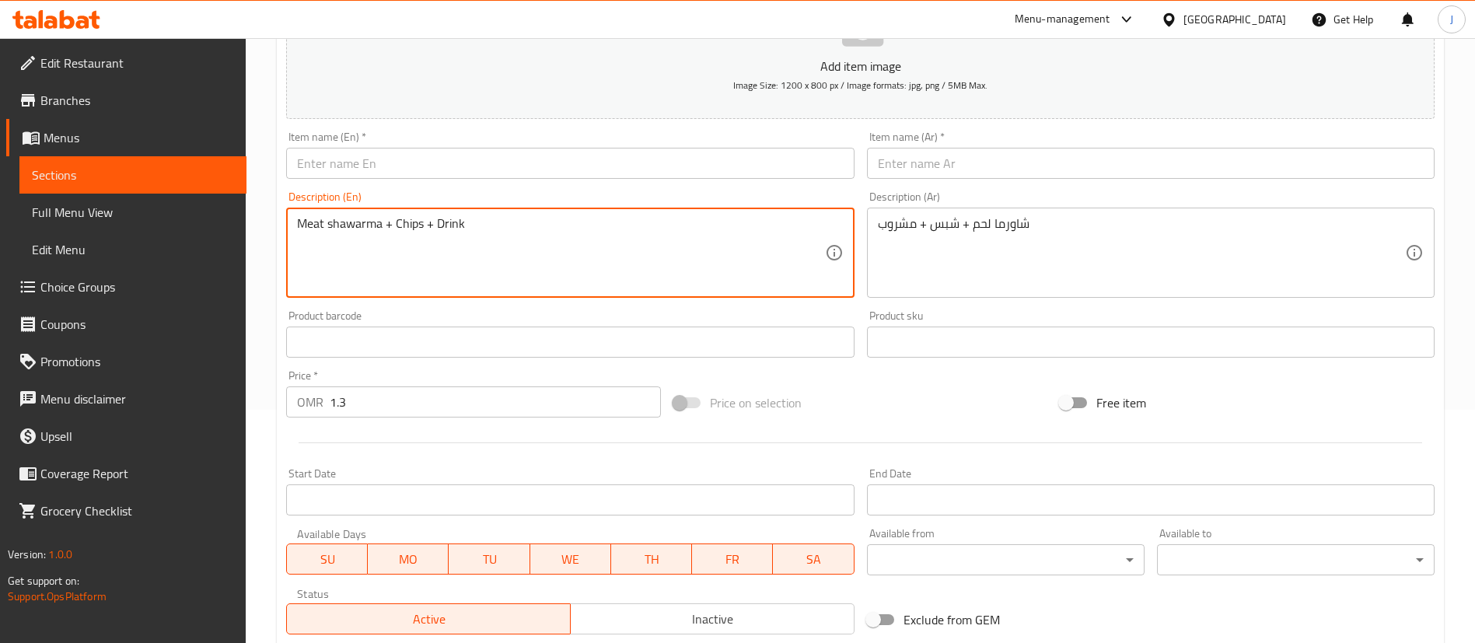
drag, startPoint x: 380, startPoint y: 218, endPoint x: 280, endPoint y: 216, distance: 100.3
click at [335, 158] on input "text" at bounding box center [570, 163] width 568 height 31
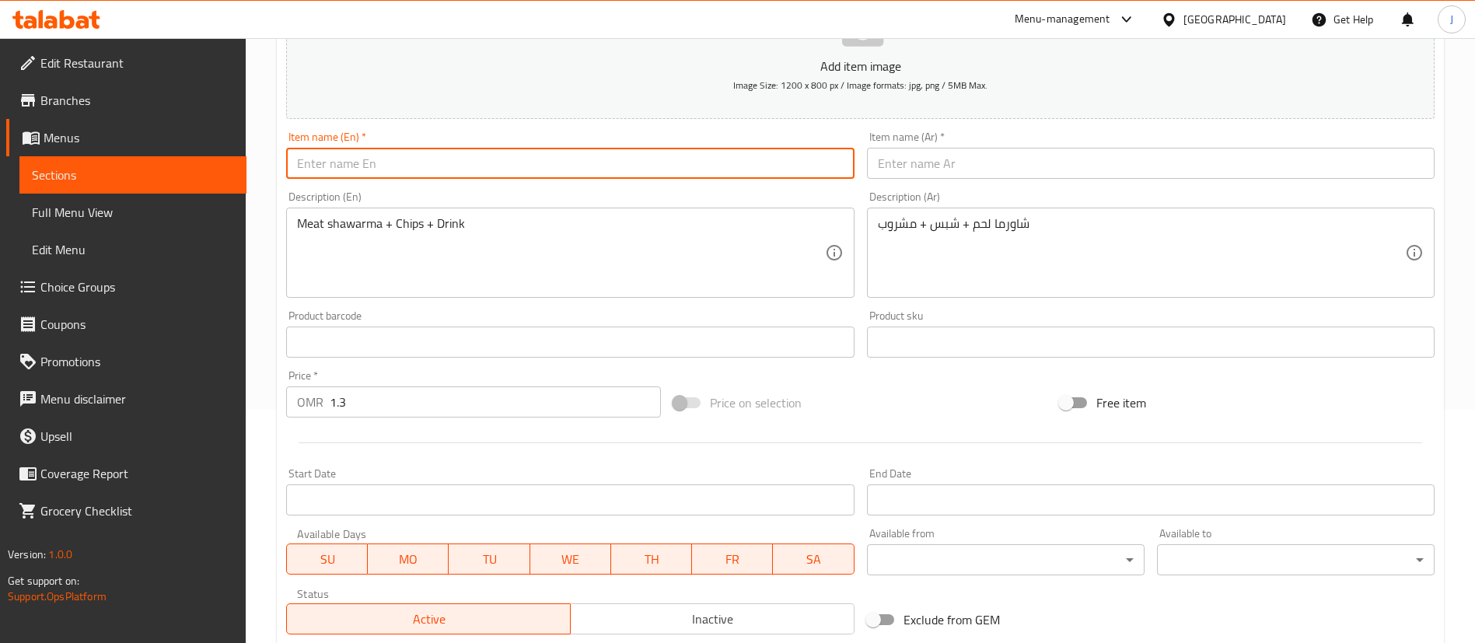
paste input "Meat shawarma"
click at [332, 165] on input "Meat shawarma Box" at bounding box center [570, 163] width 568 height 31
type input "Meat Shawarma Box"
click at [927, 183] on div "Item name (Ar)   * Item name (Ar) *" at bounding box center [1151, 155] width 580 height 60
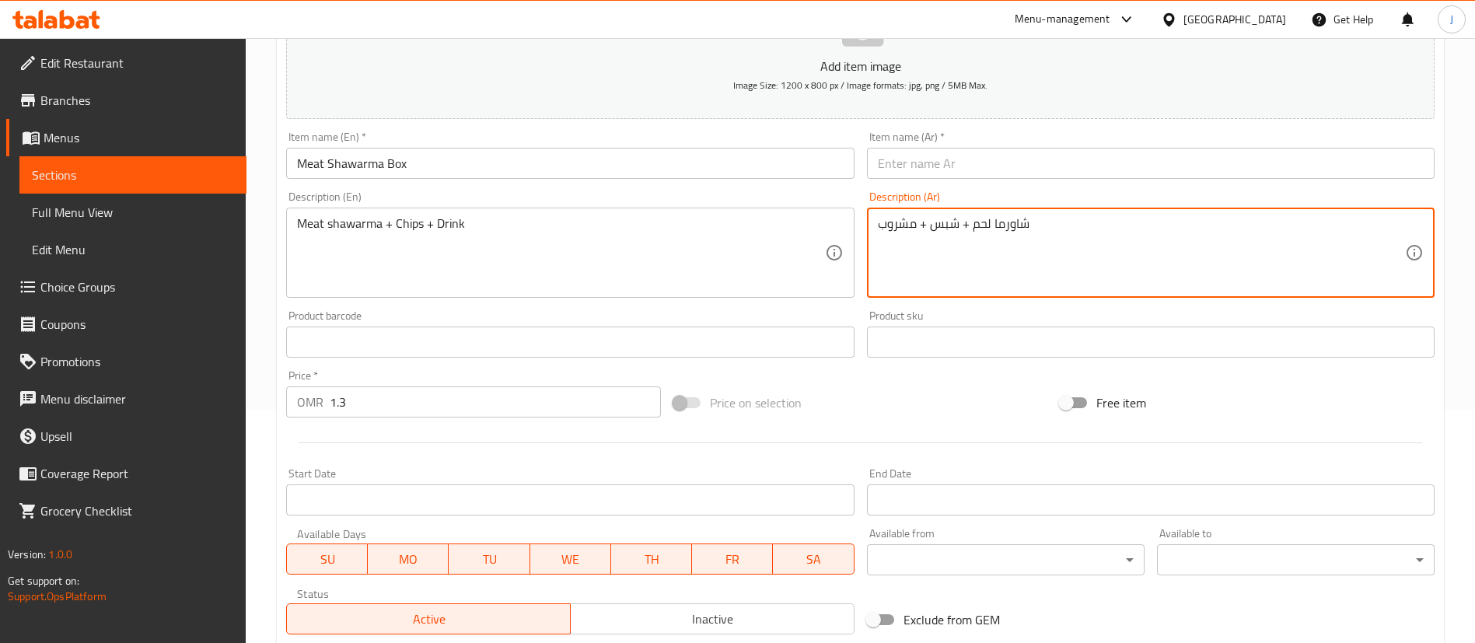
drag, startPoint x: 971, startPoint y: 230, endPoint x: 1025, endPoint y: 229, distance: 54.5
click at [967, 170] on input "text" at bounding box center [1151, 163] width 568 height 31
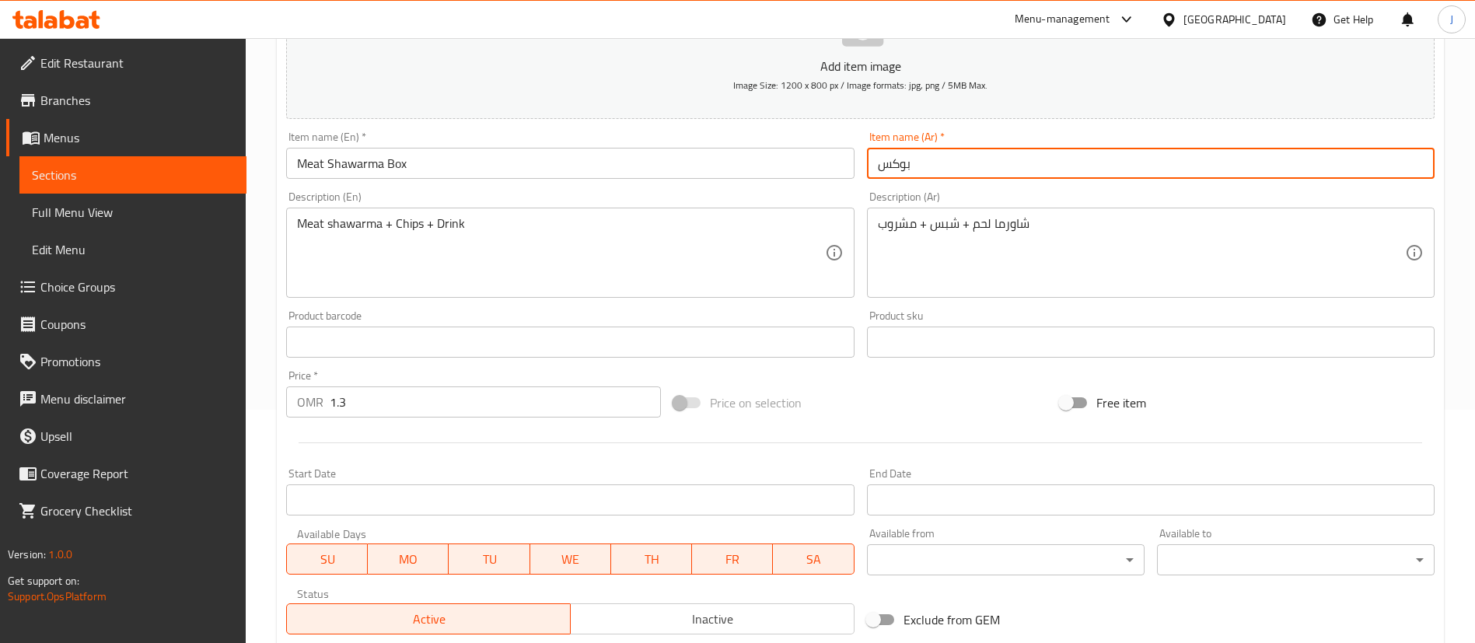
paste input "شاورما لحم"
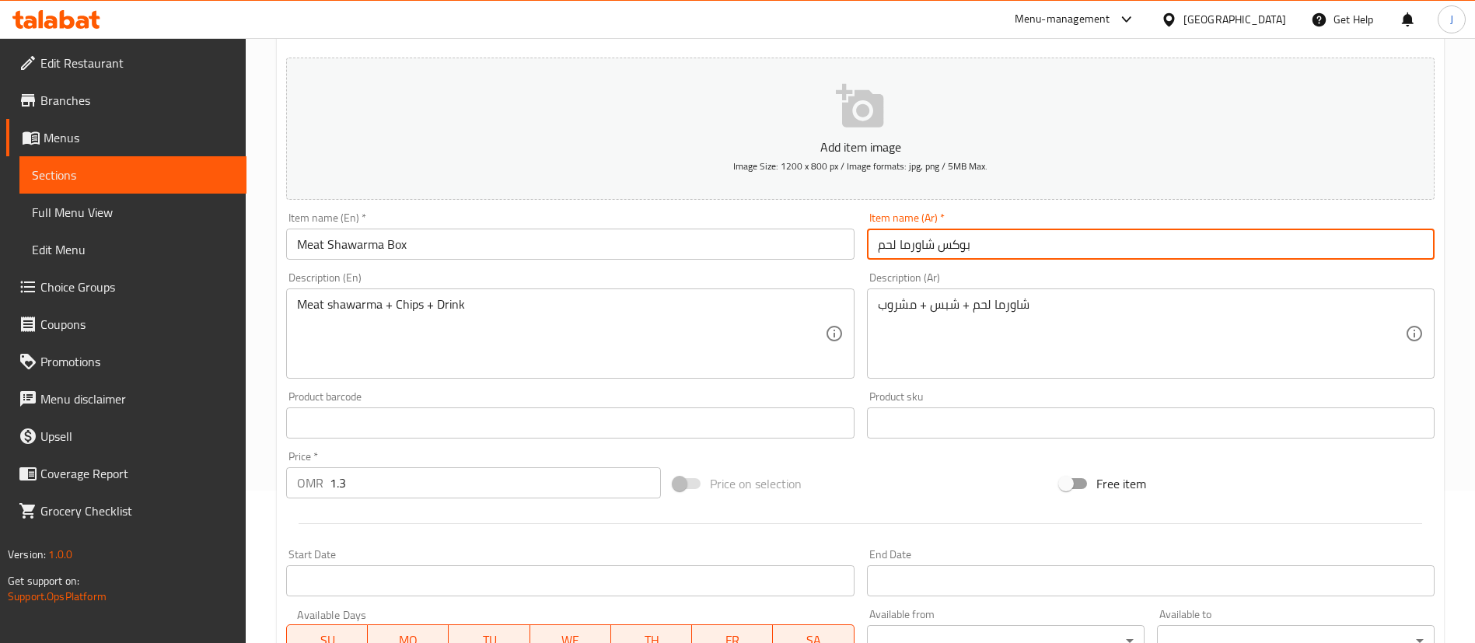
scroll to position [0, 0]
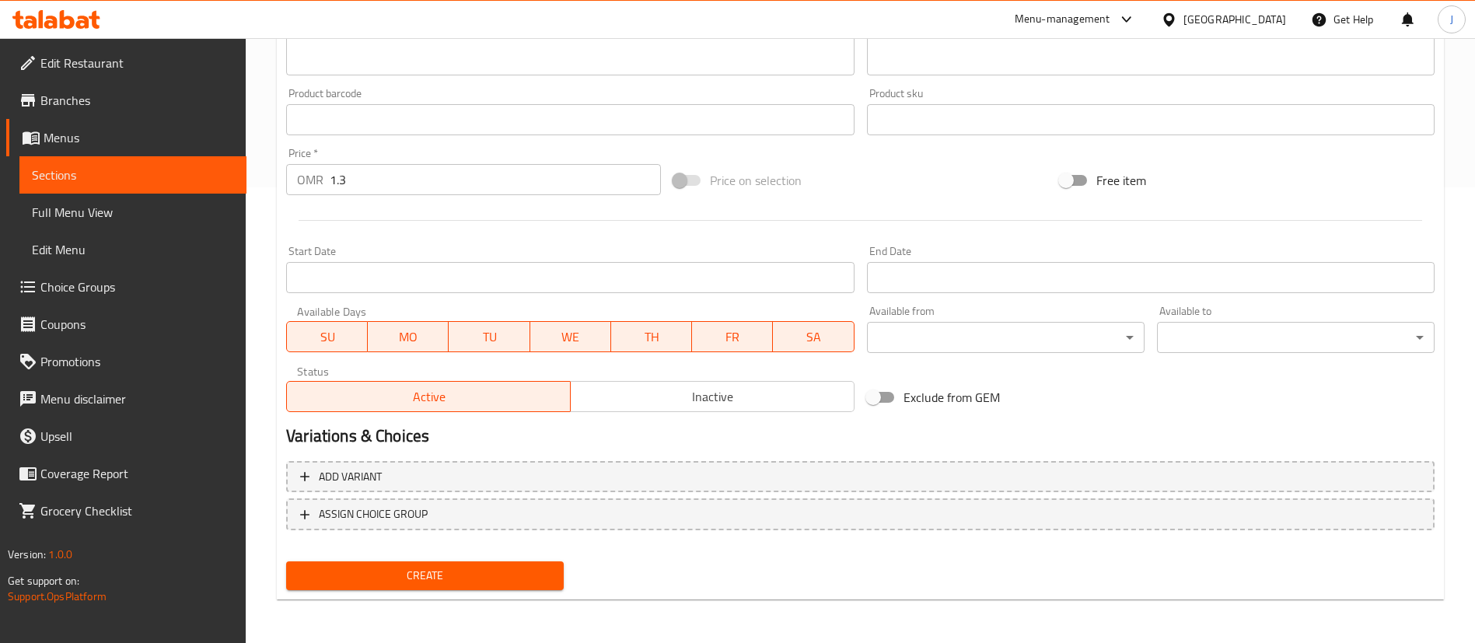
type input "بوكس شاورما لحم"
click at [411, 582] on span "Create" at bounding box center [425, 575] width 253 height 19
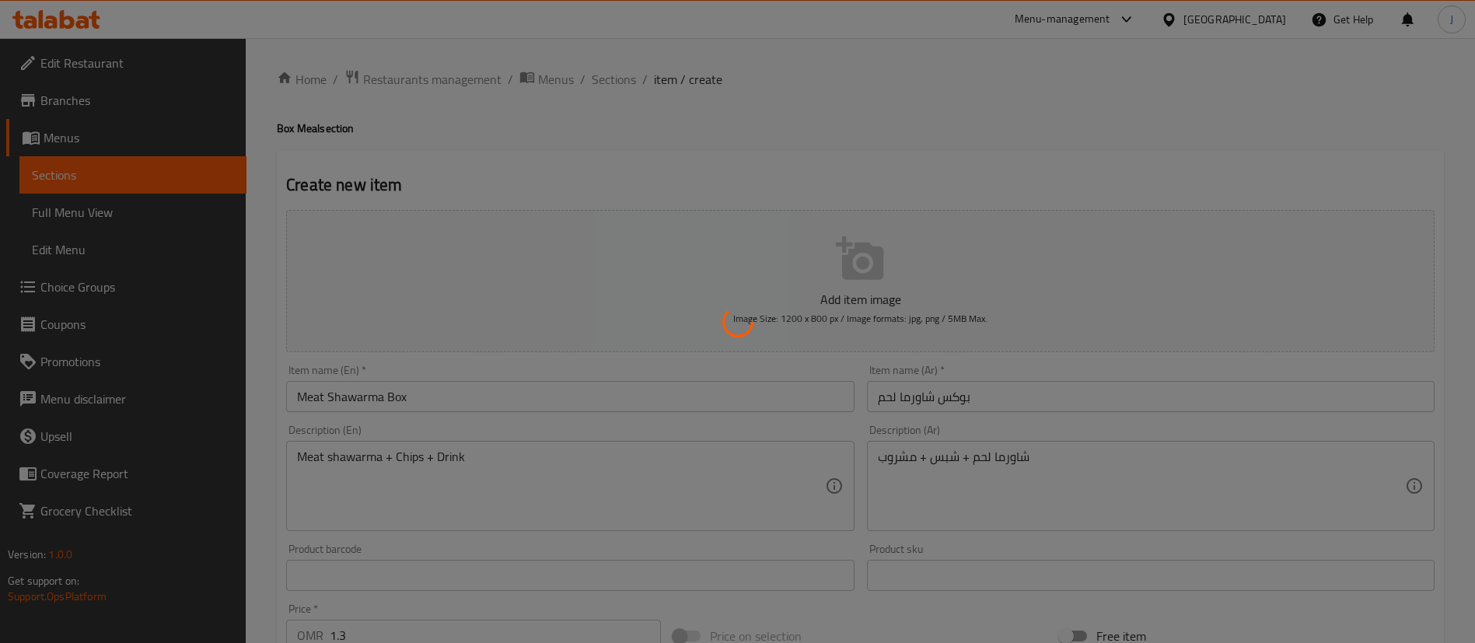
type input "0"
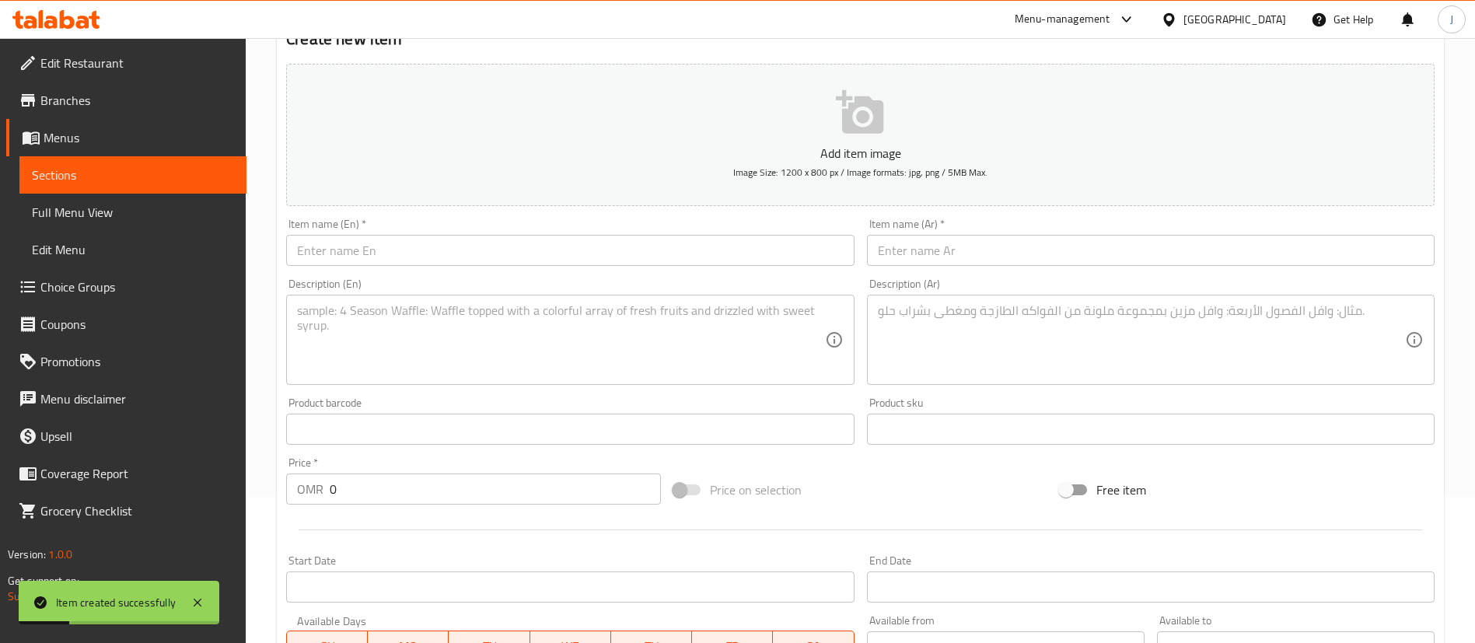
scroll to position [233, 0]
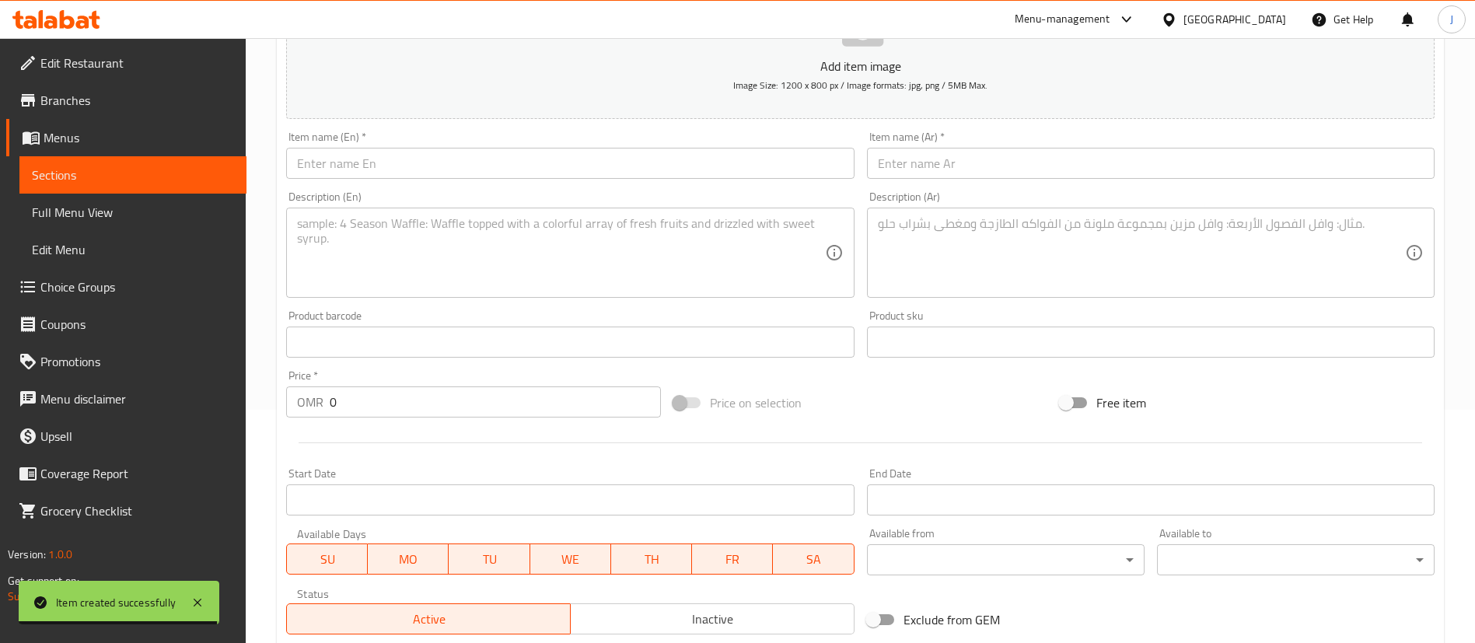
click at [951, 164] on input "text" at bounding box center [1151, 163] width 568 height 31
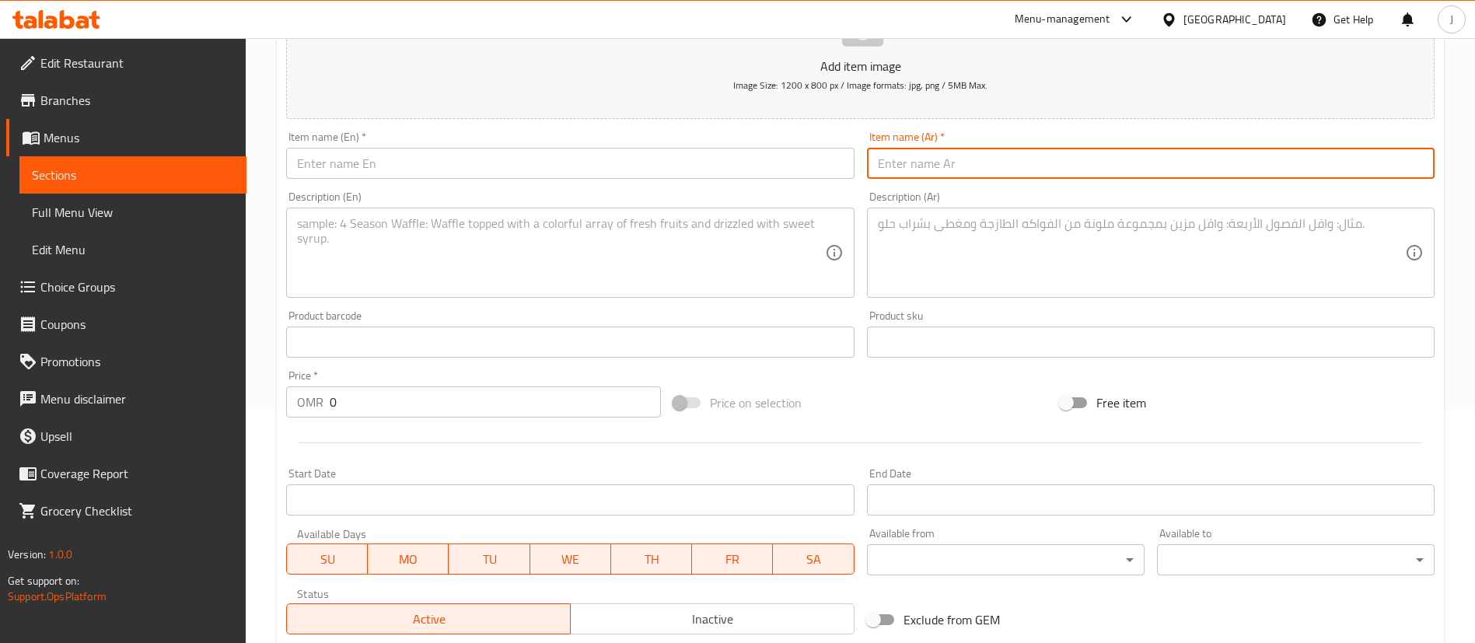
paste input "شاورما دجاج + شبس + مشروب"
type input "شاورما دجاج + شبس + مشروب"
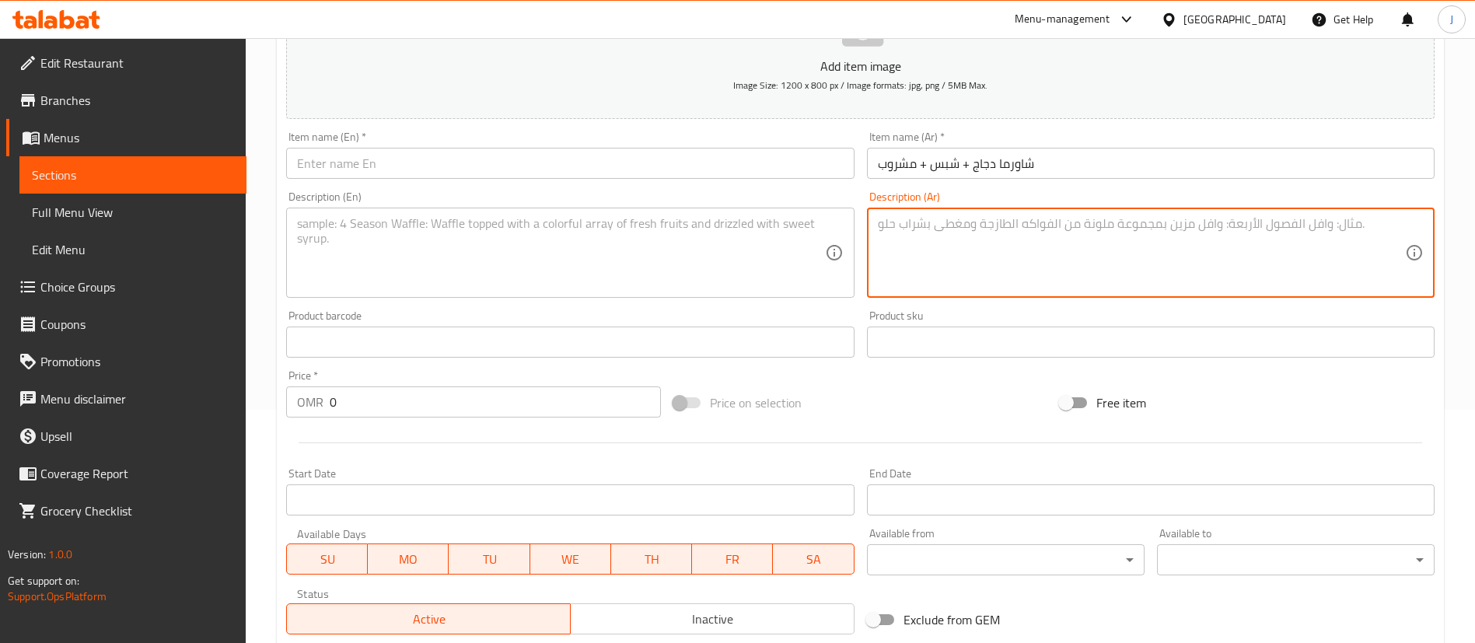
click at [956, 282] on textarea at bounding box center [1141, 253] width 527 height 74
paste textarea "شاورما دجاج + شبس + مشروب"
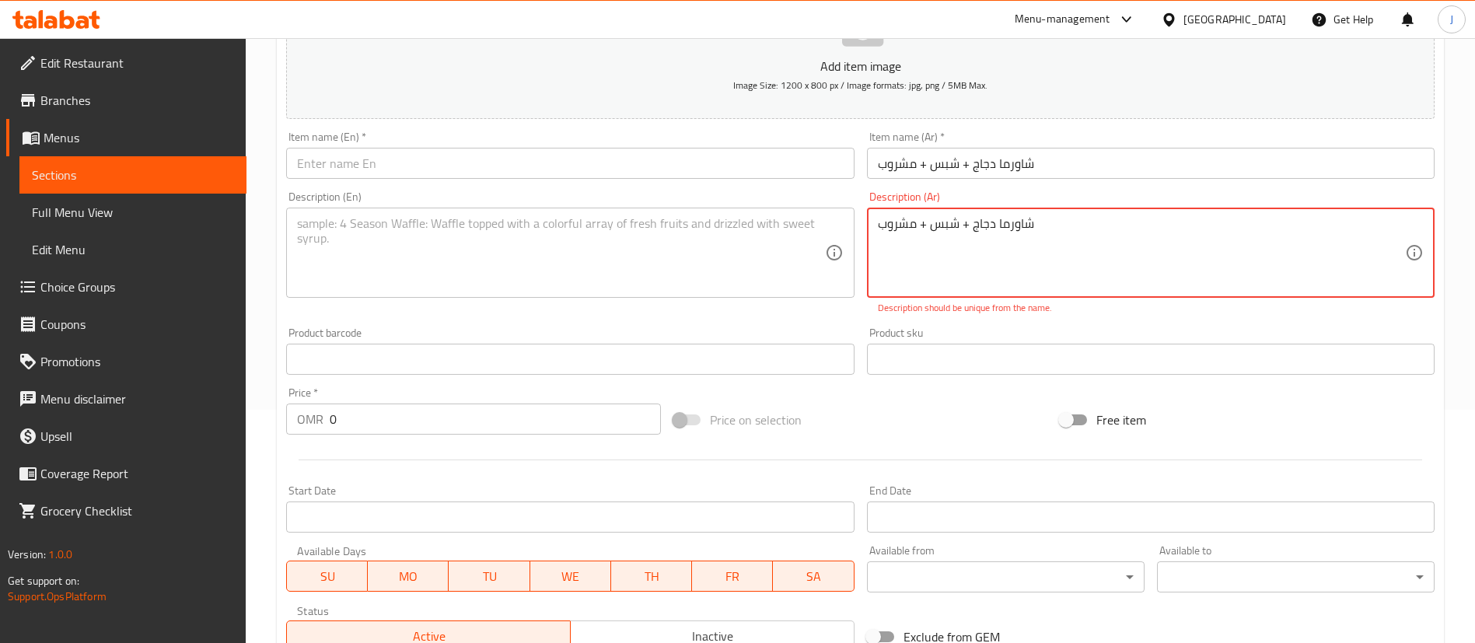
type textarea "شاورما دجاج + شبس + مشروب"
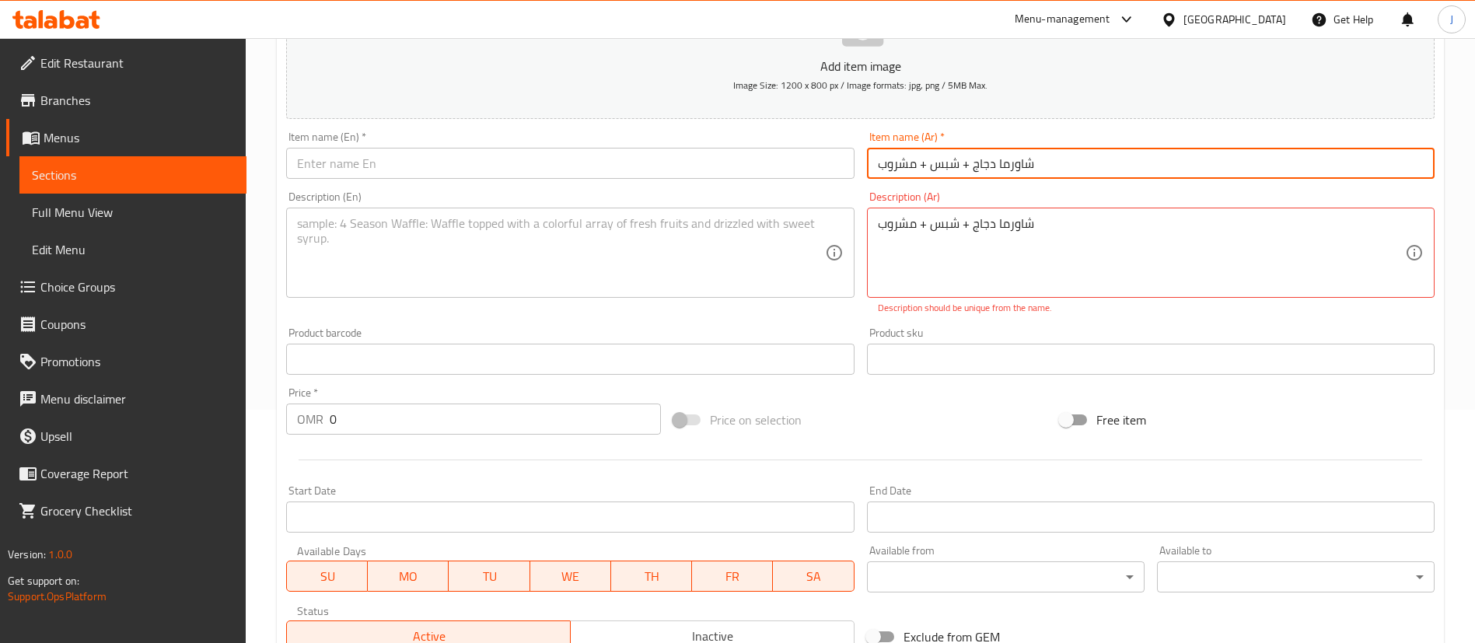
drag, startPoint x: 970, startPoint y: 162, endPoint x: 844, endPoint y: 180, distance: 127.3
click at [844, 180] on div "Add item image Image Size: 1200 x 800 px / Image formats: jpg, png / 5MB Max. I…" at bounding box center [860, 313] width 1161 height 687
click at [876, 165] on input "شاورما دجاج" at bounding box center [1151, 163] width 568 height 31
type input "بوكس شاورما دجاج"
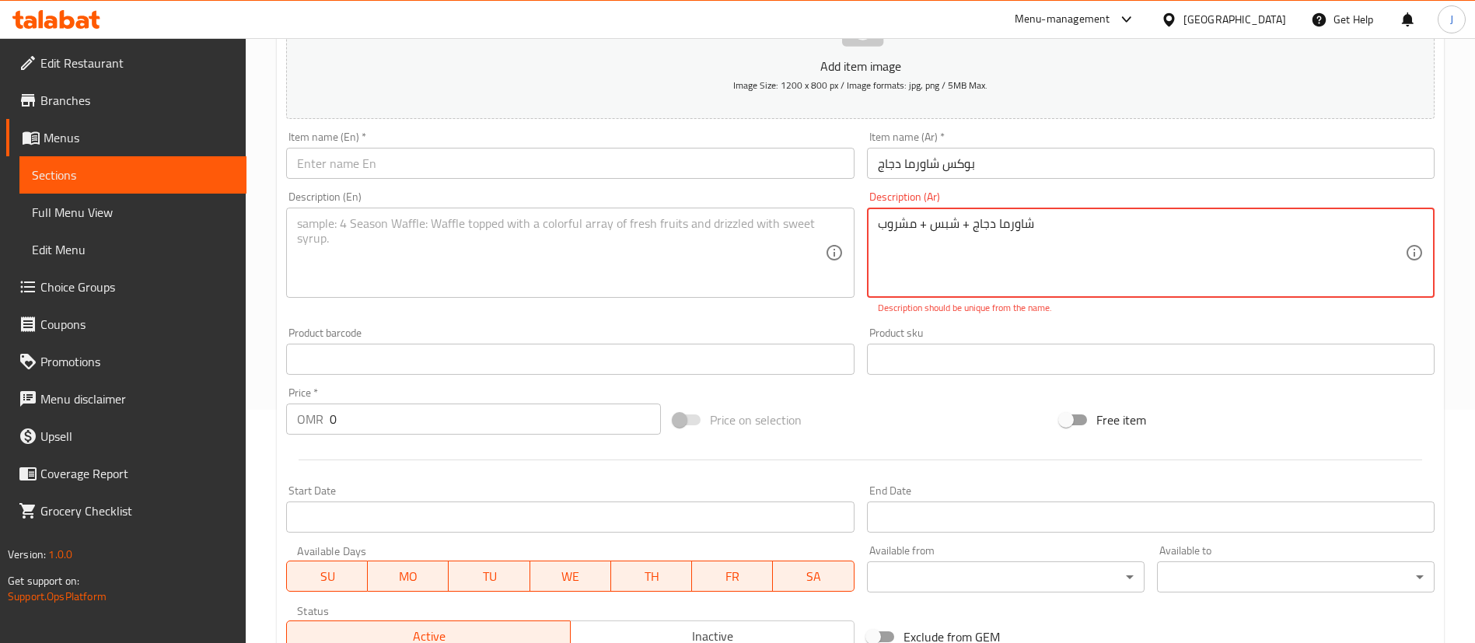
drag, startPoint x: 878, startPoint y: 230, endPoint x: 859, endPoint y: 230, distance: 19.4
click at [859, 230] on div "Add item image Image Size: 1200 x 800 px / Image formats: jpg, png / 5MB Max. I…" at bounding box center [860, 313] width 1161 height 687
drag, startPoint x: 963, startPoint y: 222, endPoint x: 971, endPoint y: 222, distance: 7.8
click at [971, 222] on textarea "شاورما دجاج + شبس + مشروب" at bounding box center [1141, 253] width 527 height 74
click at [995, 239] on textarea "شاورما دجاج + شبس + مشروب" at bounding box center [1141, 253] width 527 height 74
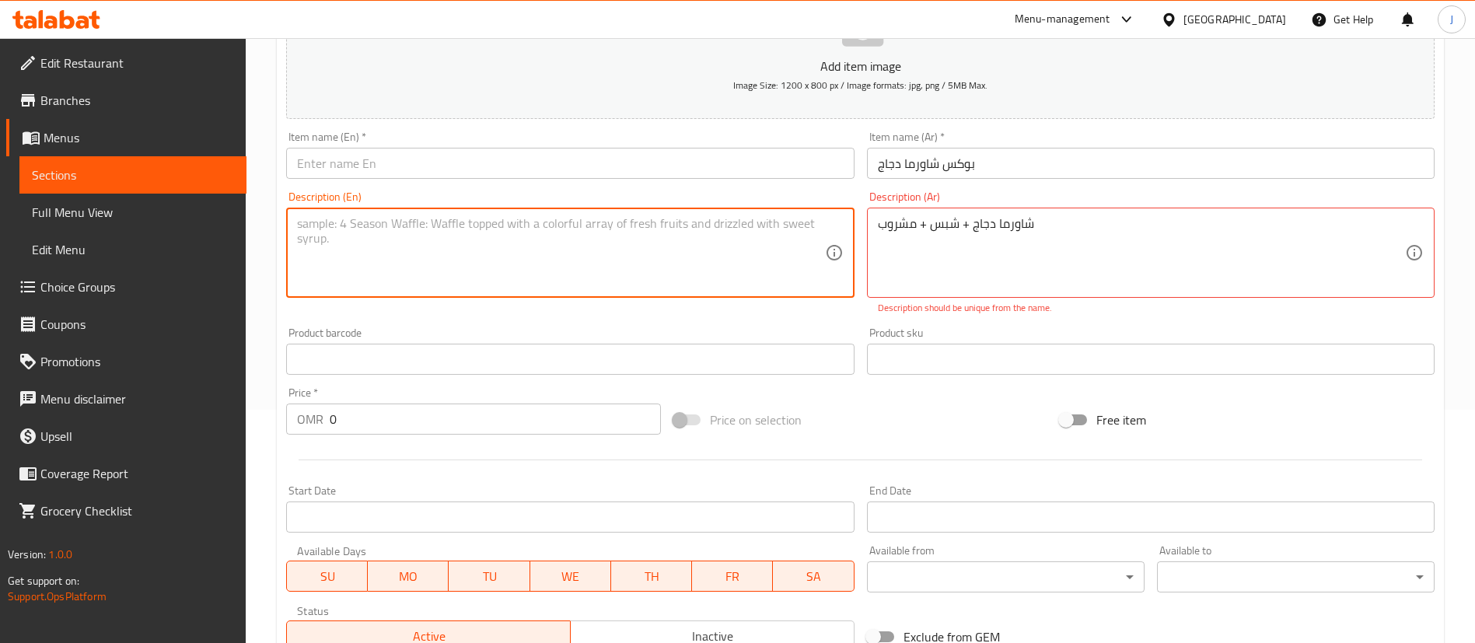
click at [764, 275] on textarea at bounding box center [560, 253] width 527 height 74
click at [387, 255] on textarea at bounding box center [560, 253] width 527 height 74
paste textarea "Chicken shawarma + chips + drink"
click at [347, 221] on textarea "Chicken shawarma + chips + drink" at bounding box center [560, 253] width 527 height 74
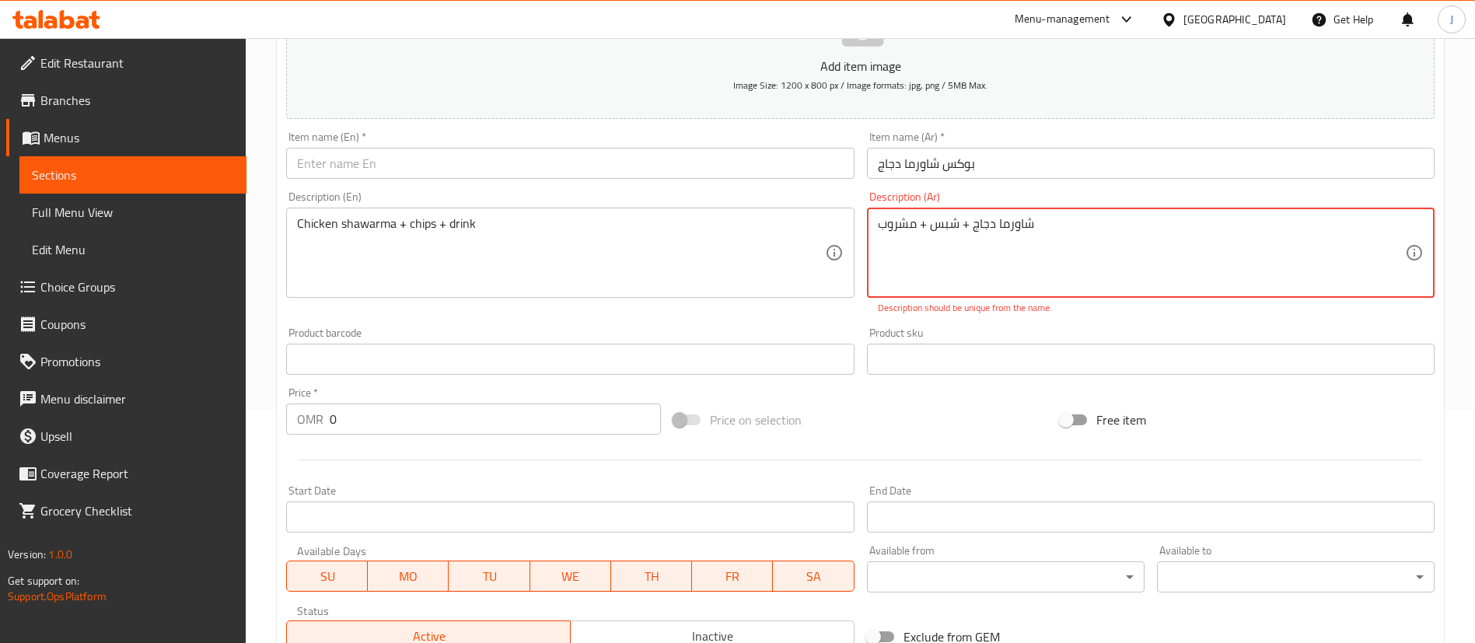
drag, startPoint x: 338, startPoint y: 226, endPoint x: 348, endPoint y: 226, distance: 9.3
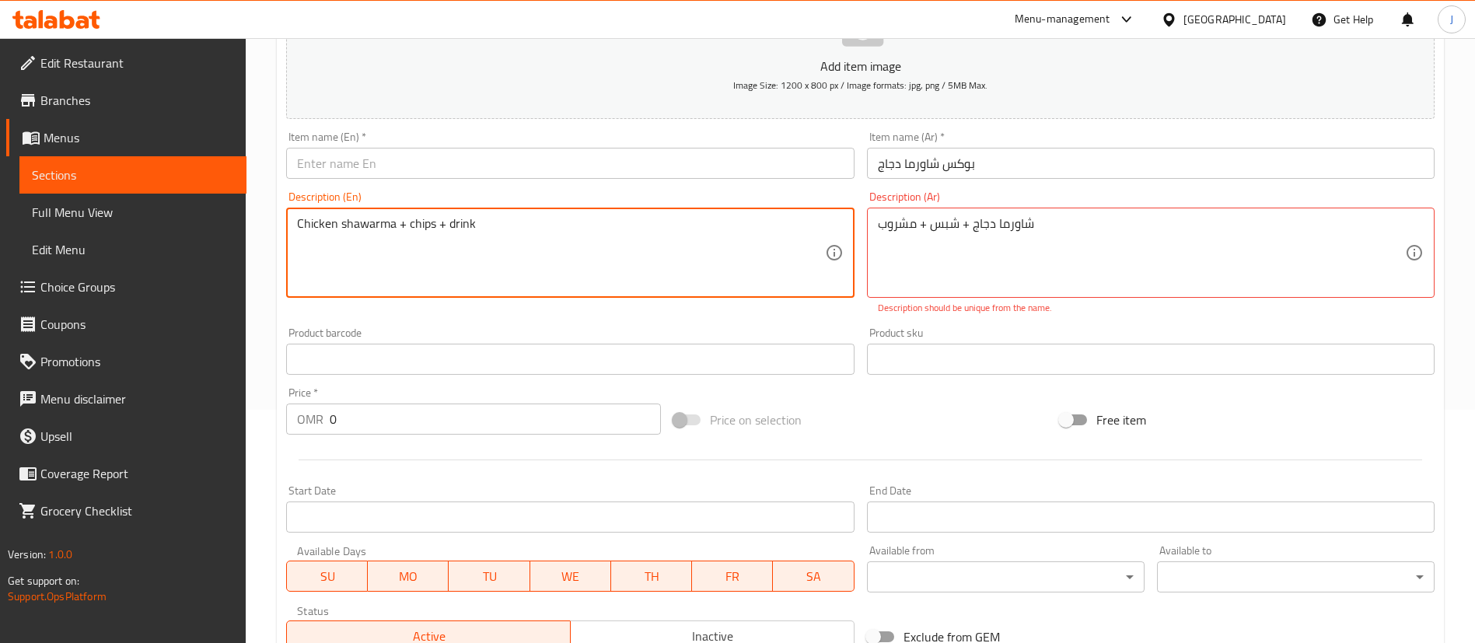
click at [340, 226] on textarea "Chicken shawarma + chips + drink" at bounding box center [560, 253] width 527 height 74
click at [343, 226] on textarea "Chicken shawarma + chips + drink" at bounding box center [560, 253] width 527 height 74
click at [414, 228] on textarea "Chicken Shawarma + chips + drink" at bounding box center [560, 253] width 527 height 74
click at [451, 226] on textarea "Chicken Shawarma + Chips + drink" at bounding box center [560, 253] width 527 height 74
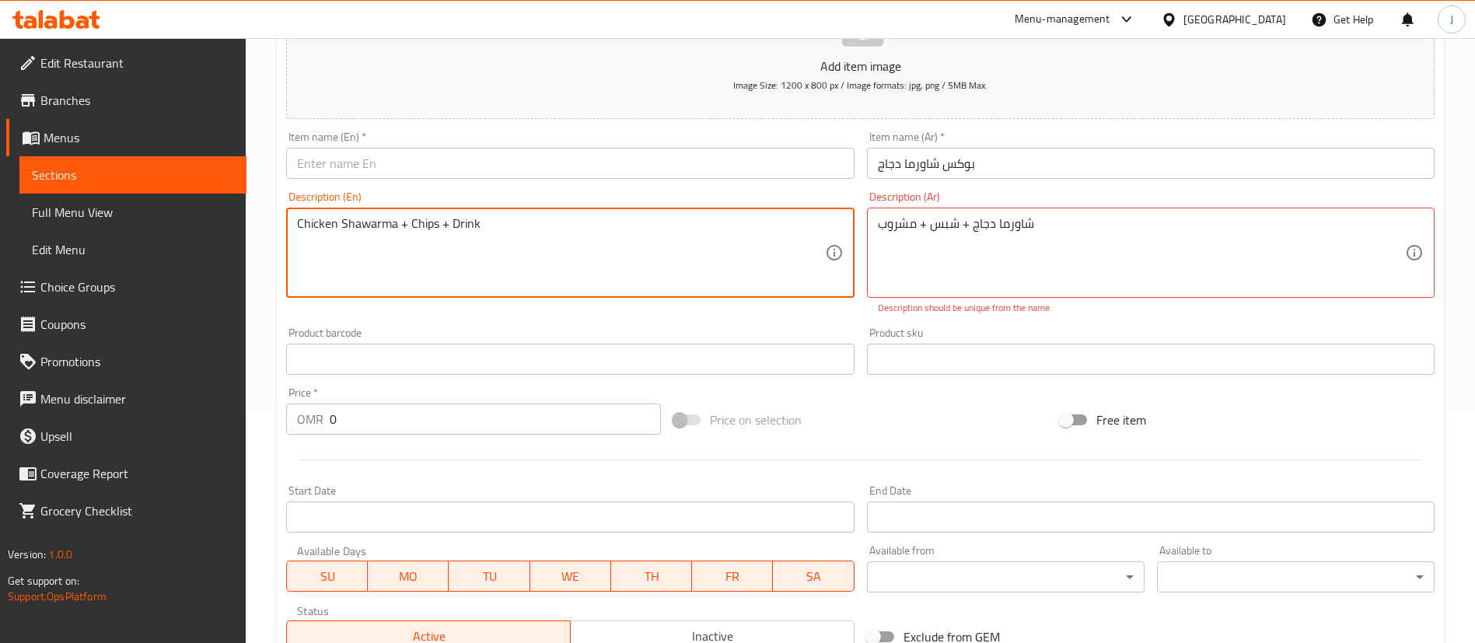
type textarea "Chicken Shawarma + Chips + Drink"
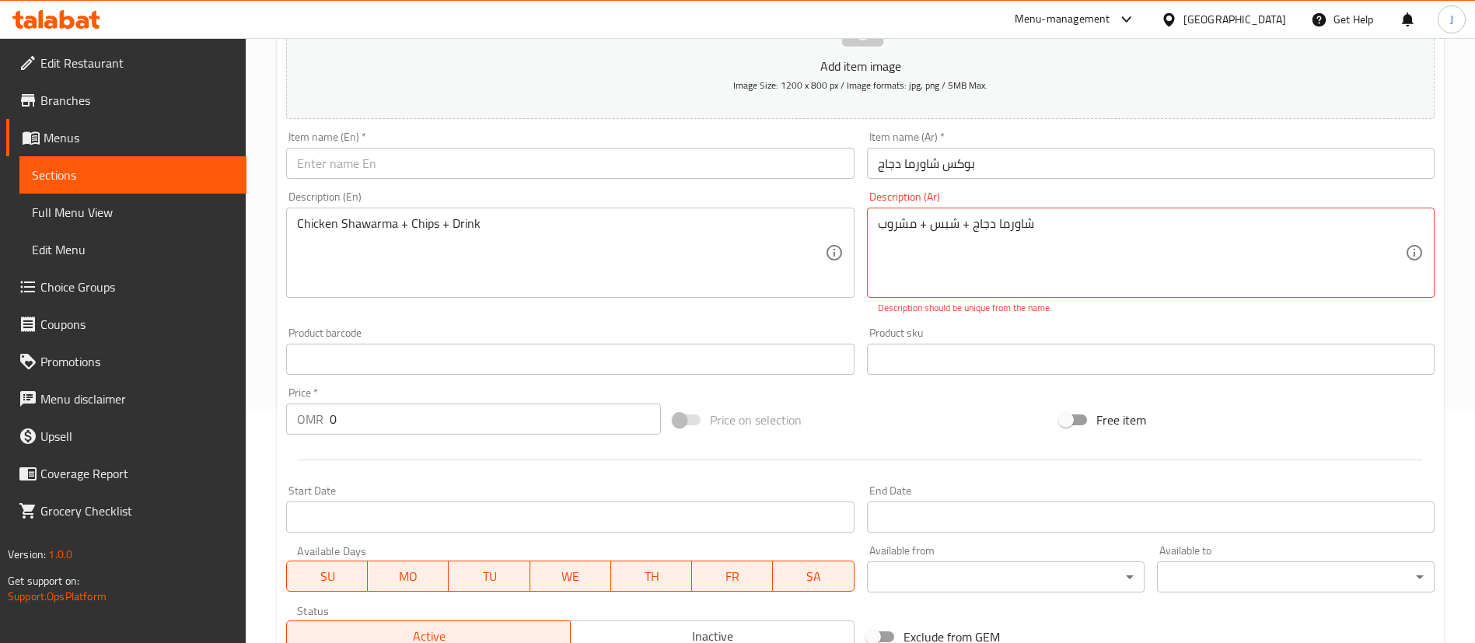
click at [698, 325] on div "Product barcode Product barcode" at bounding box center [570, 351] width 580 height 60
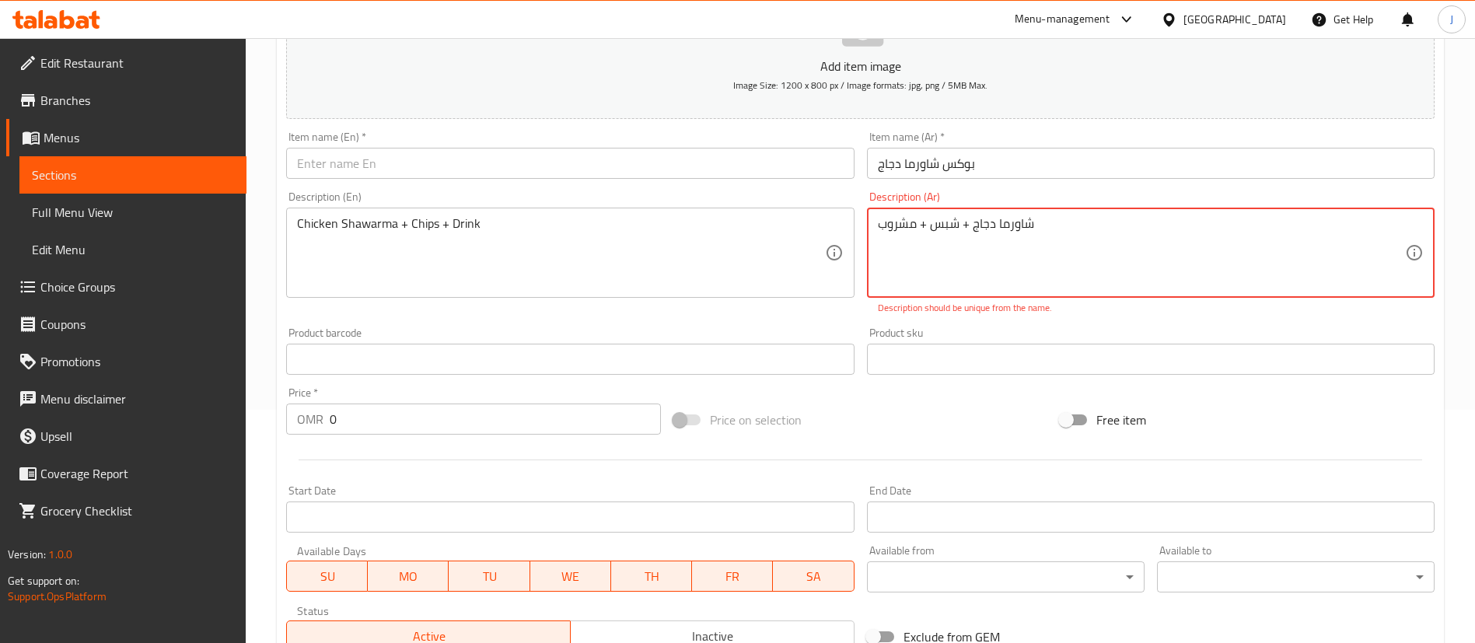
drag, startPoint x: 880, startPoint y: 226, endPoint x: 869, endPoint y: 230, distance: 11.8
drag, startPoint x: 943, startPoint y: 246, endPoint x: 986, endPoint y: 246, distance: 43.6
click at [943, 248] on textarea "شاورما دجاج + شبس + مشروب" at bounding box center [1141, 253] width 527 height 74
drag, startPoint x: 1030, startPoint y: 226, endPoint x: 1065, endPoint y: 223, distance: 35.9
click at [1065, 223] on textarea "شاورما دجاج + شبس + مشروب" at bounding box center [1141, 253] width 527 height 74
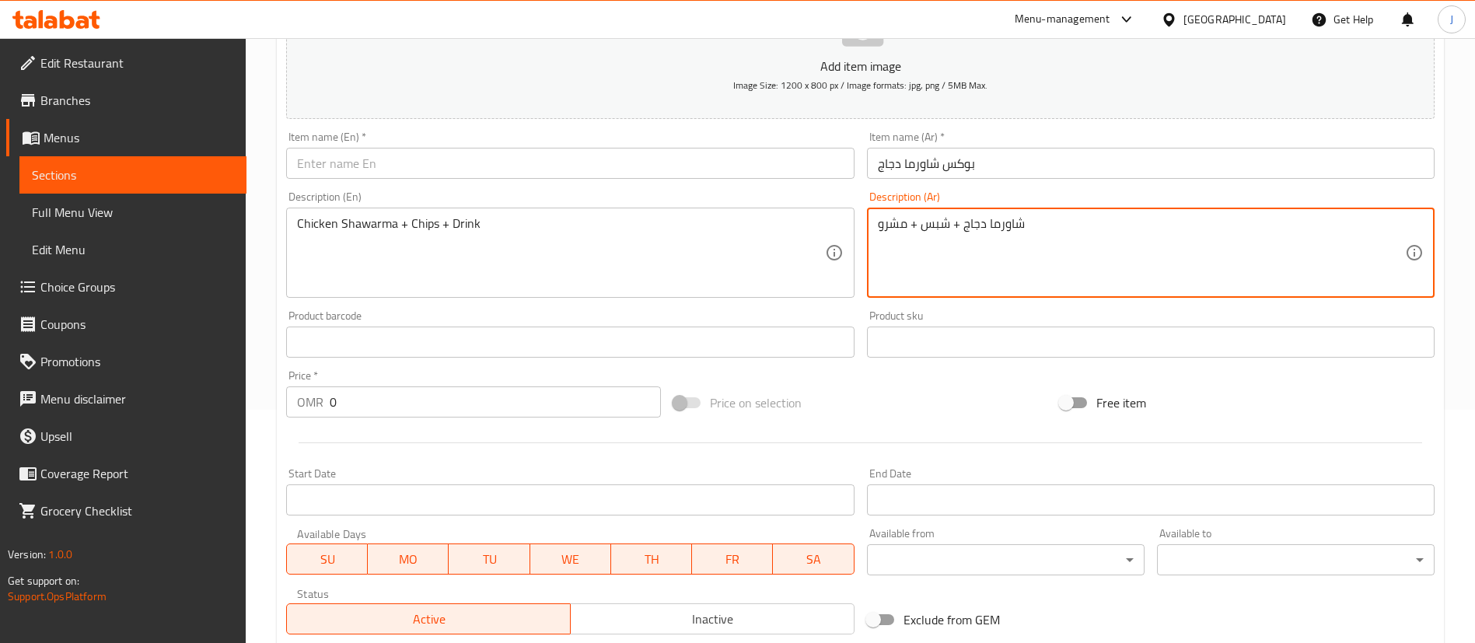
type textarea "شاورما دجاج + شبس + مشروب"
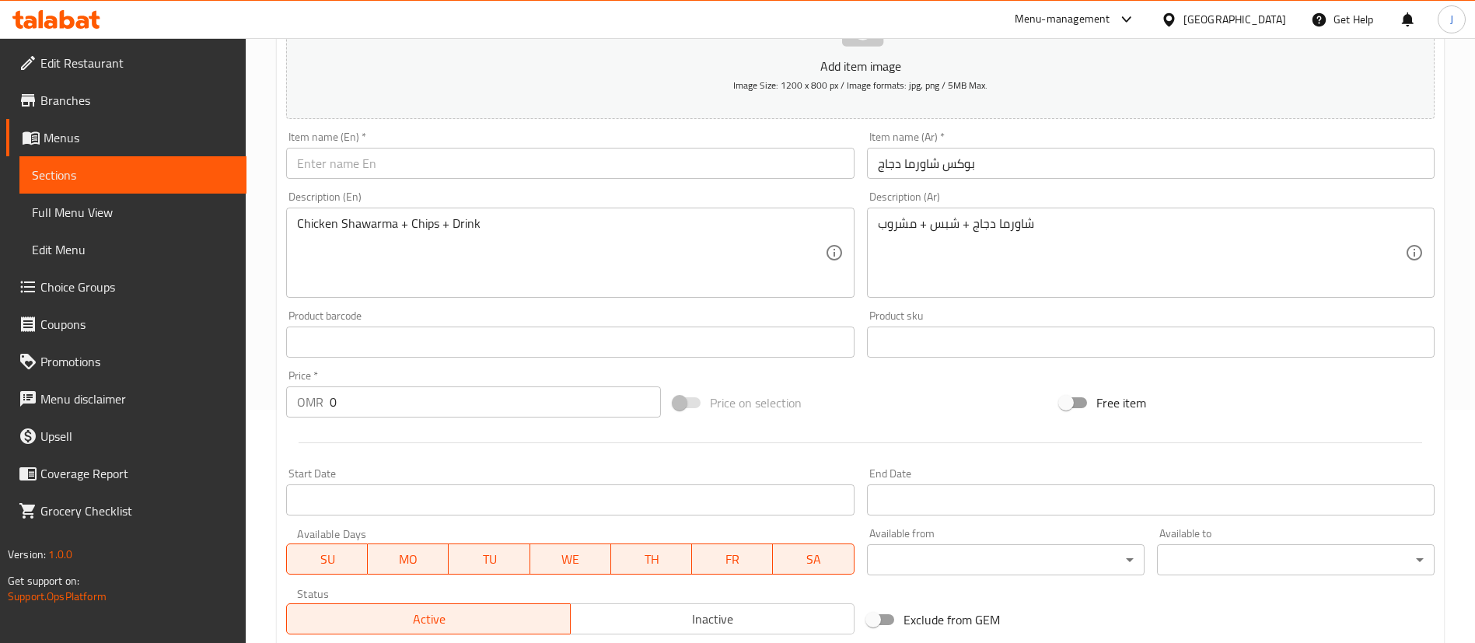
click at [752, 323] on div "Product barcode Product barcode" at bounding box center [570, 333] width 568 height 47
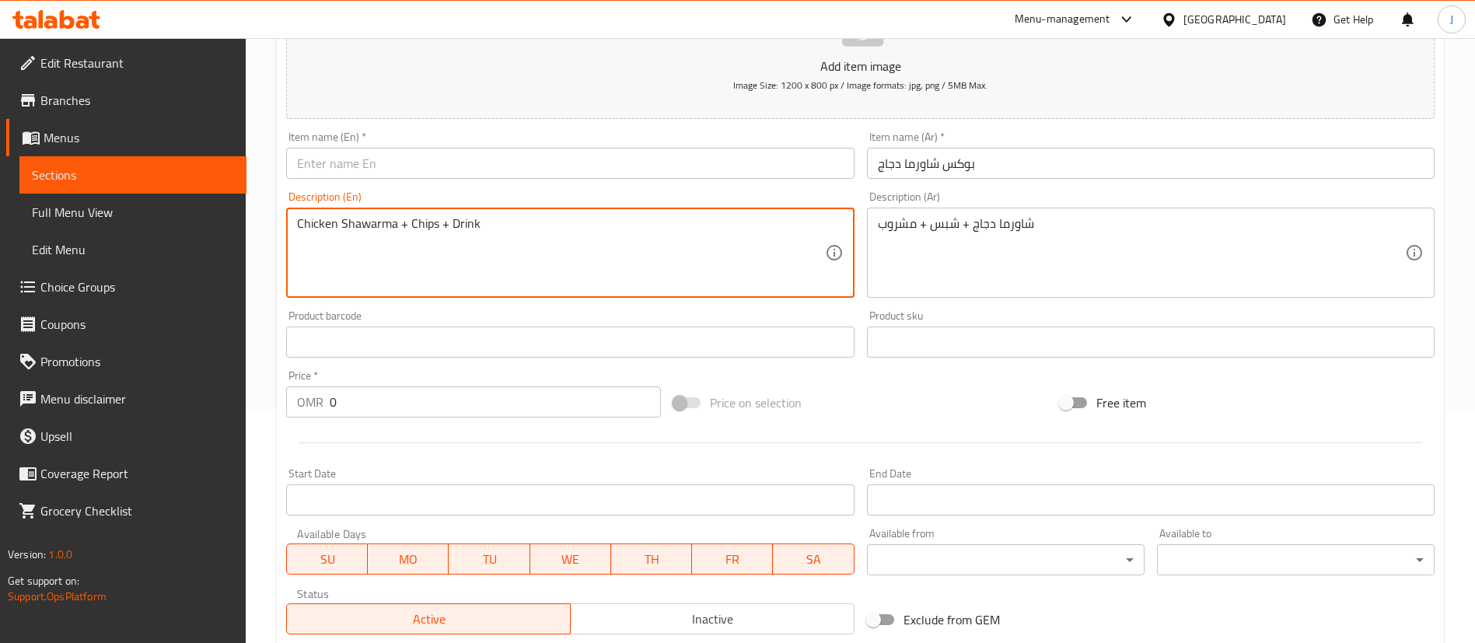
drag, startPoint x: 393, startPoint y: 222, endPoint x: 286, endPoint y: 214, distance: 106.9
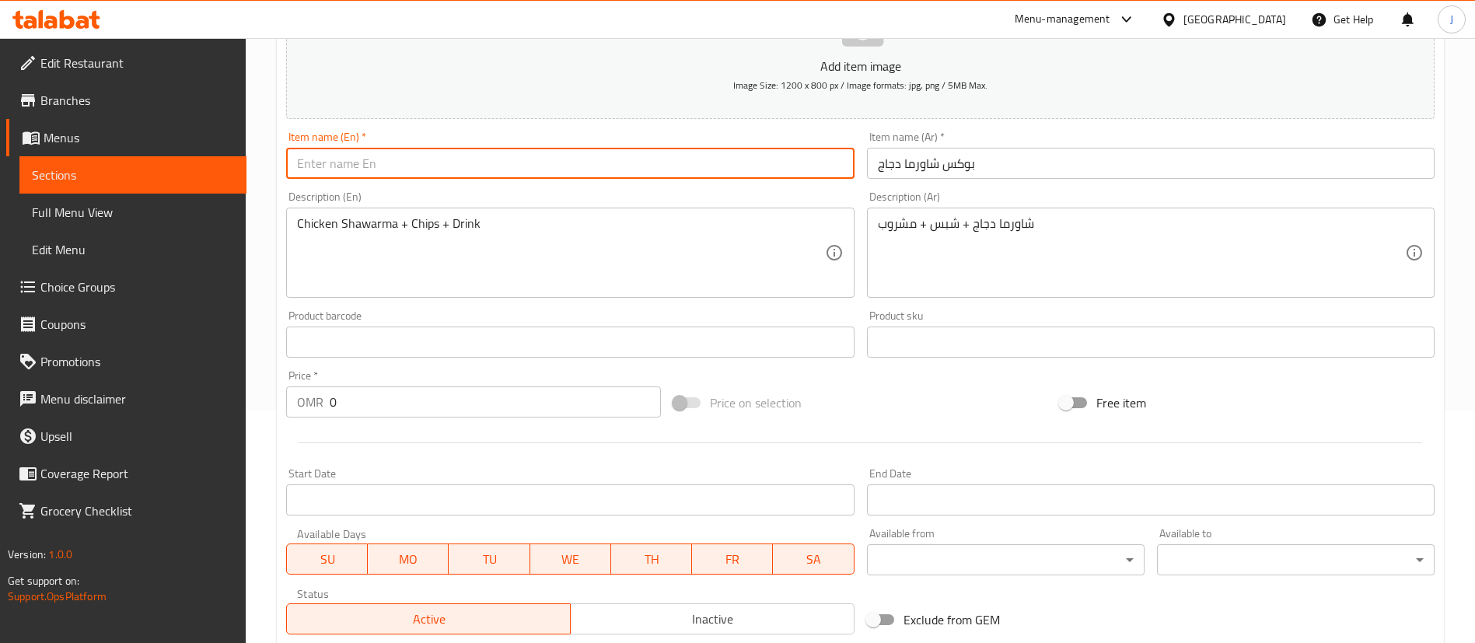
click at [328, 164] on input "text" at bounding box center [570, 163] width 568 height 31
paste input "Chicken Shawarm"
type input "Chicken Shawarma Box"
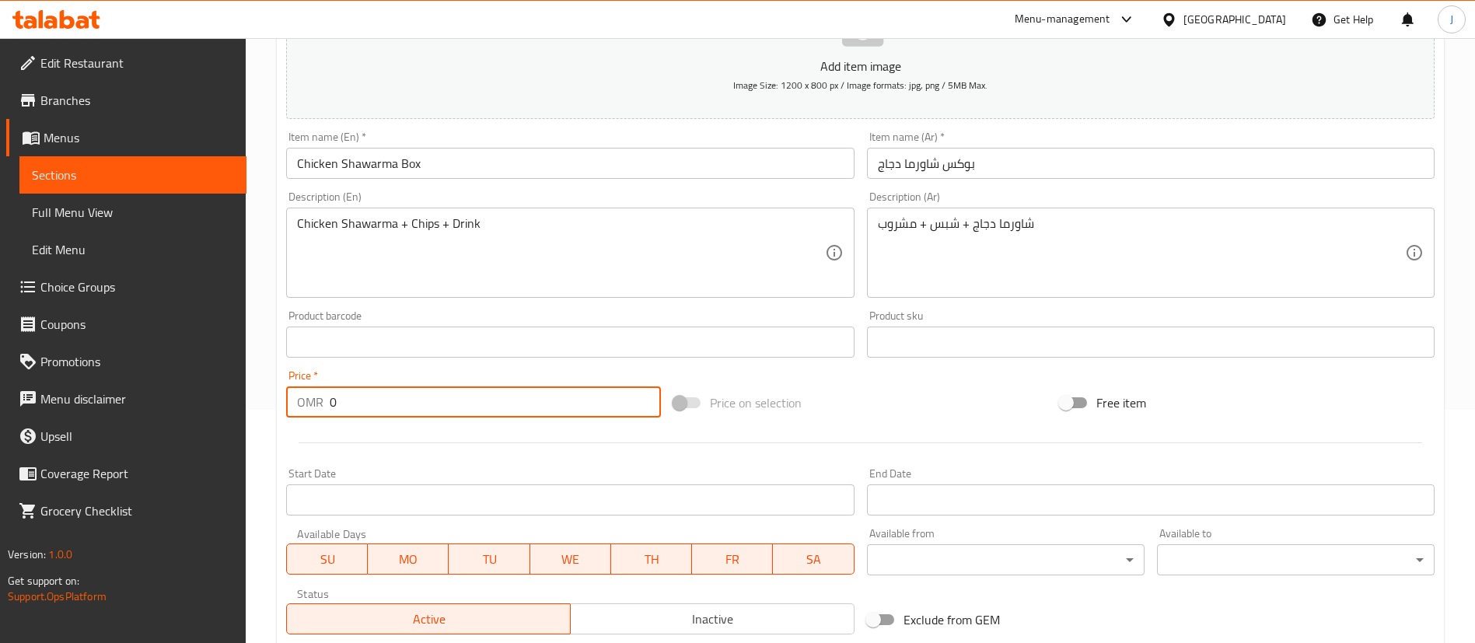
drag, startPoint x: 353, startPoint y: 402, endPoint x: 304, endPoint y: 408, distance: 49.4
click at [306, 408] on div "OMR 0 Price *" at bounding box center [473, 402] width 375 height 31
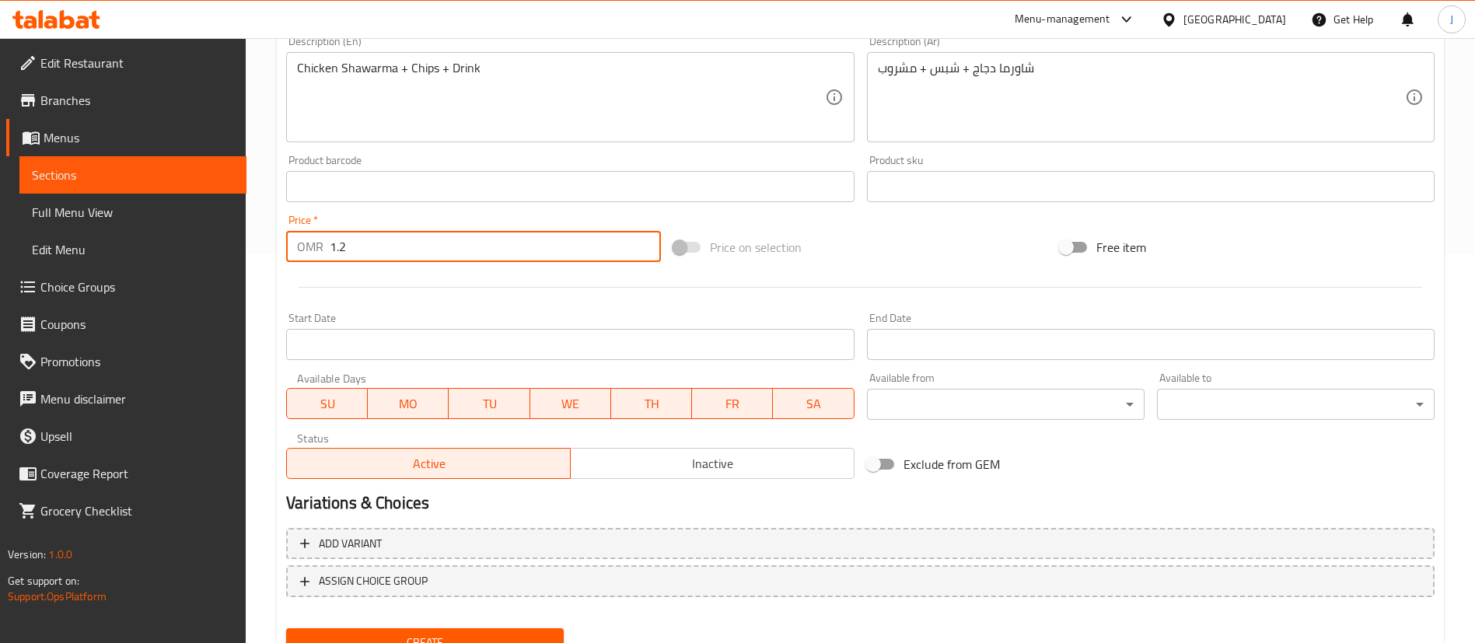
scroll to position [456, 0]
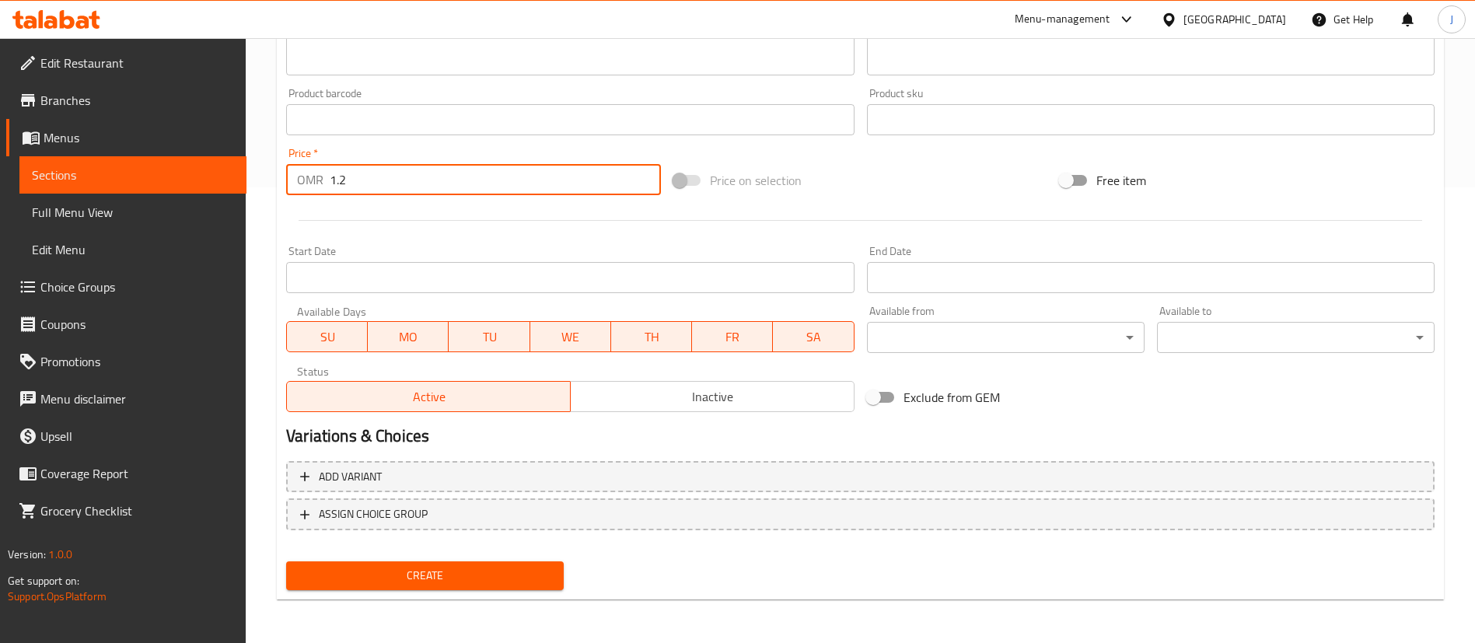
type input "1.2"
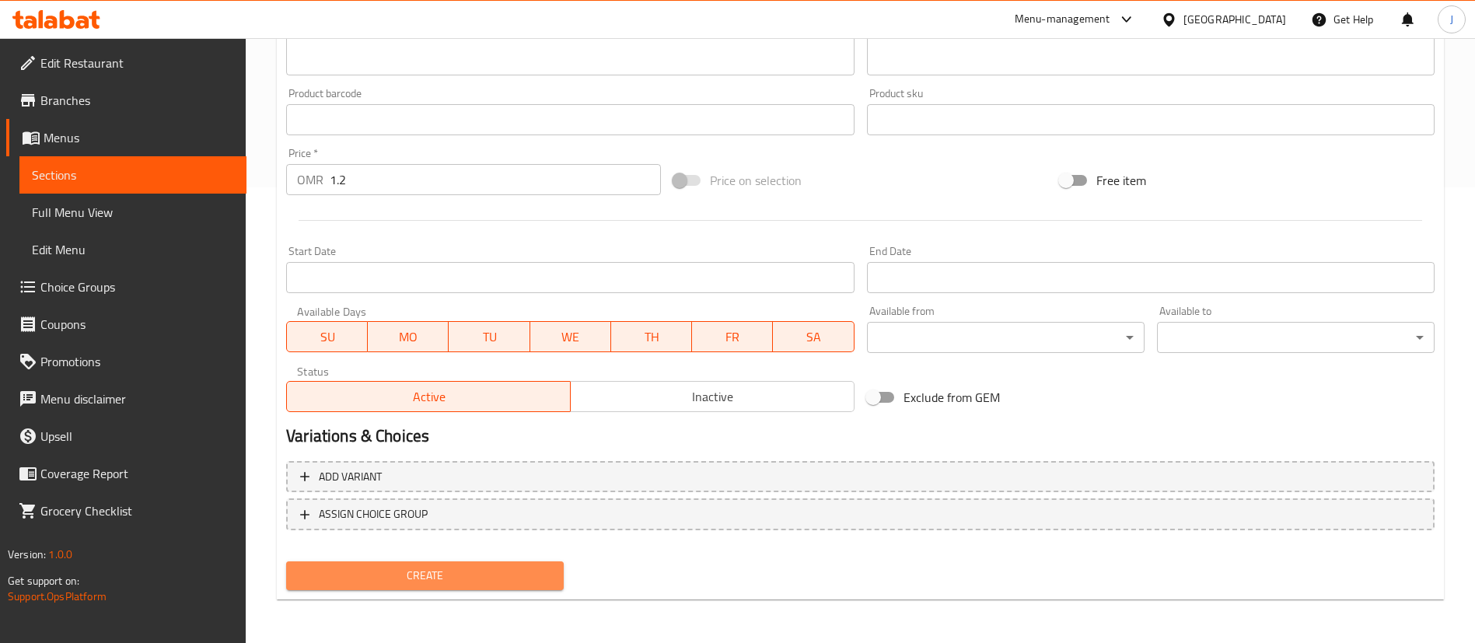
click at [485, 566] on span "Create" at bounding box center [425, 575] width 253 height 19
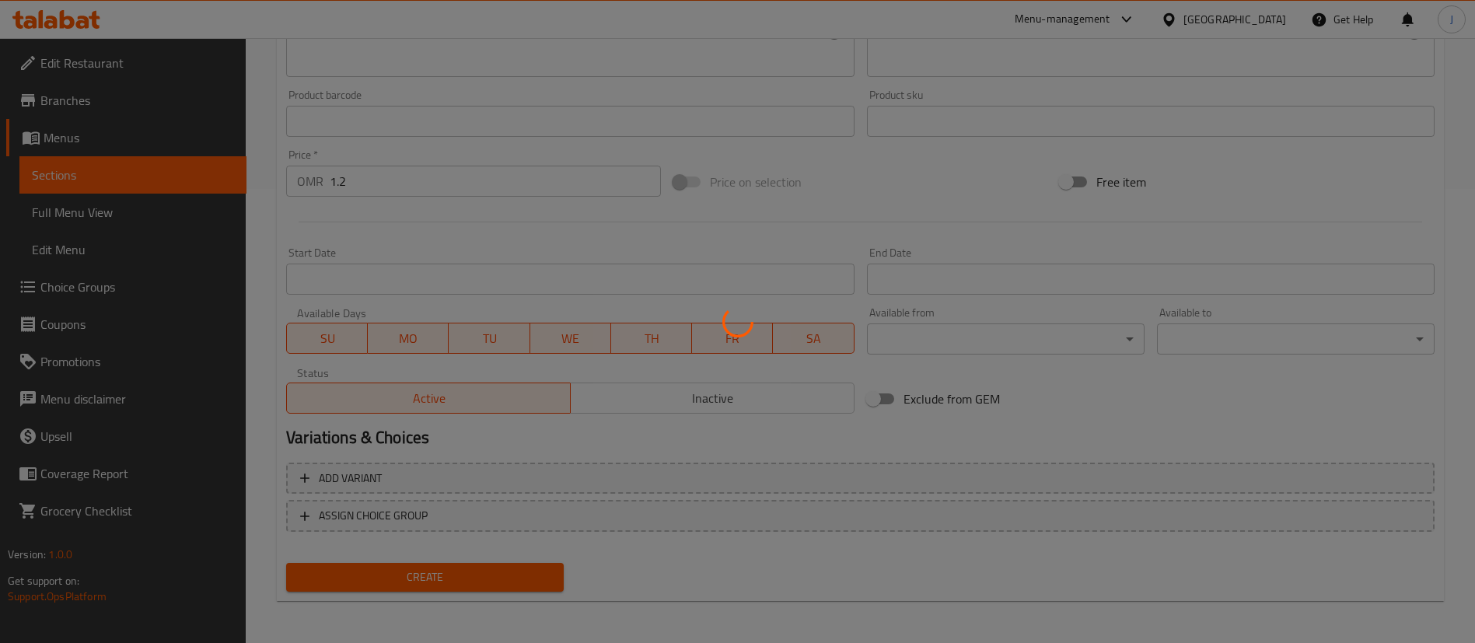
scroll to position [0, 0]
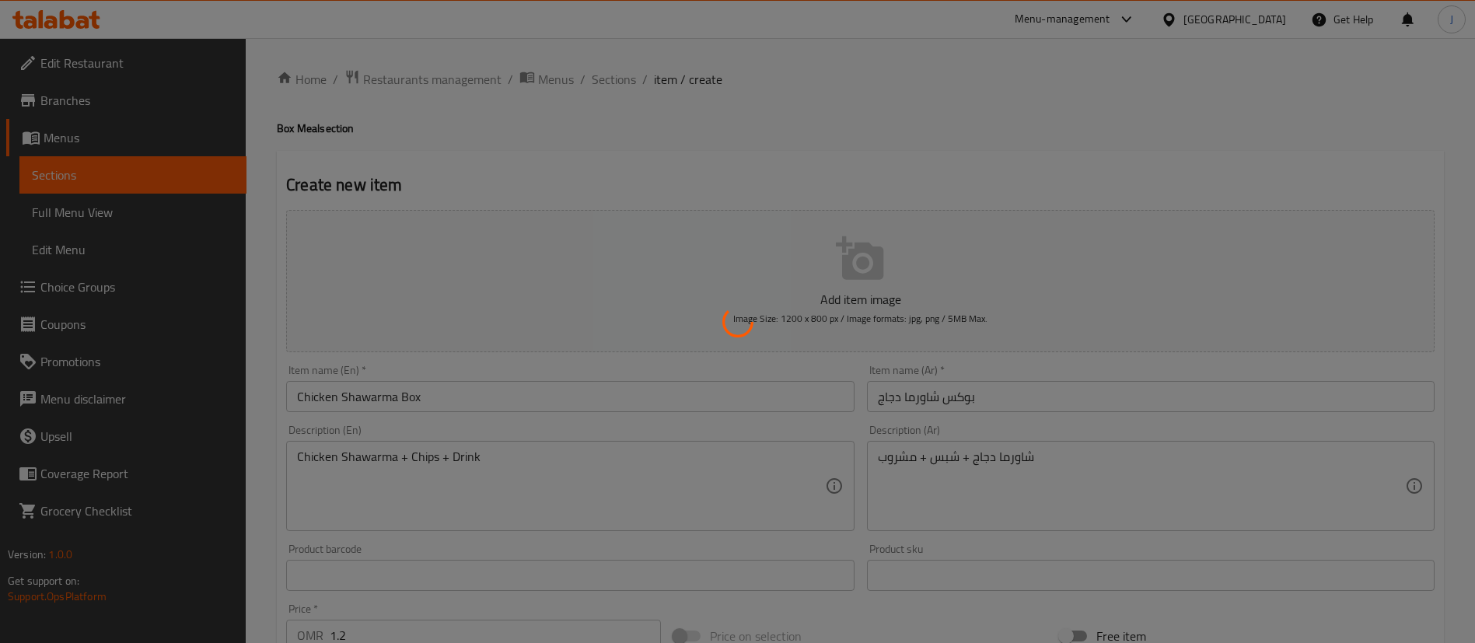
type input "0"
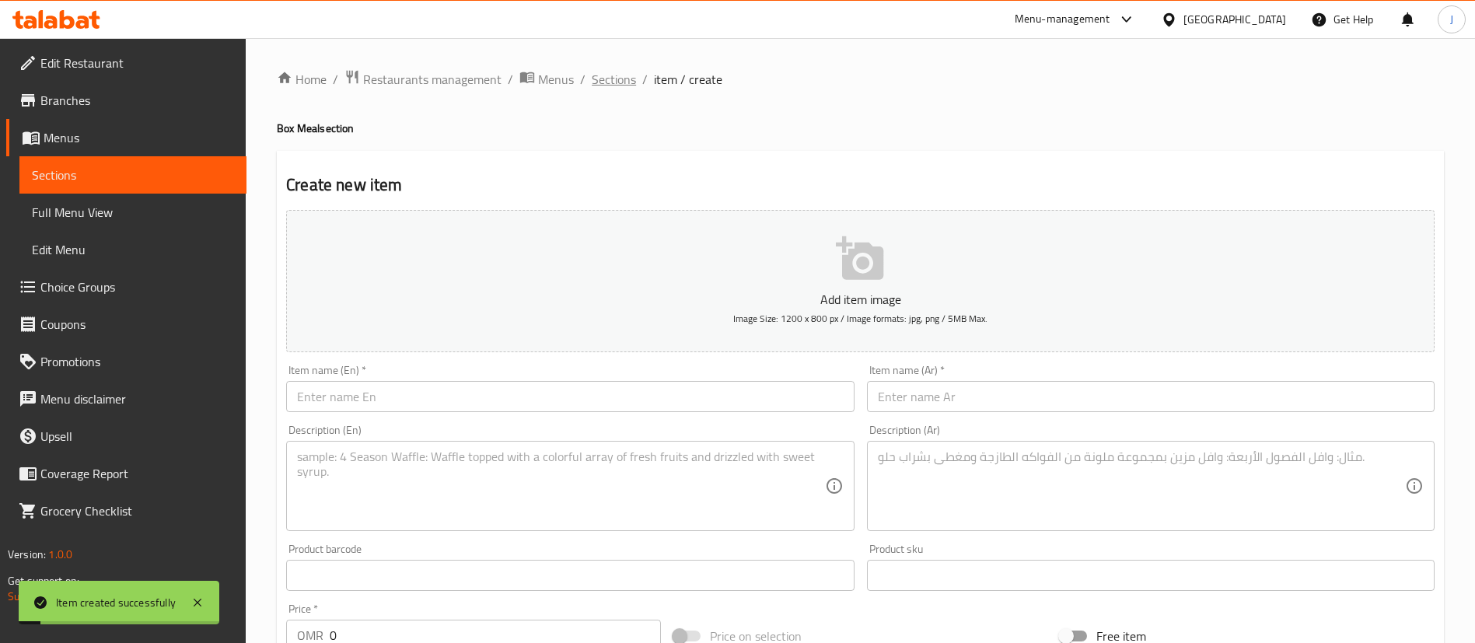
click at [609, 84] on span "Sections" at bounding box center [614, 79] width 44 height 19
